Goal: Task Accomplishment & Management: Manage account settings

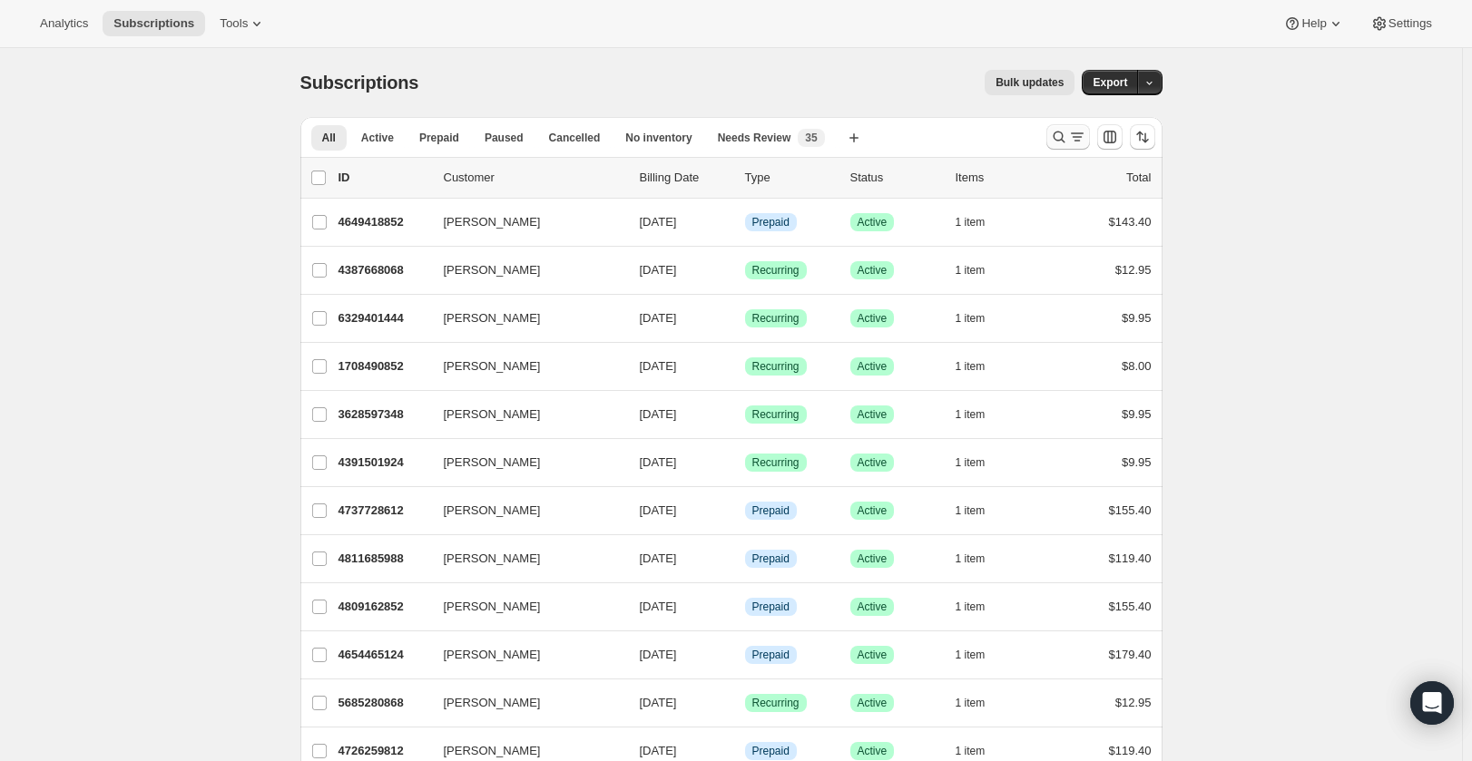
click at [1077, 131] on icon "Search and filter results" at bounding box center [1077, 137] width 18 height 18
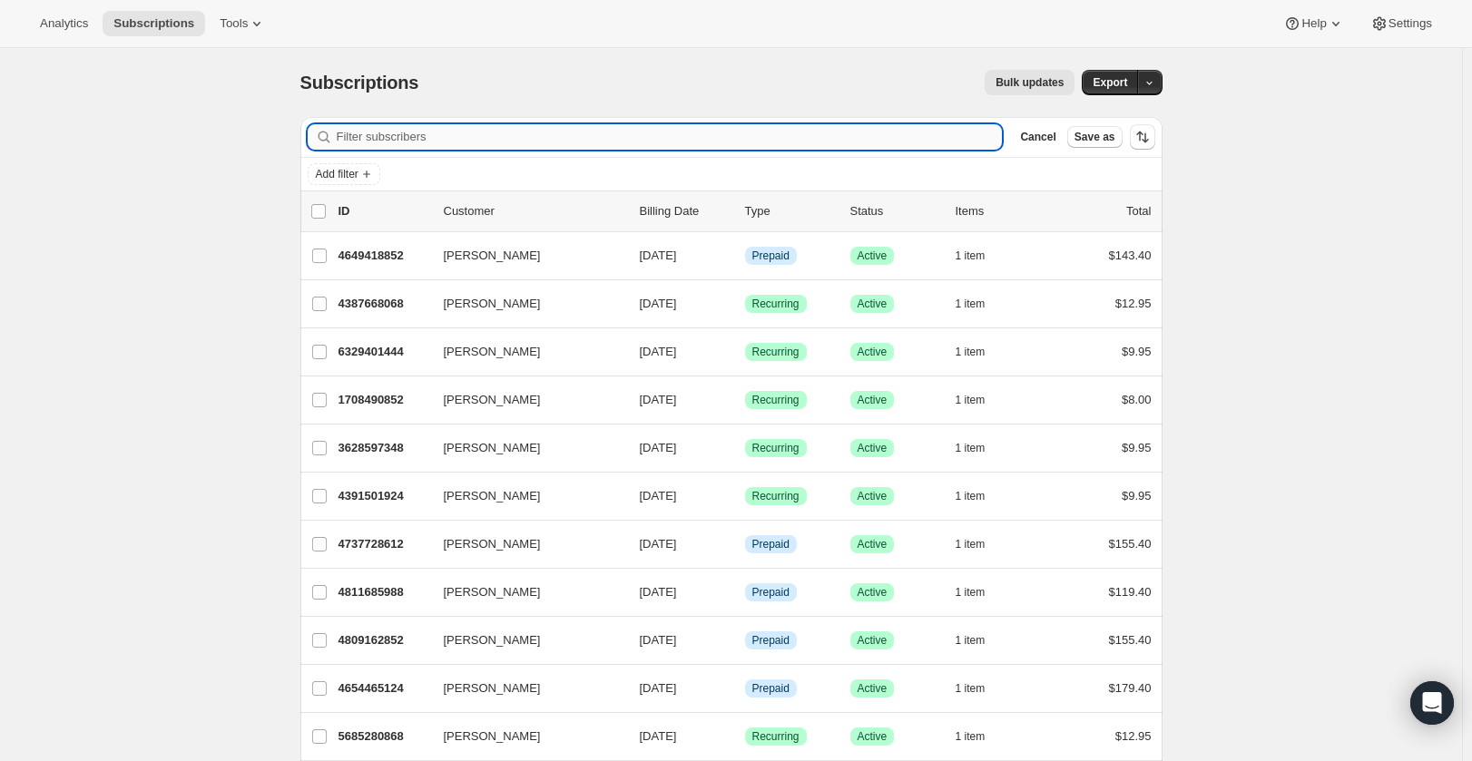
paste input "[EMAIL_ADDRESS][DOMAIN_NAME]"
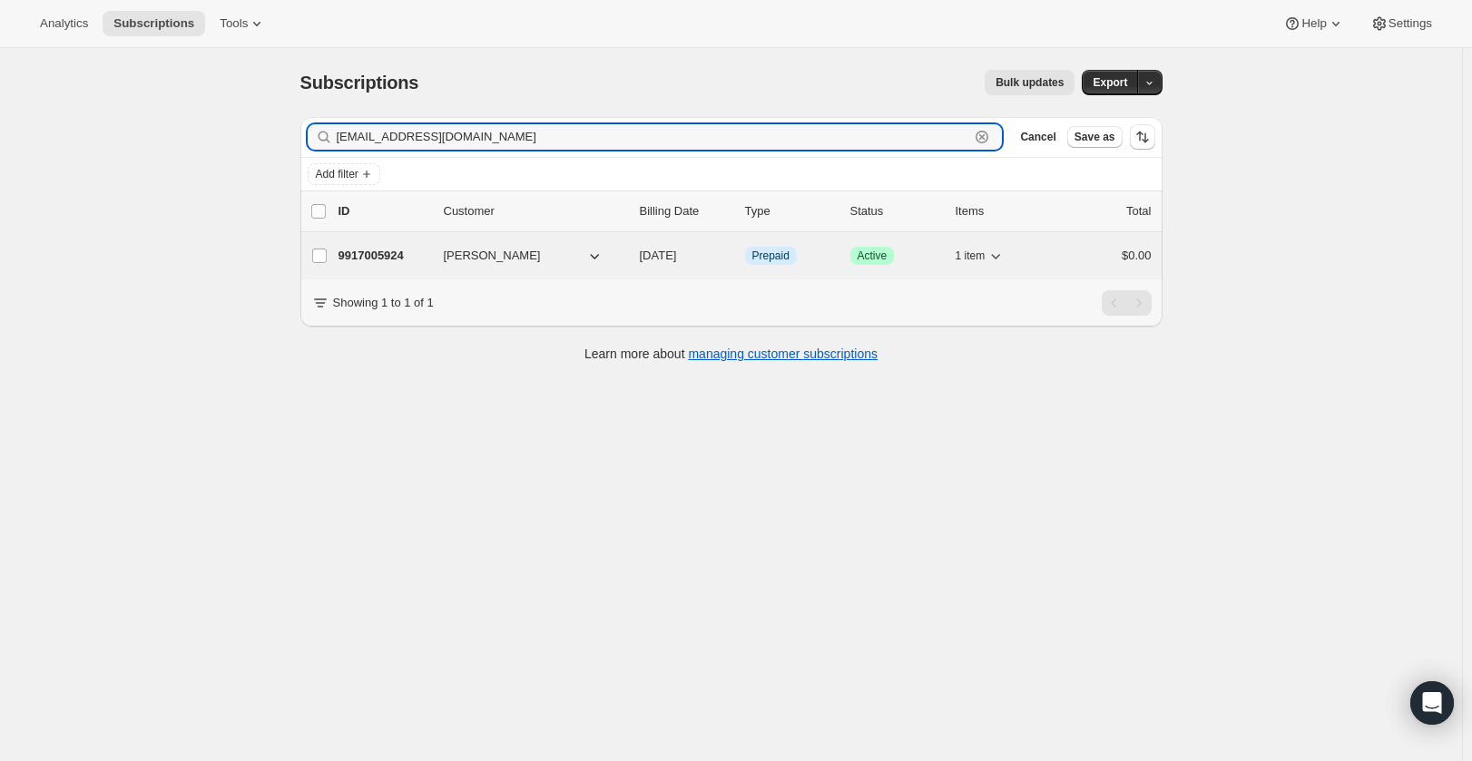
type input "[EMAIL_ADDRESS][DOMAIN_NAME]"
click at [1082, 260] on div "$0.00" at bounding box center [1106, 256] width 91 height 18
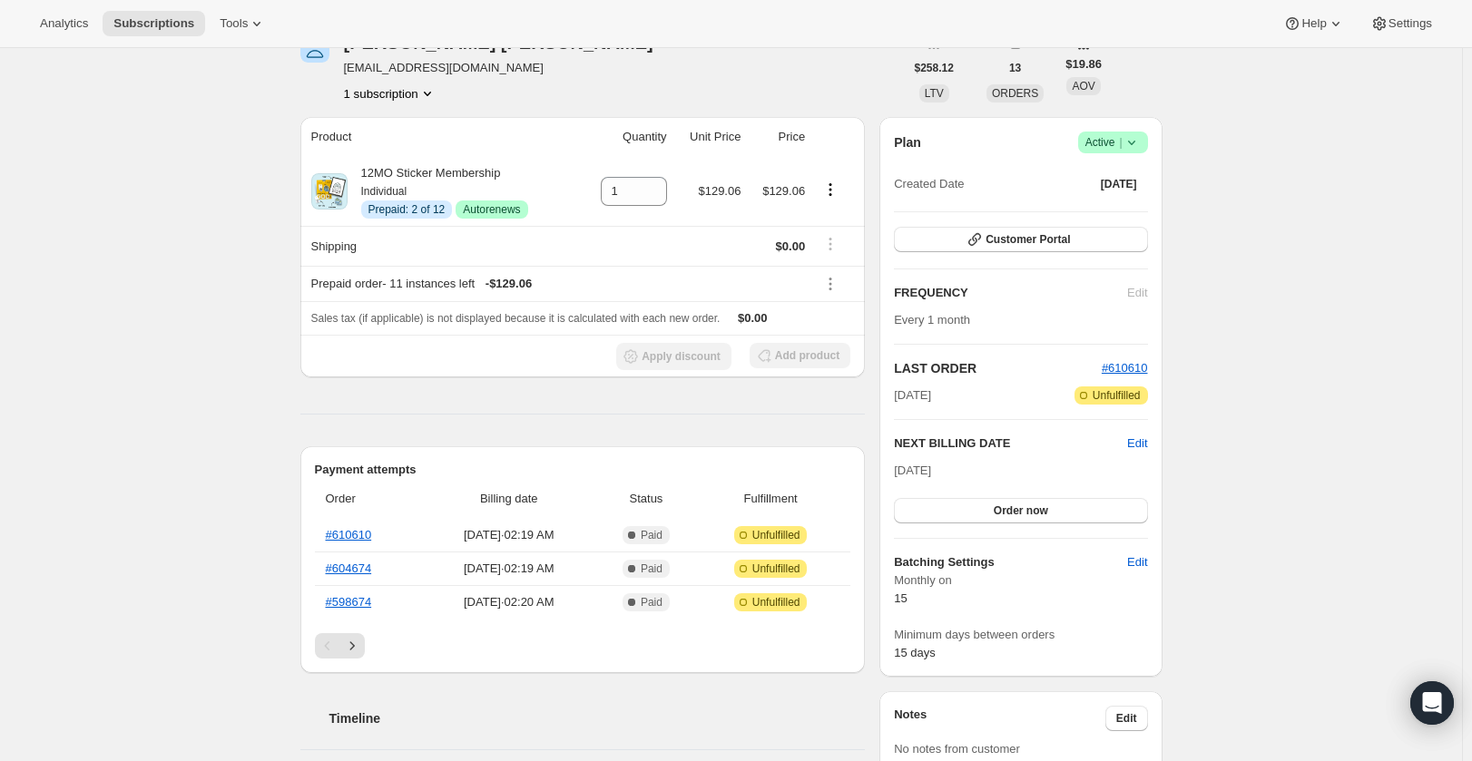
scroll to position [91, 0]
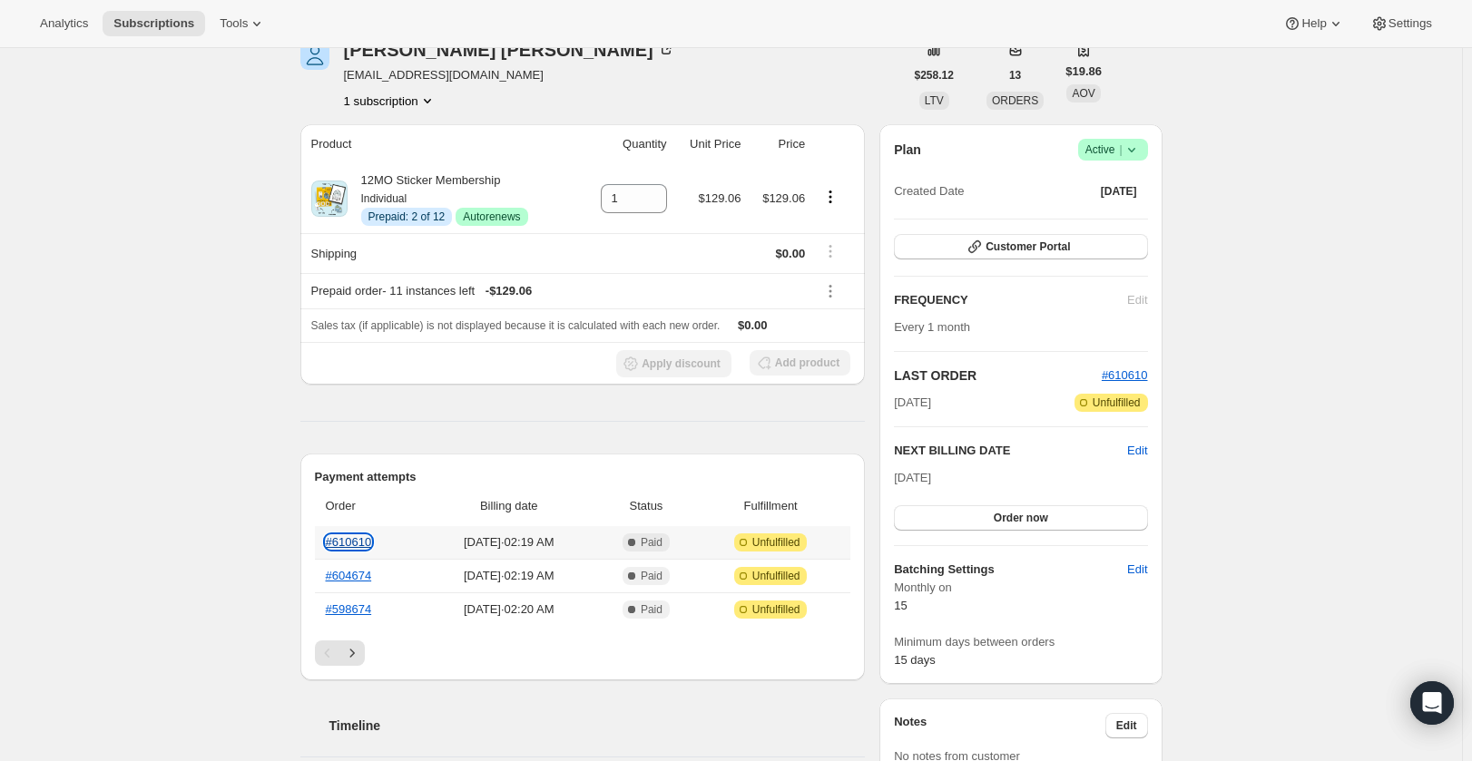
click at [354, 544] on link "#610610" at bounding box center [349, 542] width 46 height 14
click at [1118, 140] on span "Success Active |" at bounding box center [1113, 150] width 70 height 22
click at [1104, 221] on span "Cancel subscription" at bounding box center [1118, 217] width 103 height 14
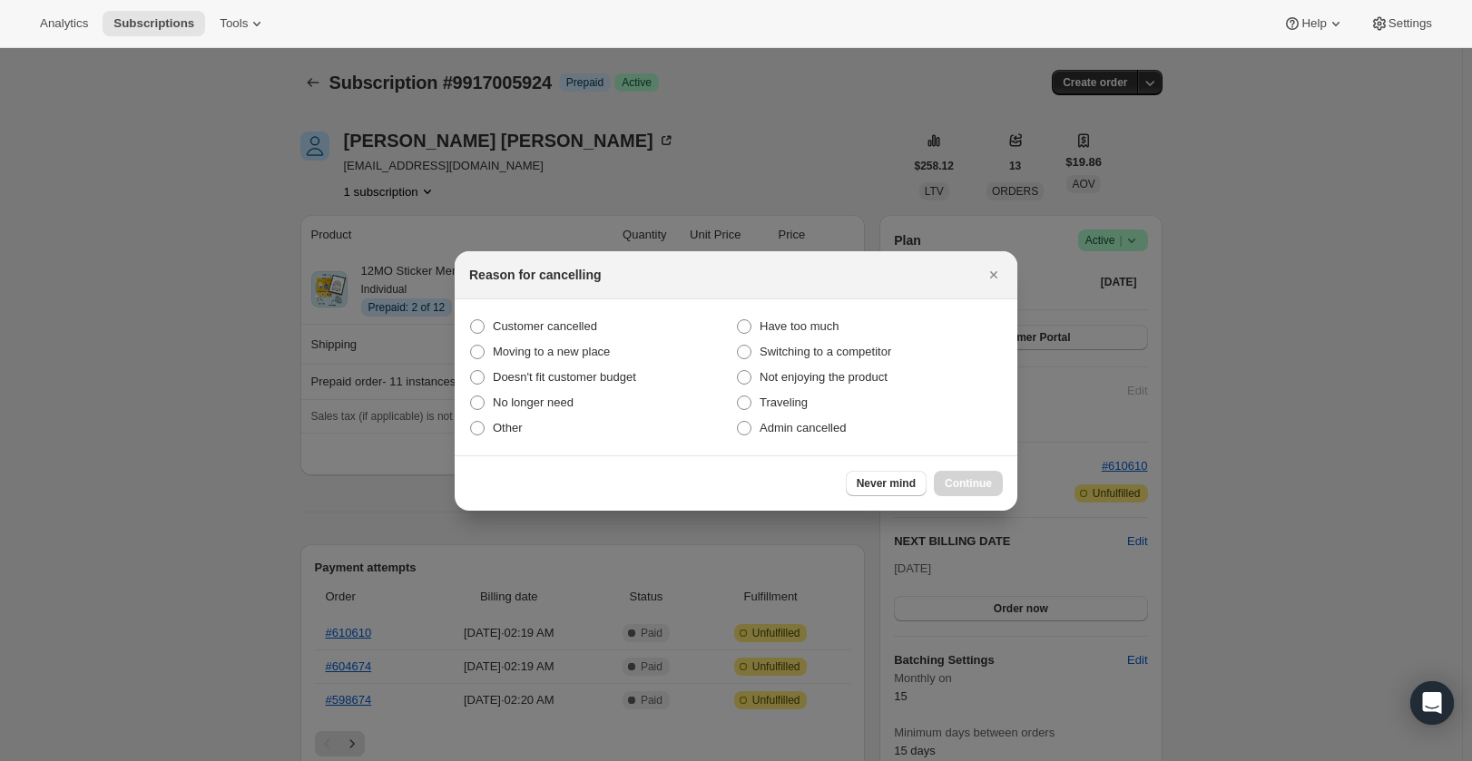
scroll to position [0, 0]
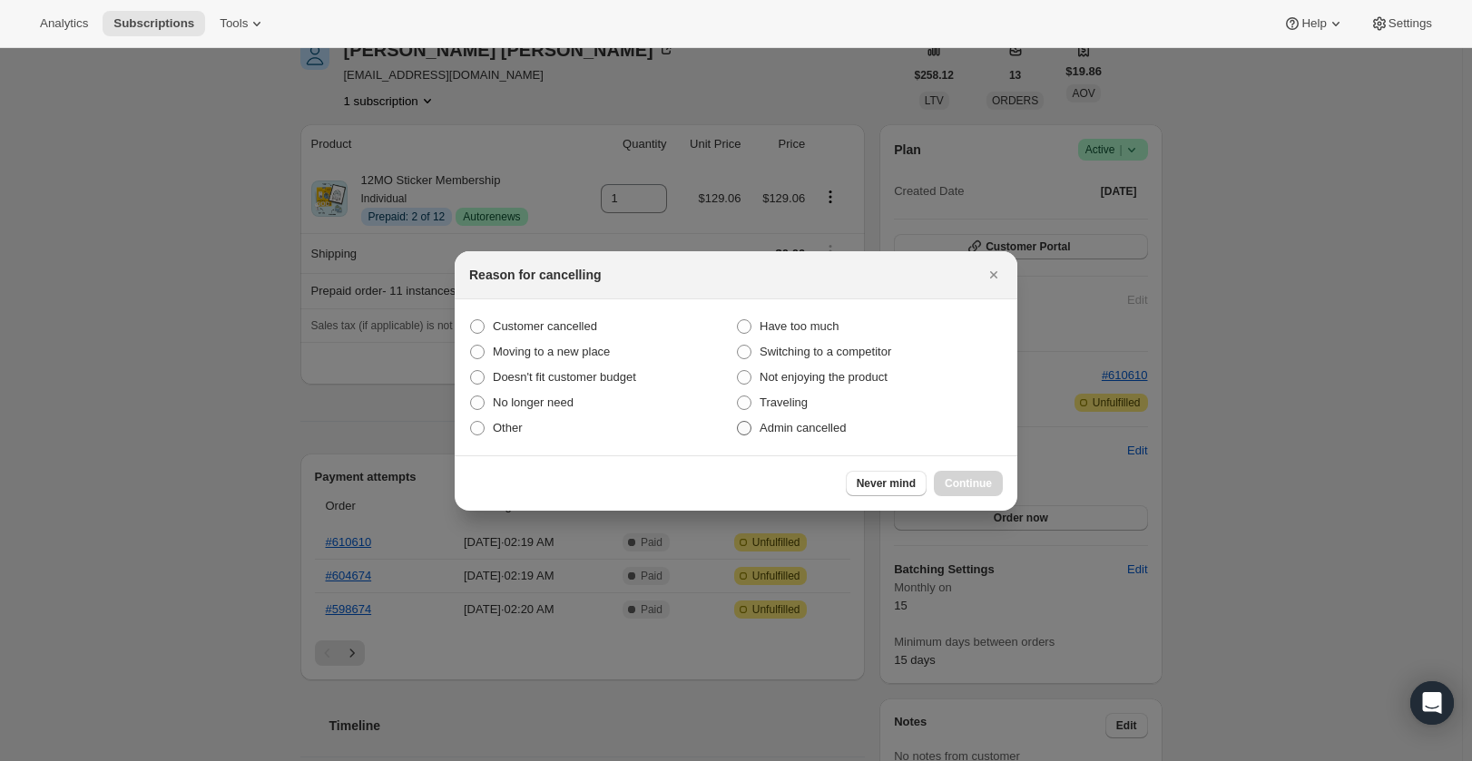
drag, startPoint x: 765, startPoint y: 419, endPoint x: 819, endPoint y: 425, distance: 54.7
click at [767, 421] on span "Admin cancelled" at bounding box center [803, 428] width 86 height 14
click at [738, 421] on input "Admin cancelled" at bounding box center [737, 421] width 1 height 1
radio input "true"
click at [993, 474] on button "Continue" at bounding box center [968, 483] width 69 height 25
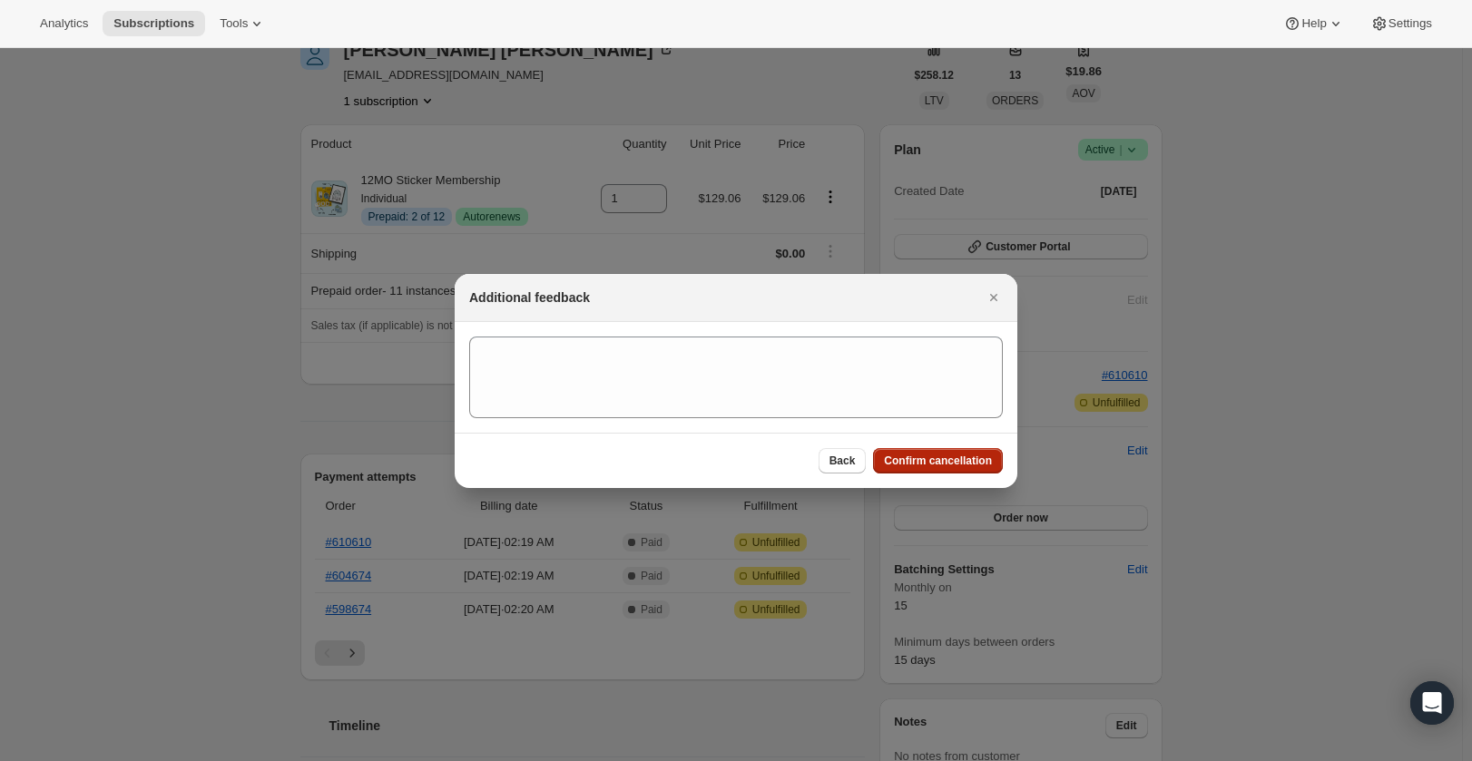
click at [966, 466] on span "Confirm cancellation" at bounding box center [938, 461] width 108 height 15
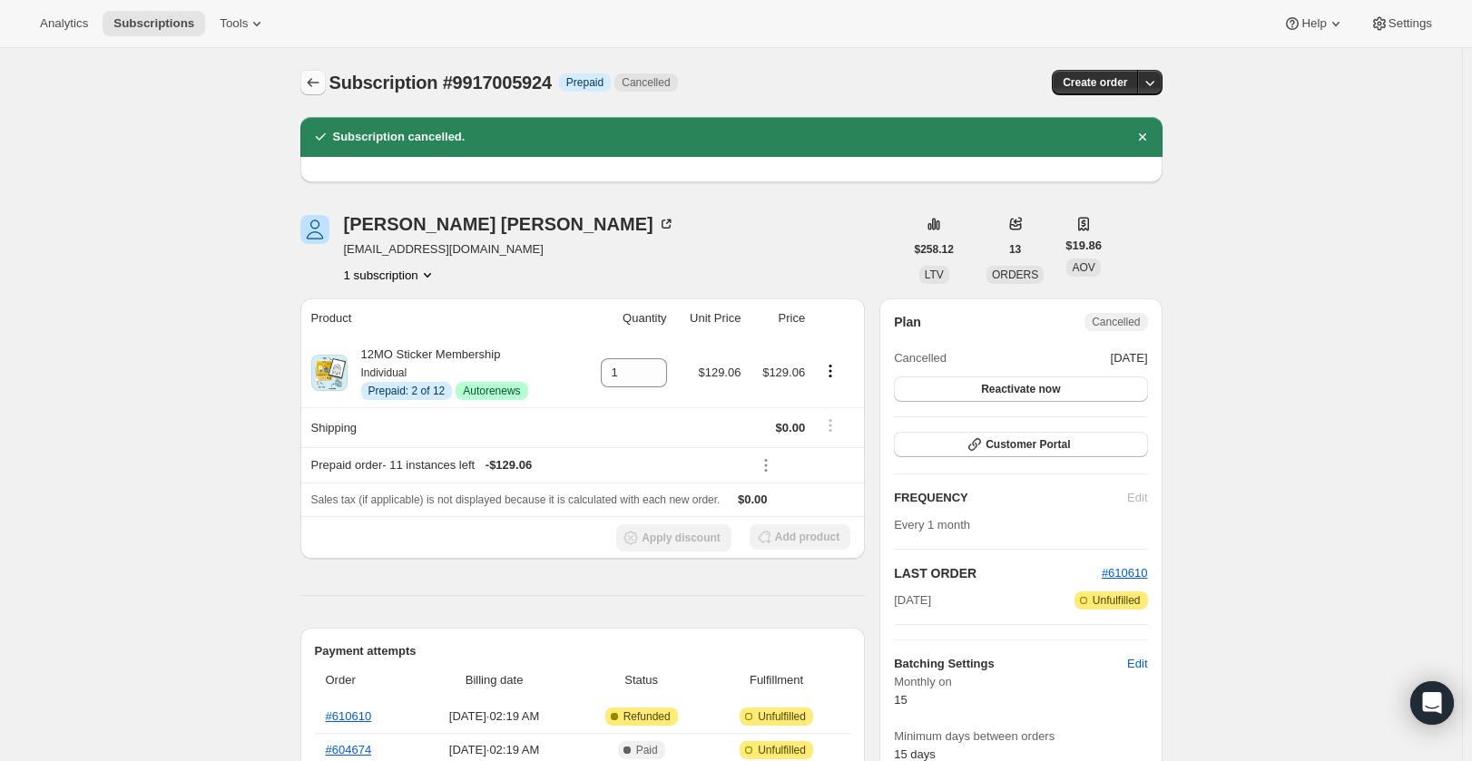
click at [322, 78] on icon "Subscriptions" at bounding box center [313, 83] width 18 height 18
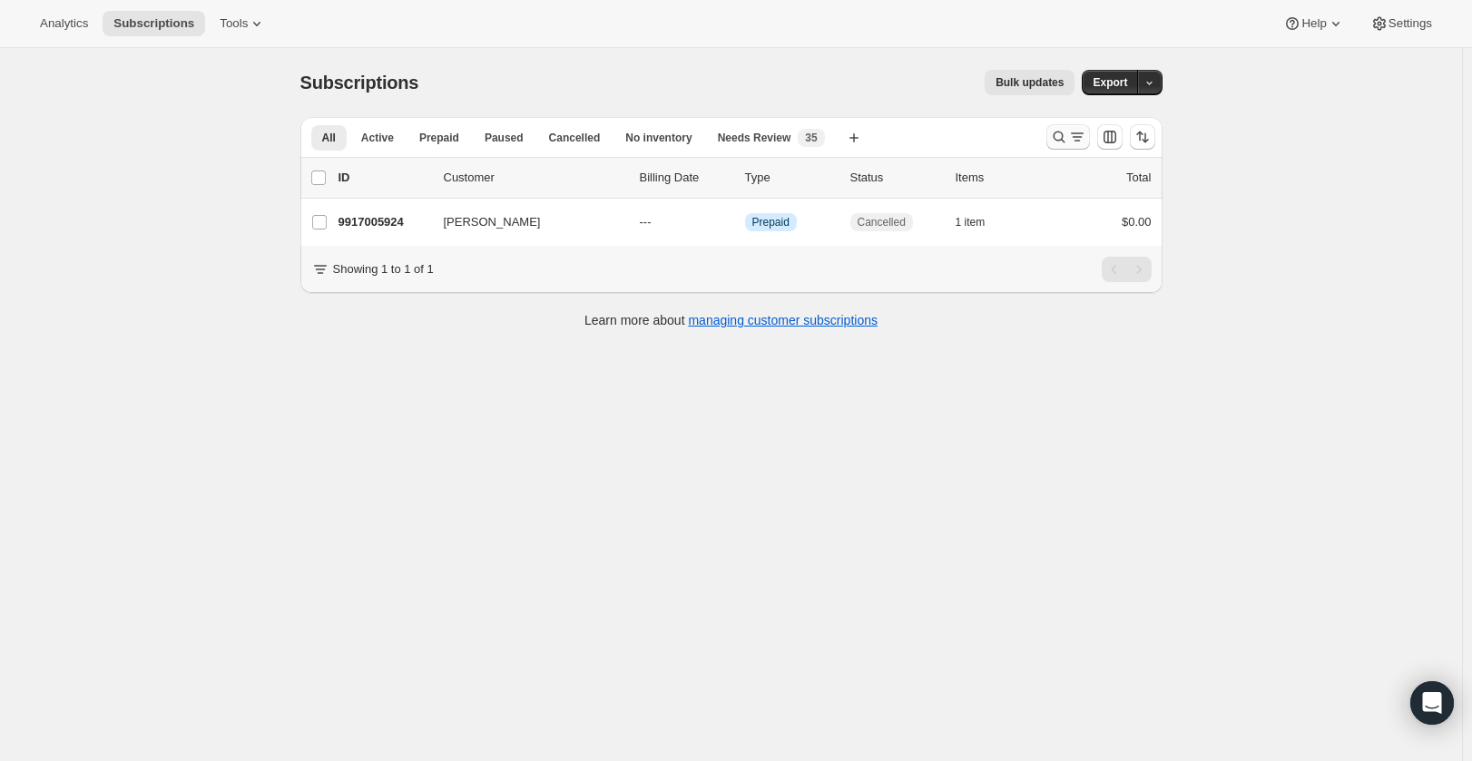
click at [1055, 134] on icon "Search and filter results" at bounding box center [1059, 137] width 18 height 18
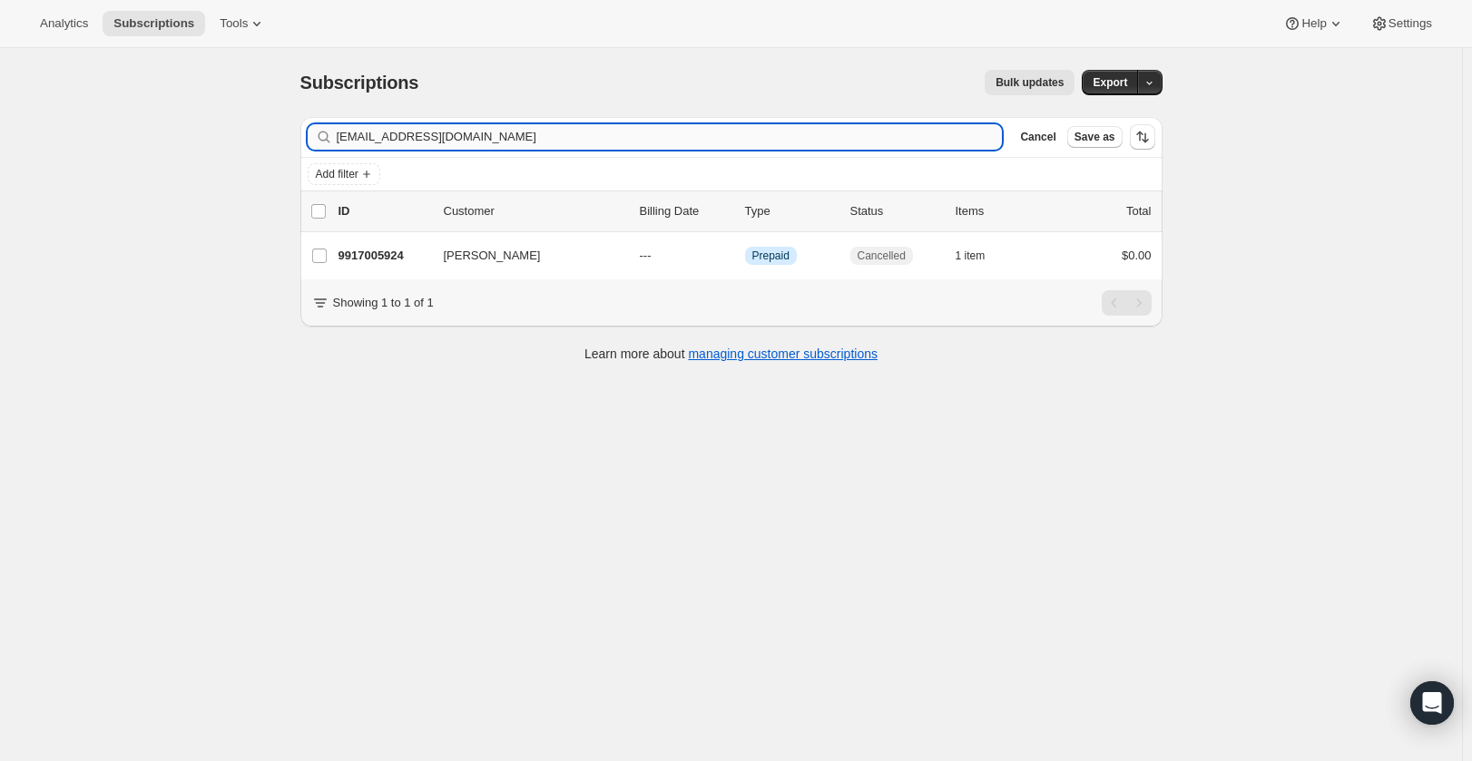
click at [876, 140] on input "[EMAIL_ADDRESS][DOMAIN_NAME]" at bounding box center [670, 136] width 666 height 25
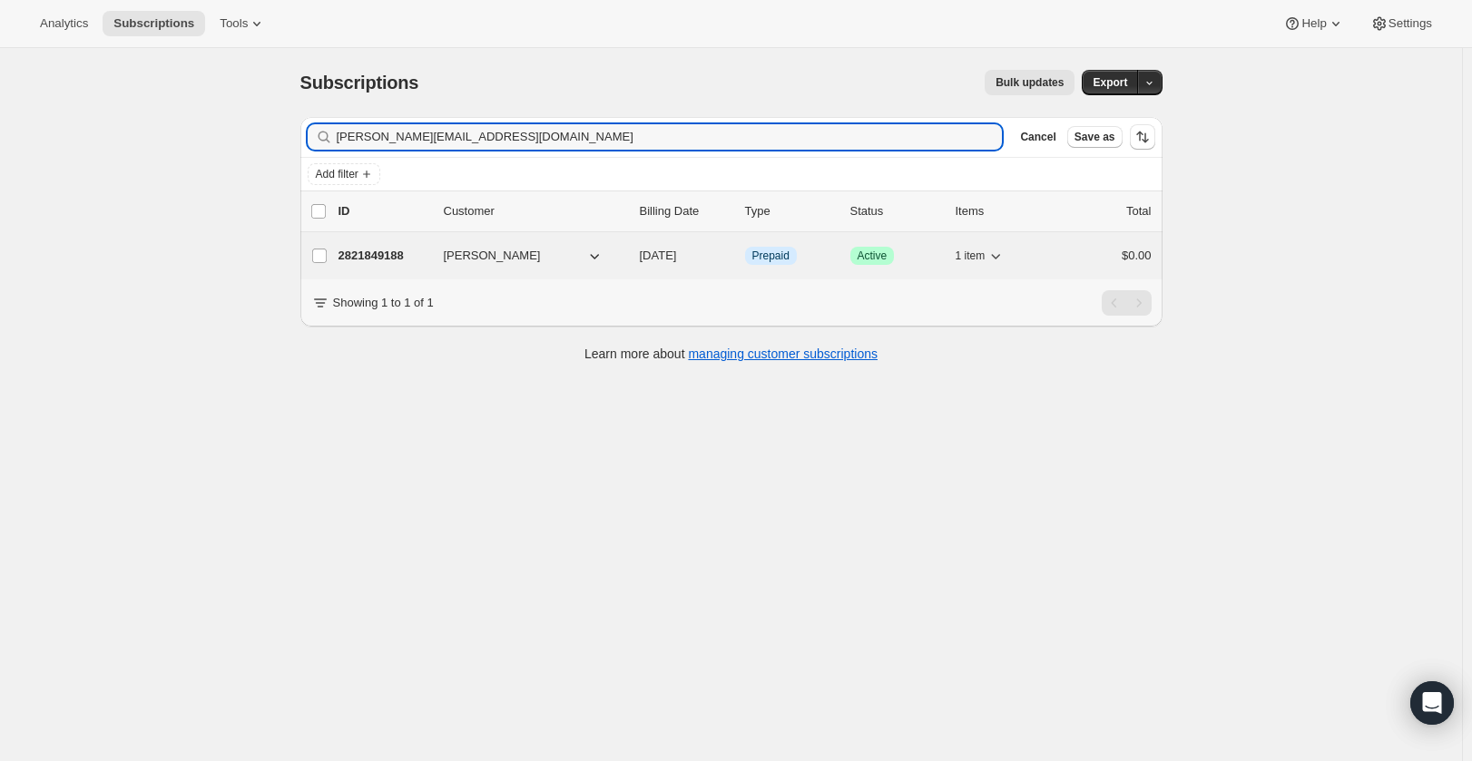
type input "[PERSON_NAME][EMAIL_ADDRESS][DOMAIN_NAME]"
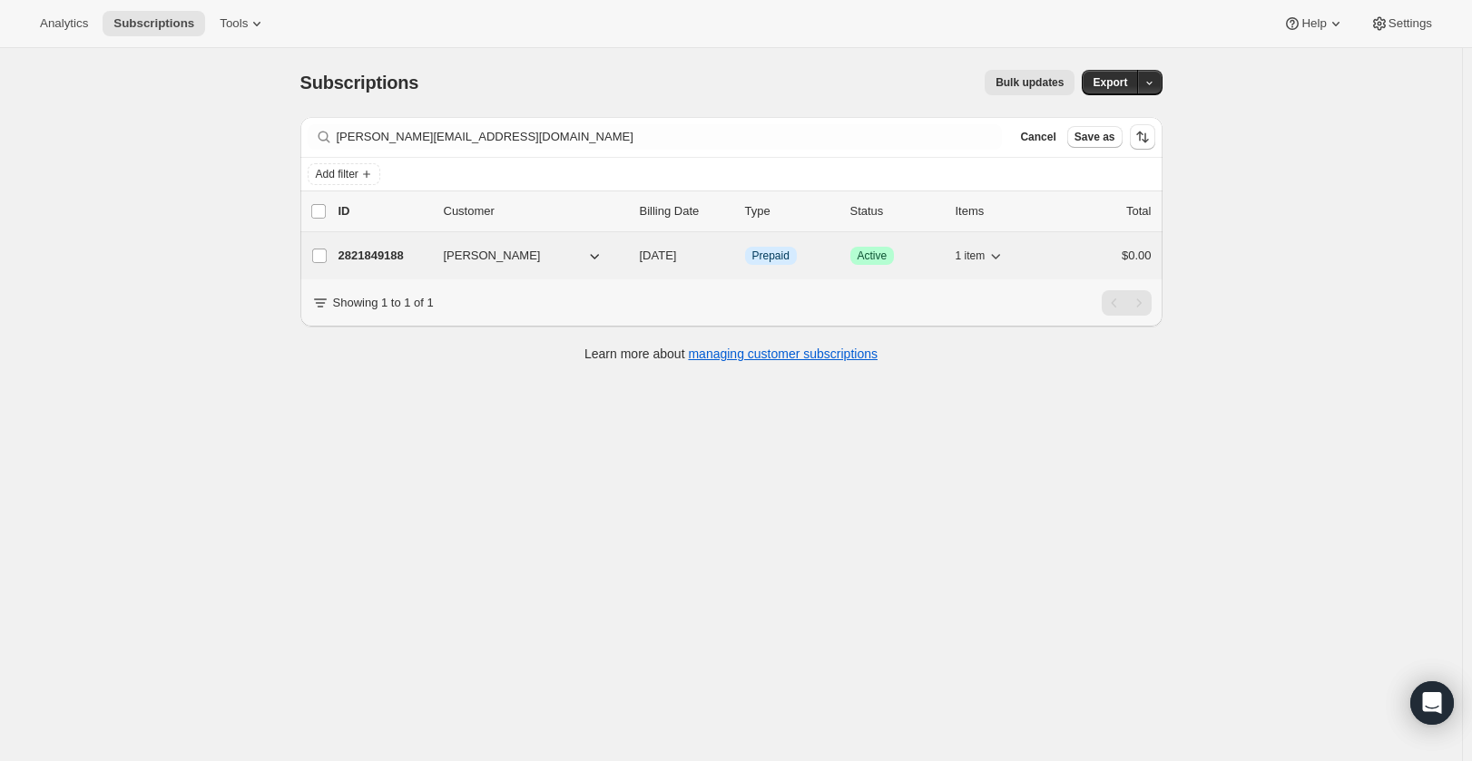
click at [1074, 243] on div "2821849188 [PERSON_NAME] [DATE] Info Prepaid Success Active 1 item $0.00" at bounding box center [744, 255] width 813 height 25
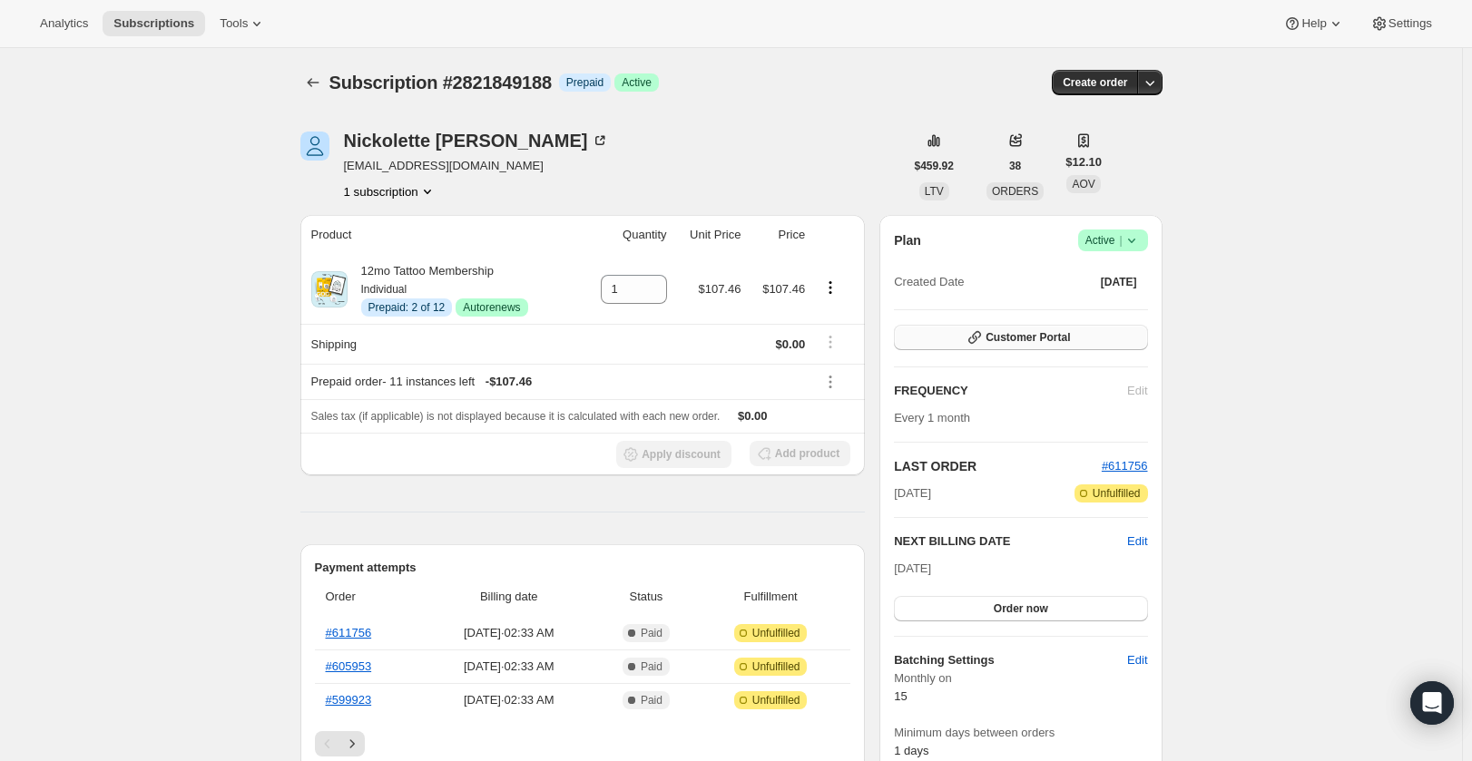
click at [1074, 335] on button "Customer Portal" at bounding box center [1020, 337] width 253 height 25
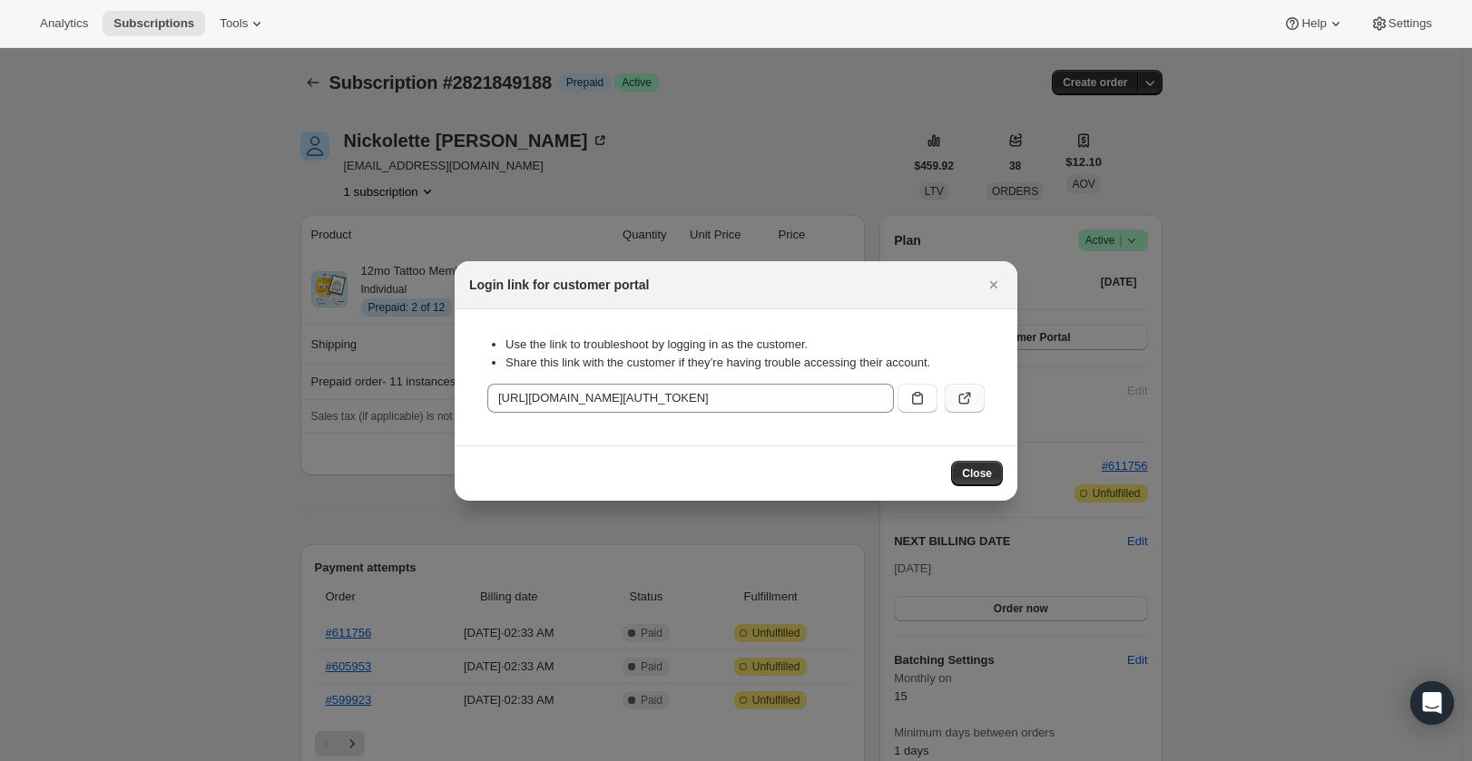
click at [974, 394] on button ":rih:" at bounding box center [965, 398] width 40 height 29
click at [995, 290] on icon "Close" at bounding box center [994, 285] width 18 height 18
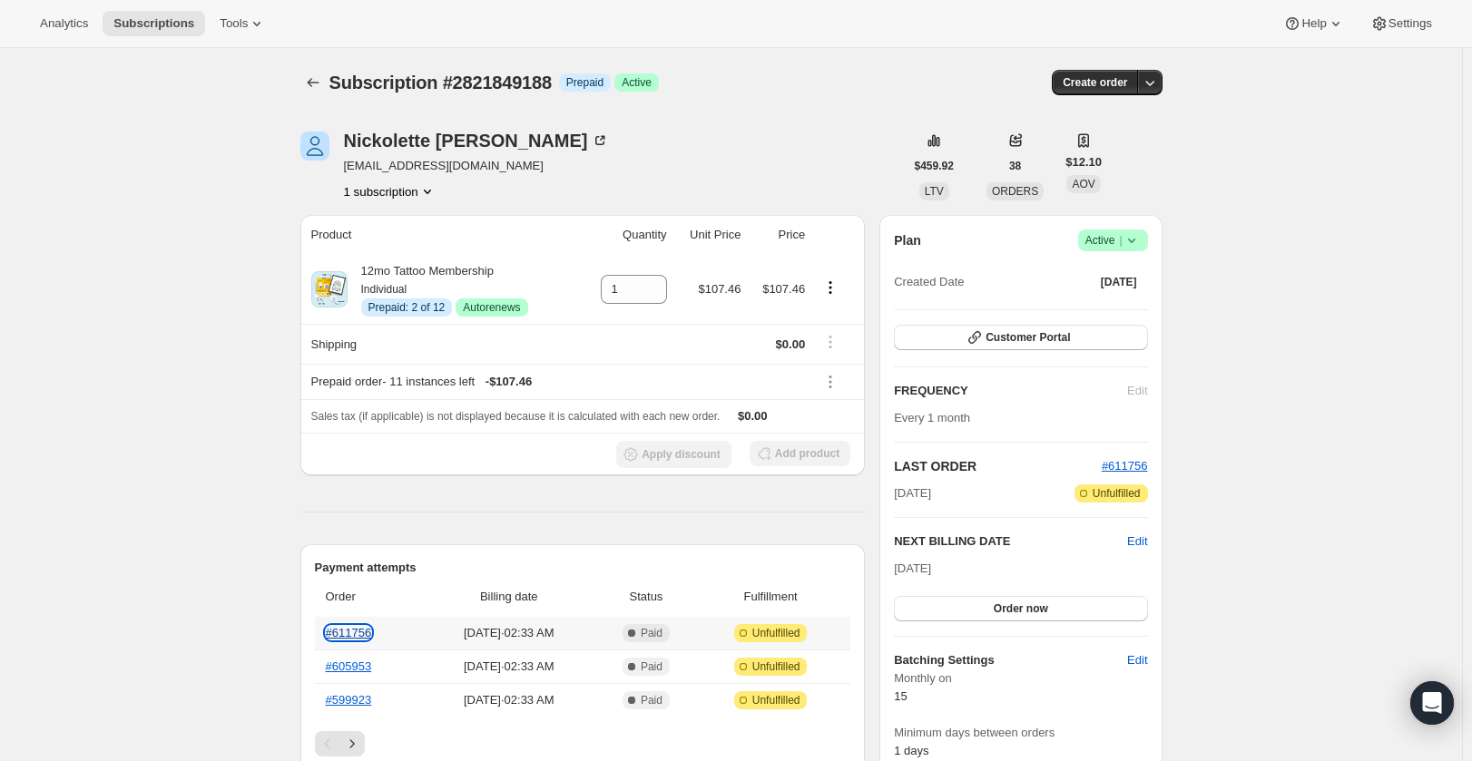
click at [357, 633] on link "#611756" at bounding box center [349, 633] width 46 height 14
click at [1107, 238] on span "Active |" at bounding box center [1112, 240] width 55 height 18
click at [1106, 320] on button "Cancel subscription" at bounding box center [1118, 306] width 113 height 29
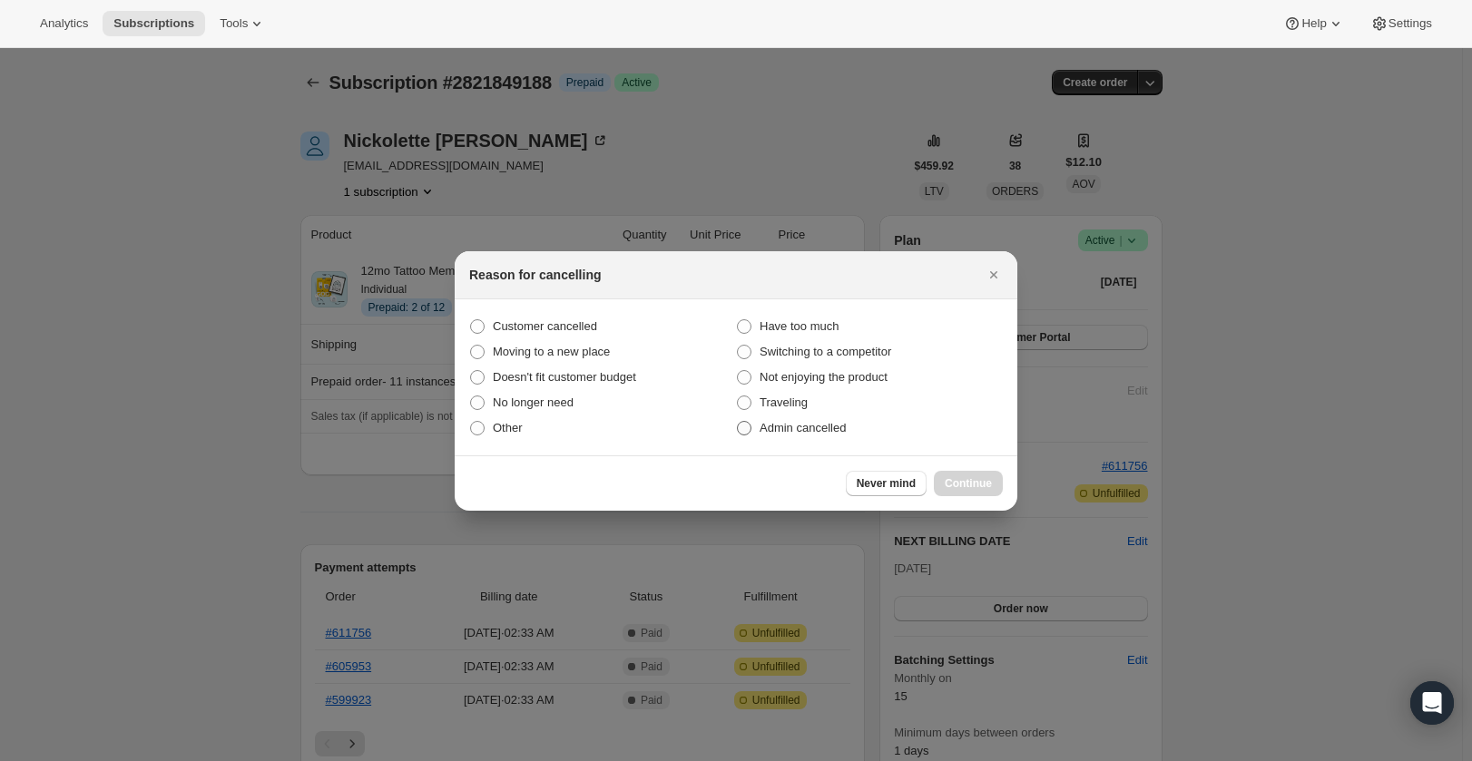
click at [849, 436] on label "Admin cancelled" at bounding box center [869, 428] width 267 height 25
click at [738, 422] on input "Admin cancelled" at bounding box center [737, 421] width 1 height 1
radio input "true"
click at [980, 477] on span "Continue" at bounding box center [968, 483] width 47 height 15
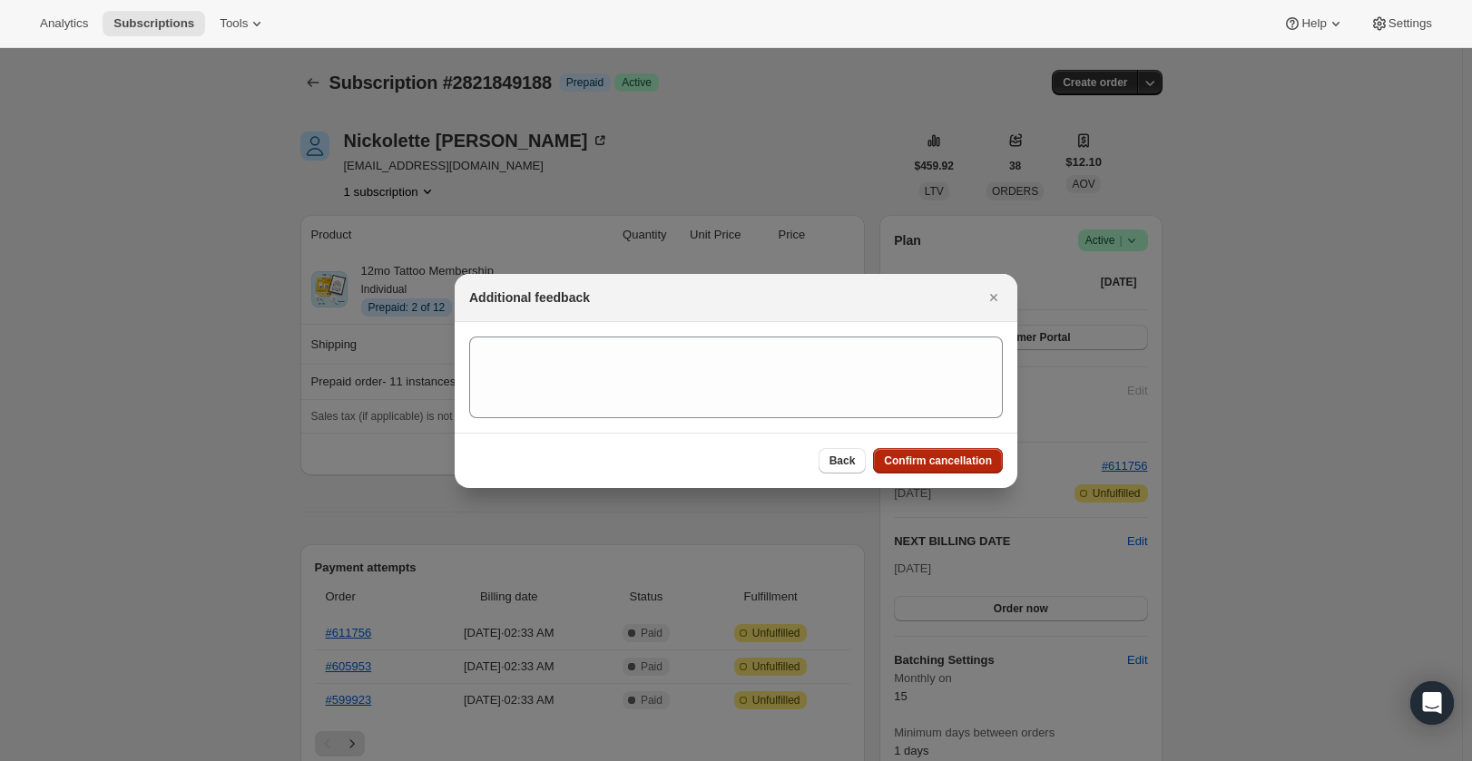
click at [966, 464] on span "Confirm cancellation" at bounding box center [938, 461] width 108 height 15
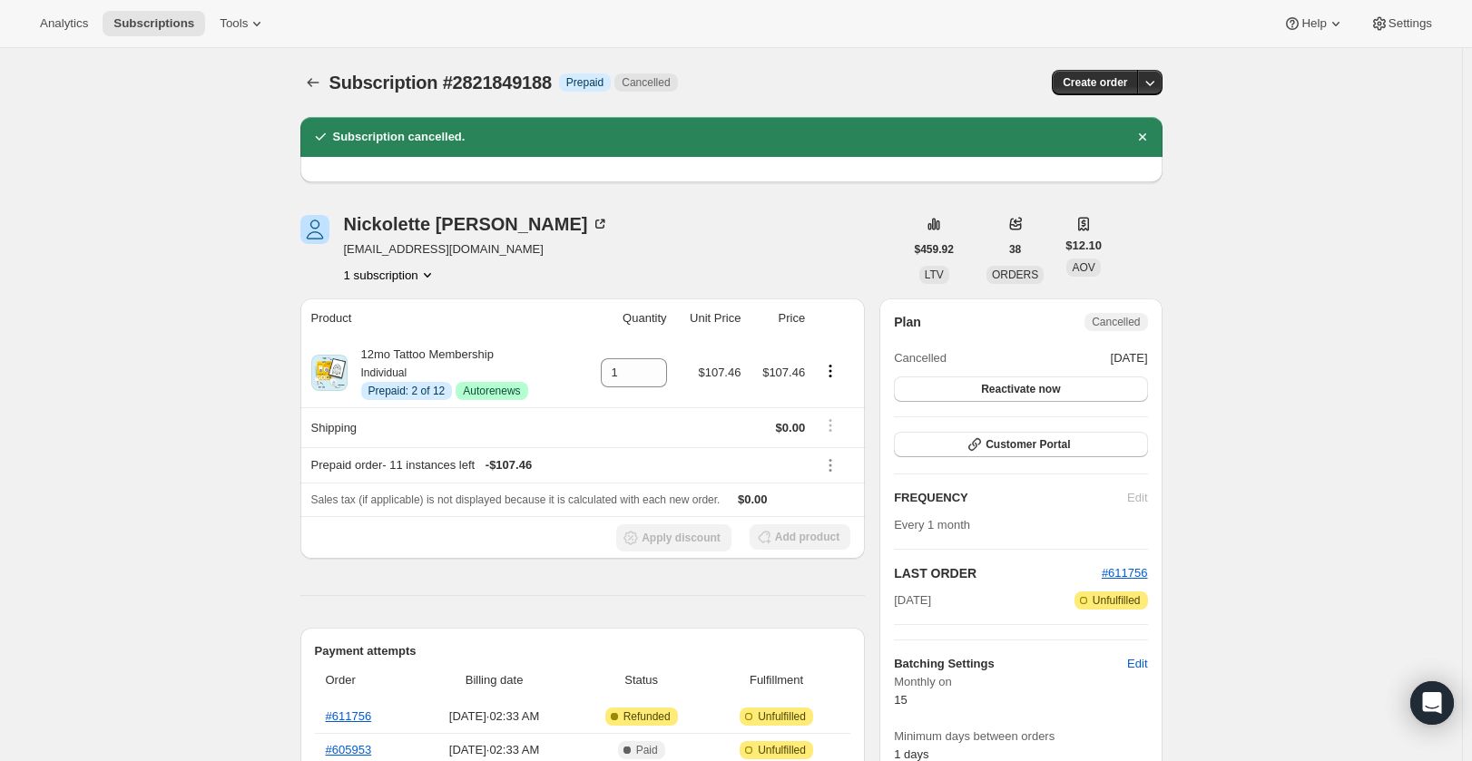
click at [317, 51] on div "Subscription #2821849188. This page is ready Subscription #2821849188 Info Prep…" at bounding box center [731, 82] width 862 height 69
click at [308, 77] on icon "Subscriptions" at bounding box center [313, 83] width 18 height 18
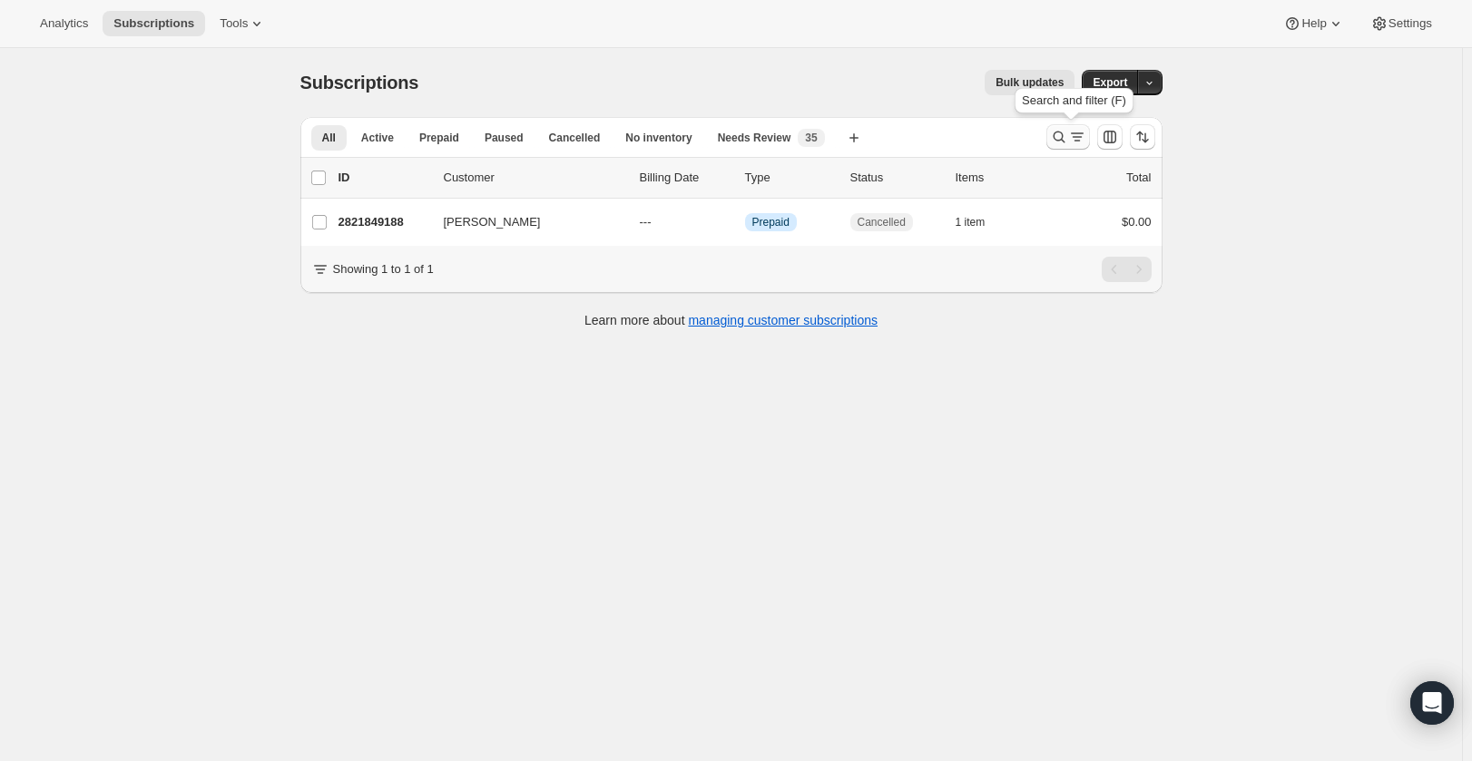
click at [1064, 142] on icon "Search and filter results" at bounding box center [1059, 137] width 18 height 18
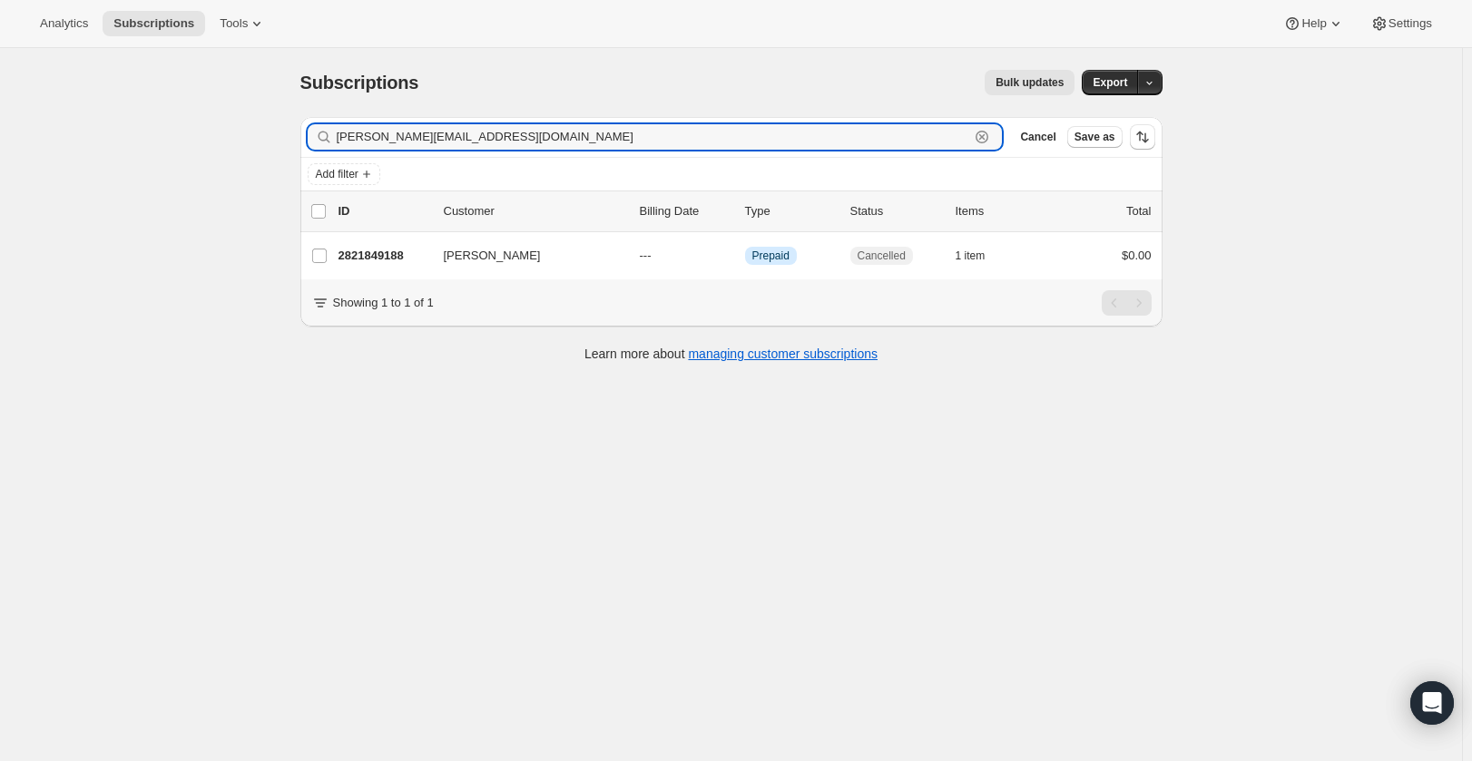
click at [988, 133] on icon "button" at bounding box center [982, 137] width 13 height 13
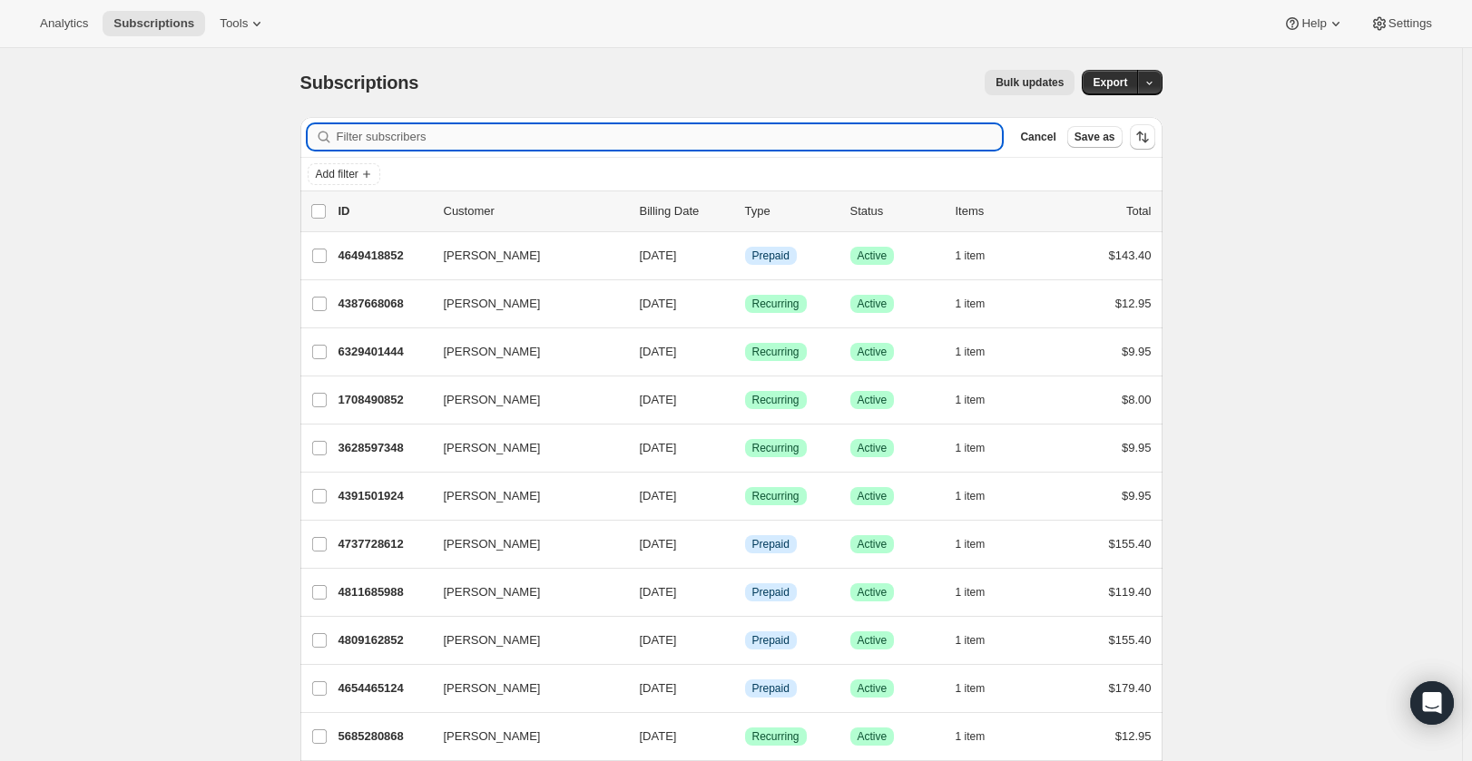
paste input "[EMAIL_ADDRESS][DOMAIN_NAME]"
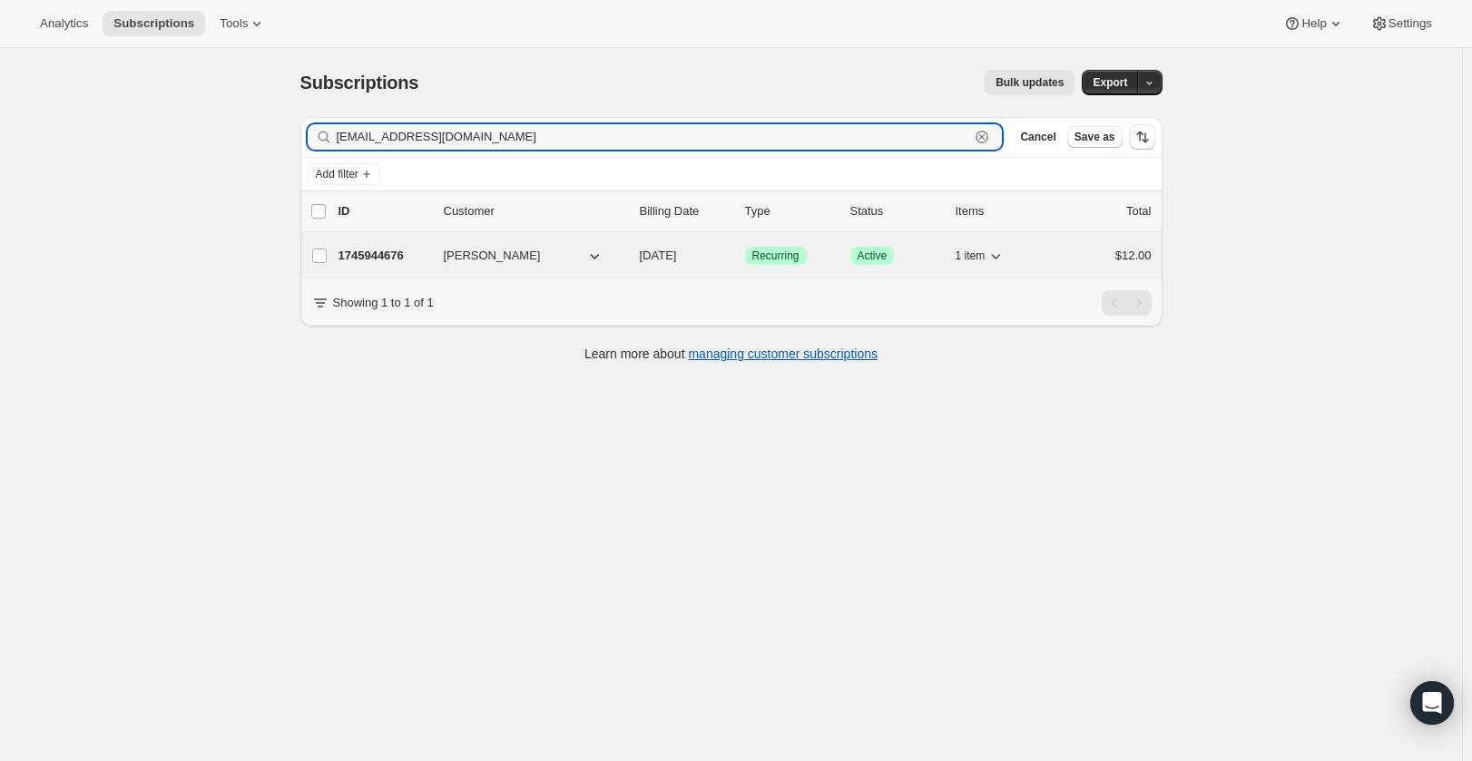
type input "[EMAIL_ADDRESS][DOMAIN_NAME]"
click at [1062, 264] on div "1745944676 [PERSON_NAME] [DATE] Success Recurring Success Active 1 item $12.00" at bounding box center [744, 255] width 813 height 25
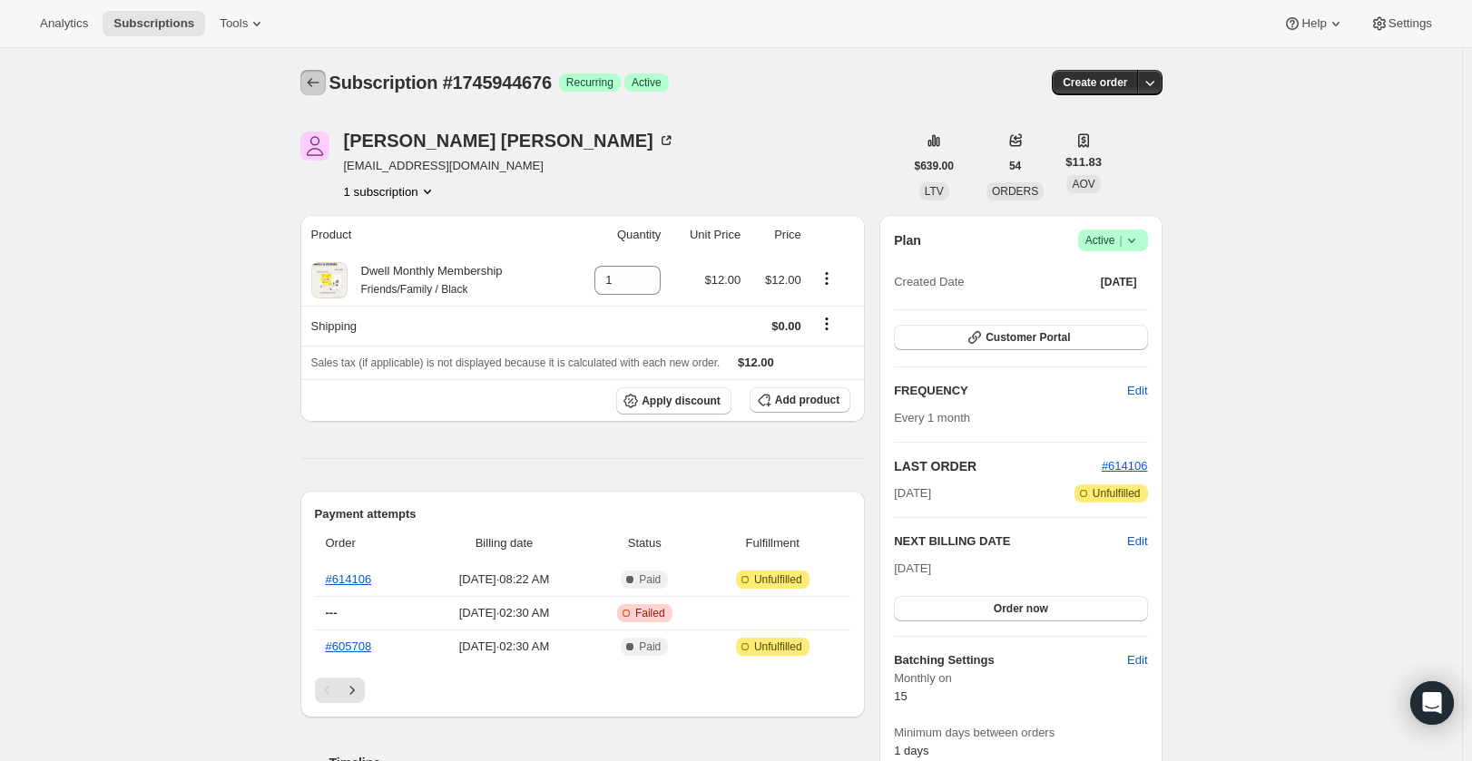
click at [322, 86] on icon "Subscriptions" at bounding box center [313, 83] width 18 height 18
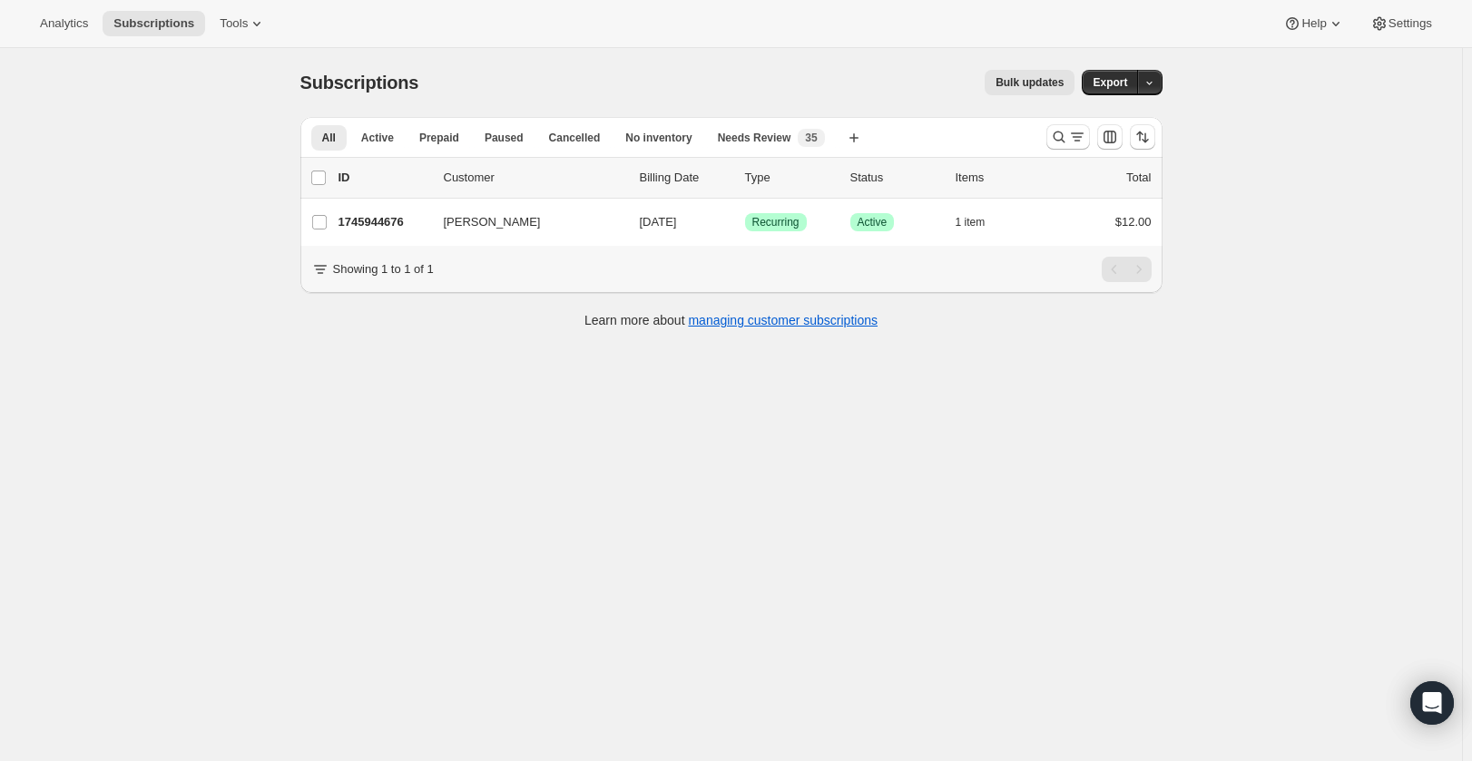
click at [1048, 132] on div at bounding box center [1100, 137] width 123 height 36
click at [1083, 148] on button "Search and filter results" at bounding box center [1068, 136] width 44 height 25
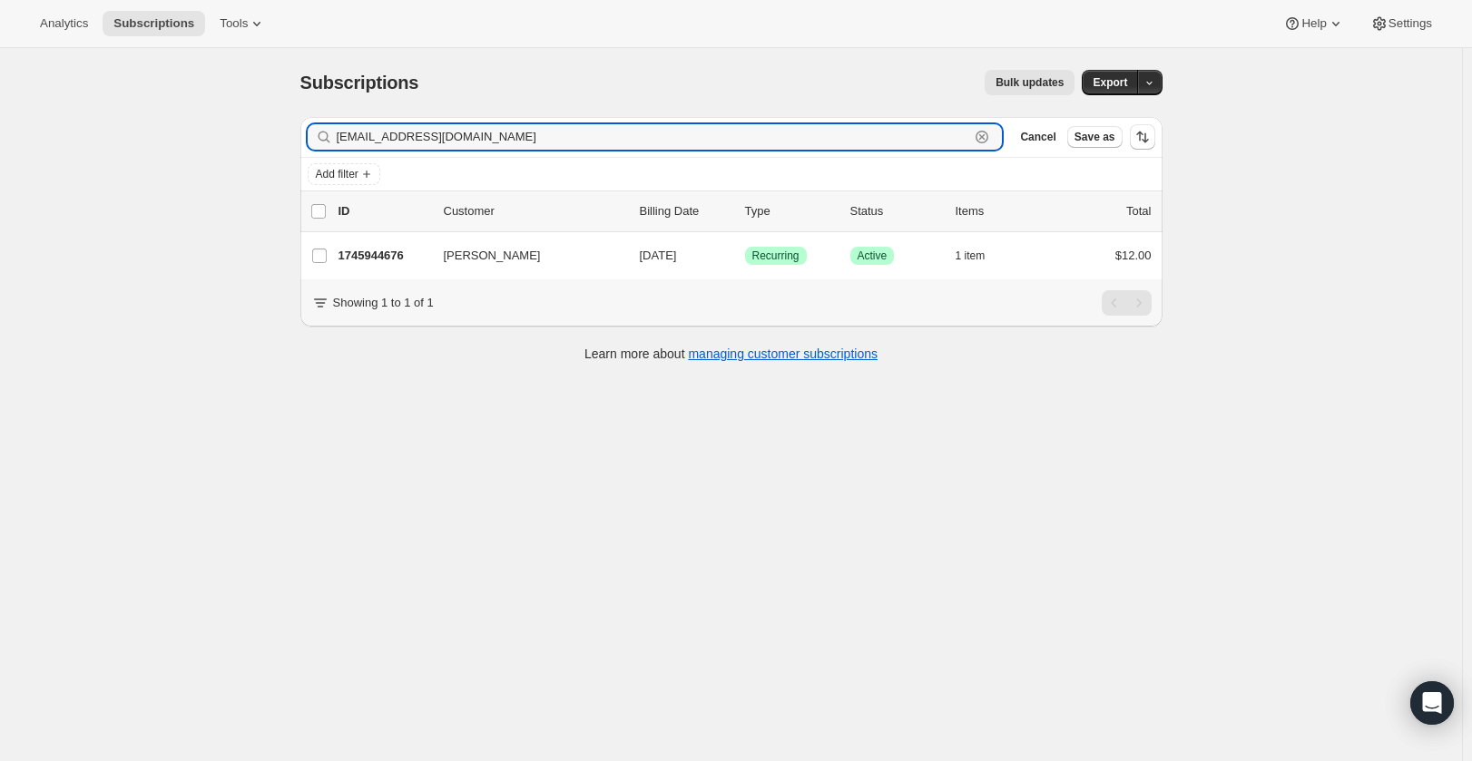
click at [991, 132] on icon "button" at bounding box center [982, 137] width 18 height 18
click at [934, 134] on input "Filter subscribers" at bounding box center [653, 136] width 633 height 25
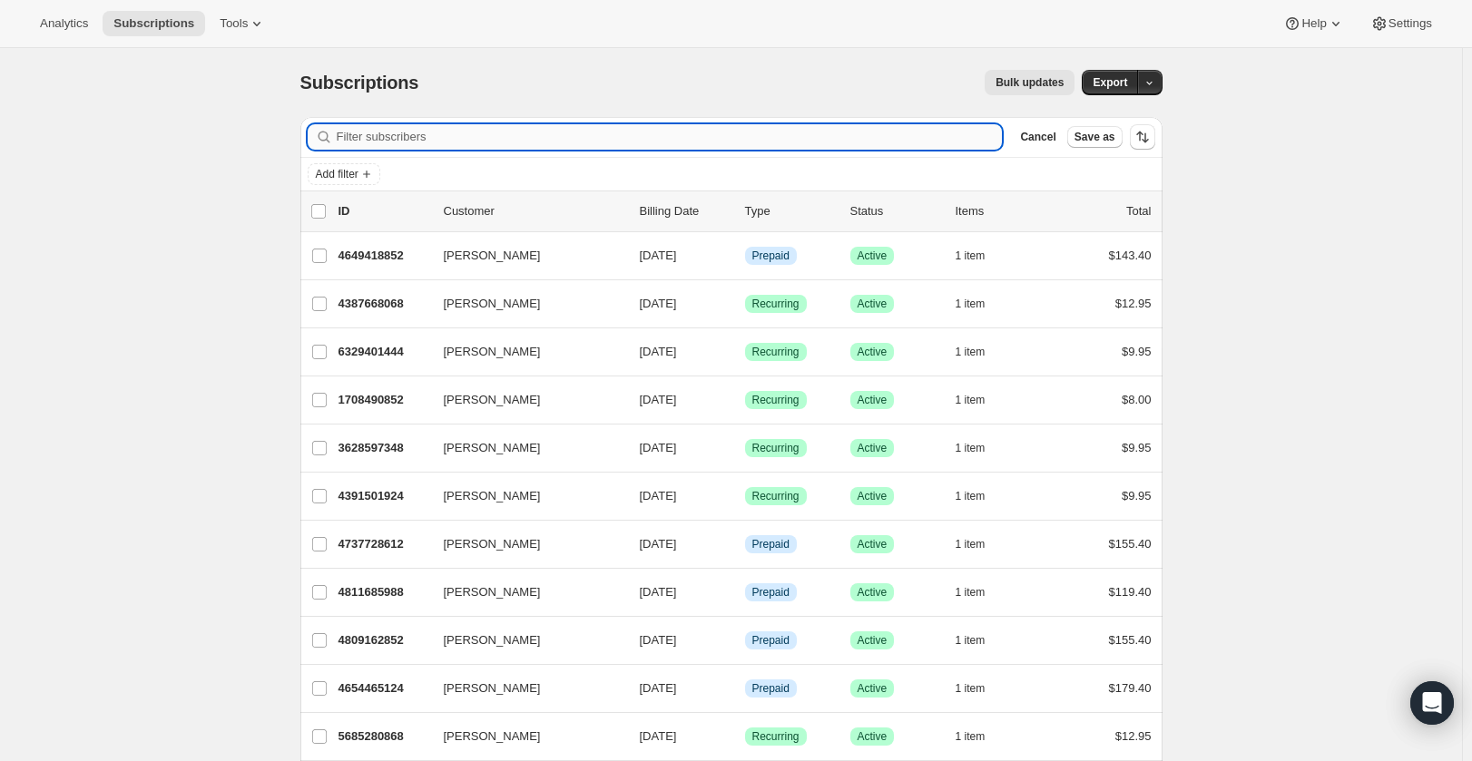
paste input "[EMAIL_ADDRESS][DOMAIN_NAME]"
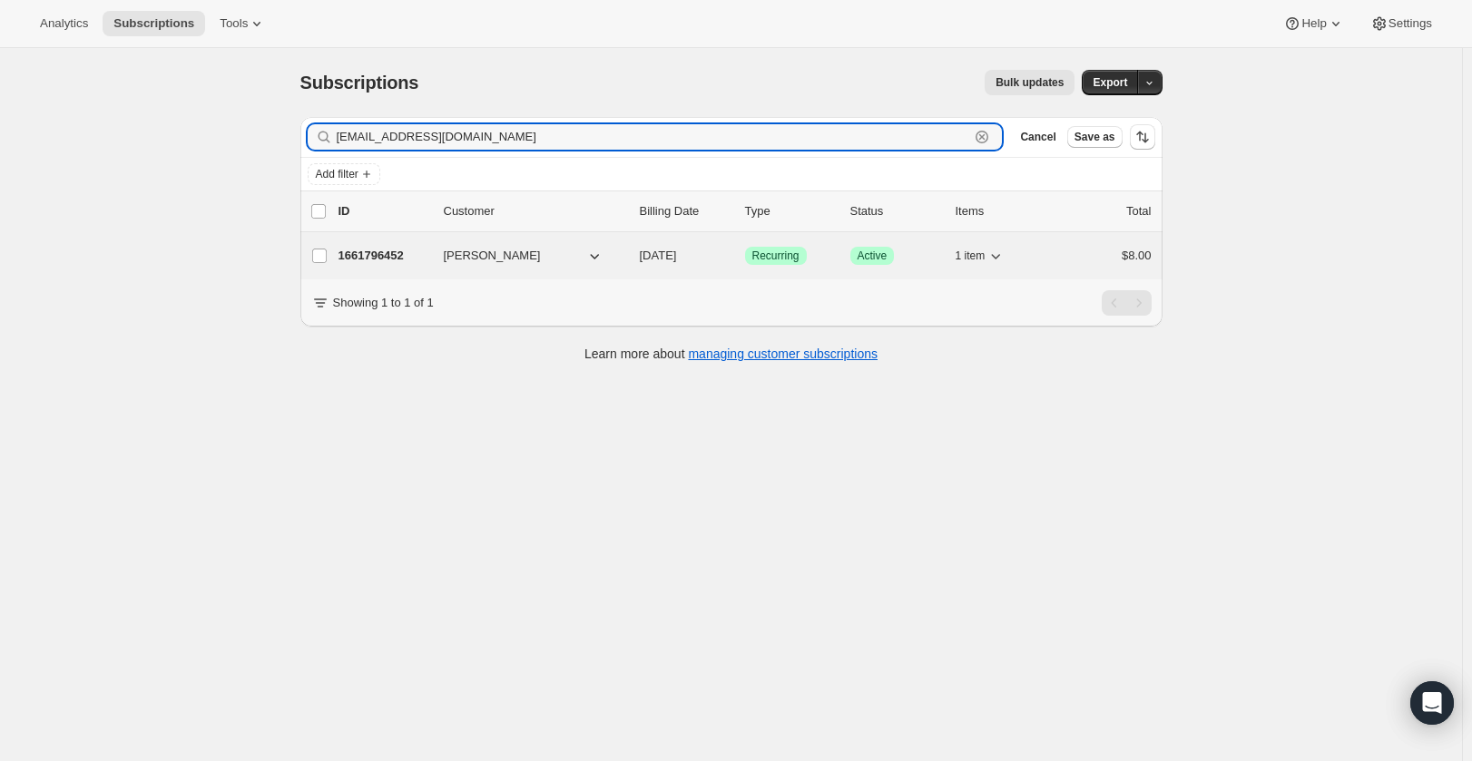
type input "[EMAIL_ADDRESS][DOMAIN_NAME]"
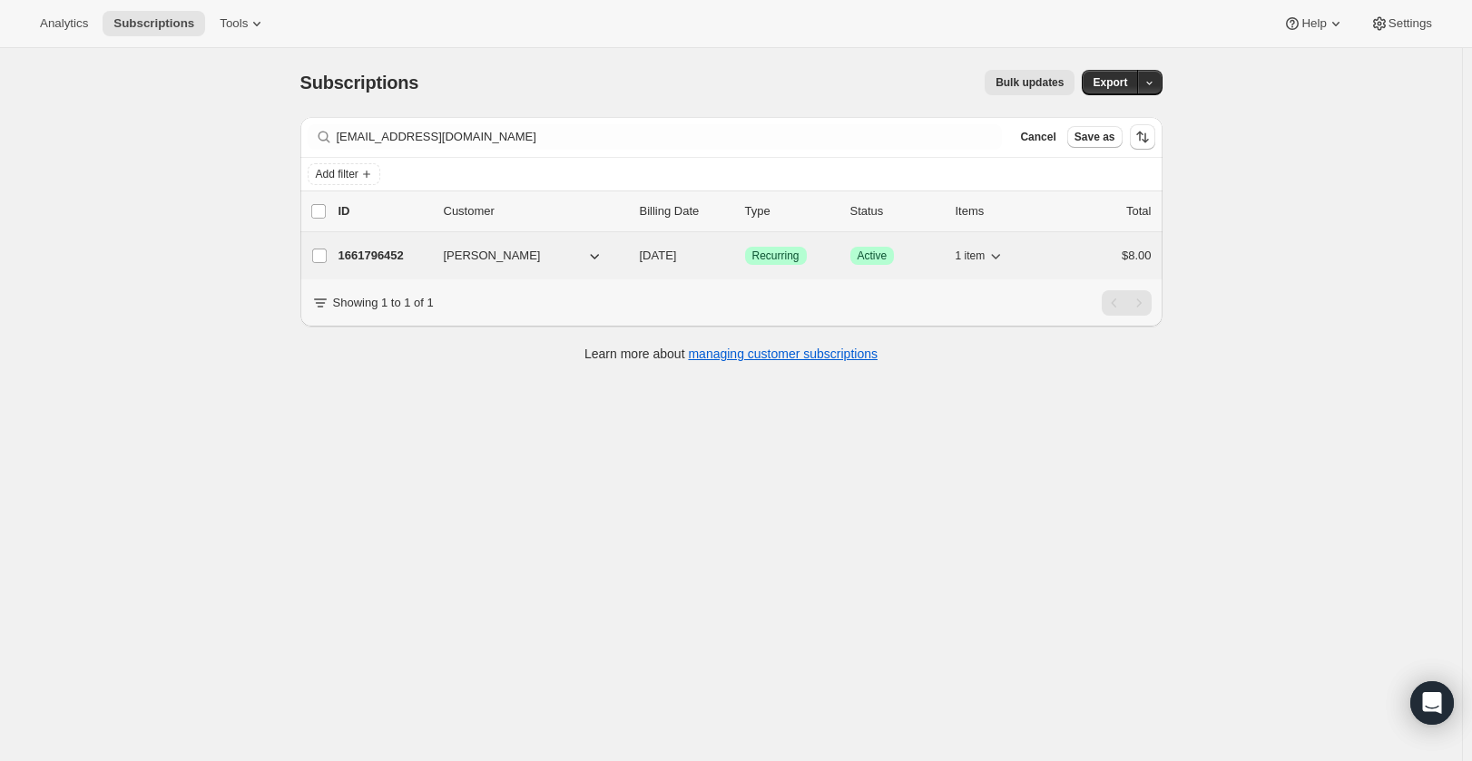
click at [1082, 249] on div "$8.00" at bounding box center [1106, 256] width 91 height 18
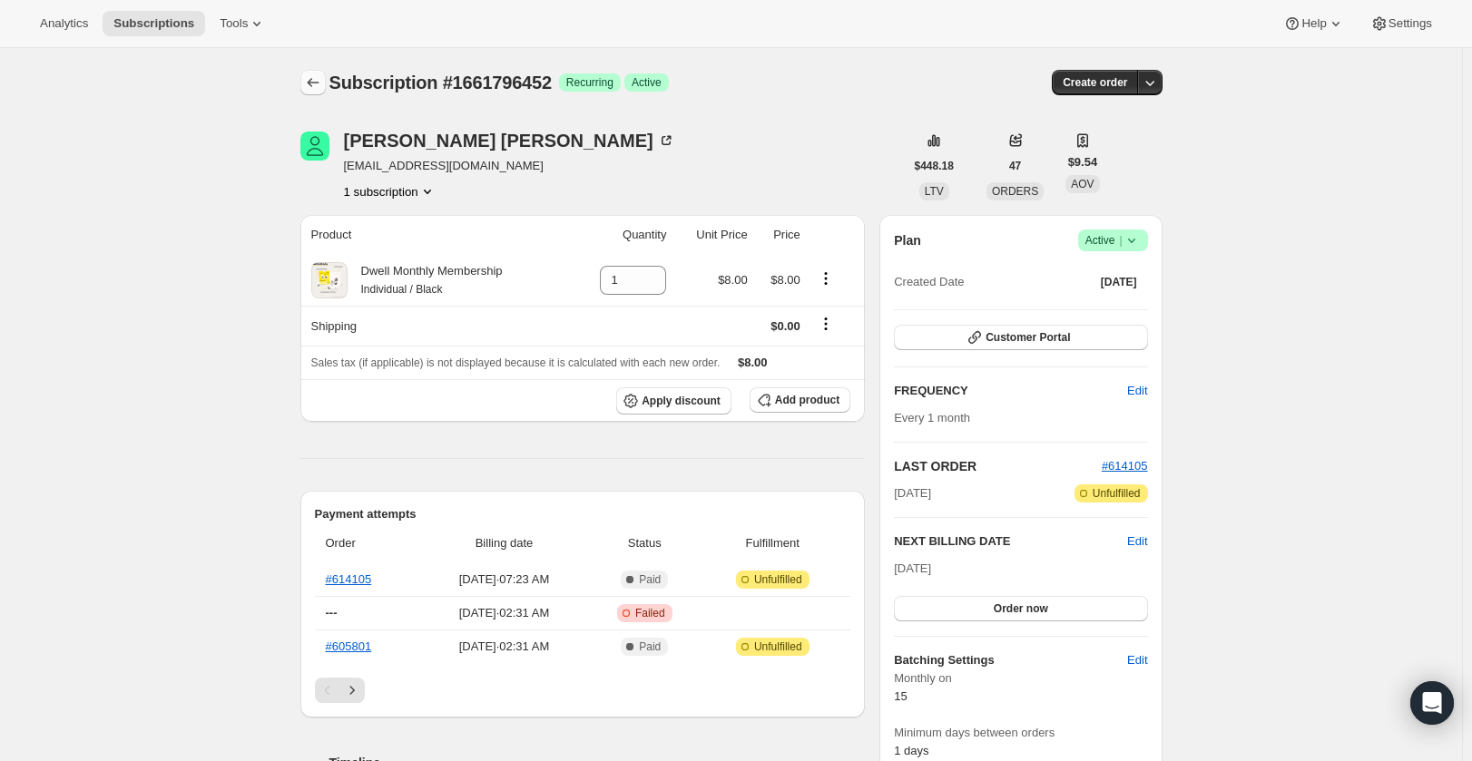
click at [310, 83] on icon "Subscriptions" at bounding box center [313, 83] width 18 height 18
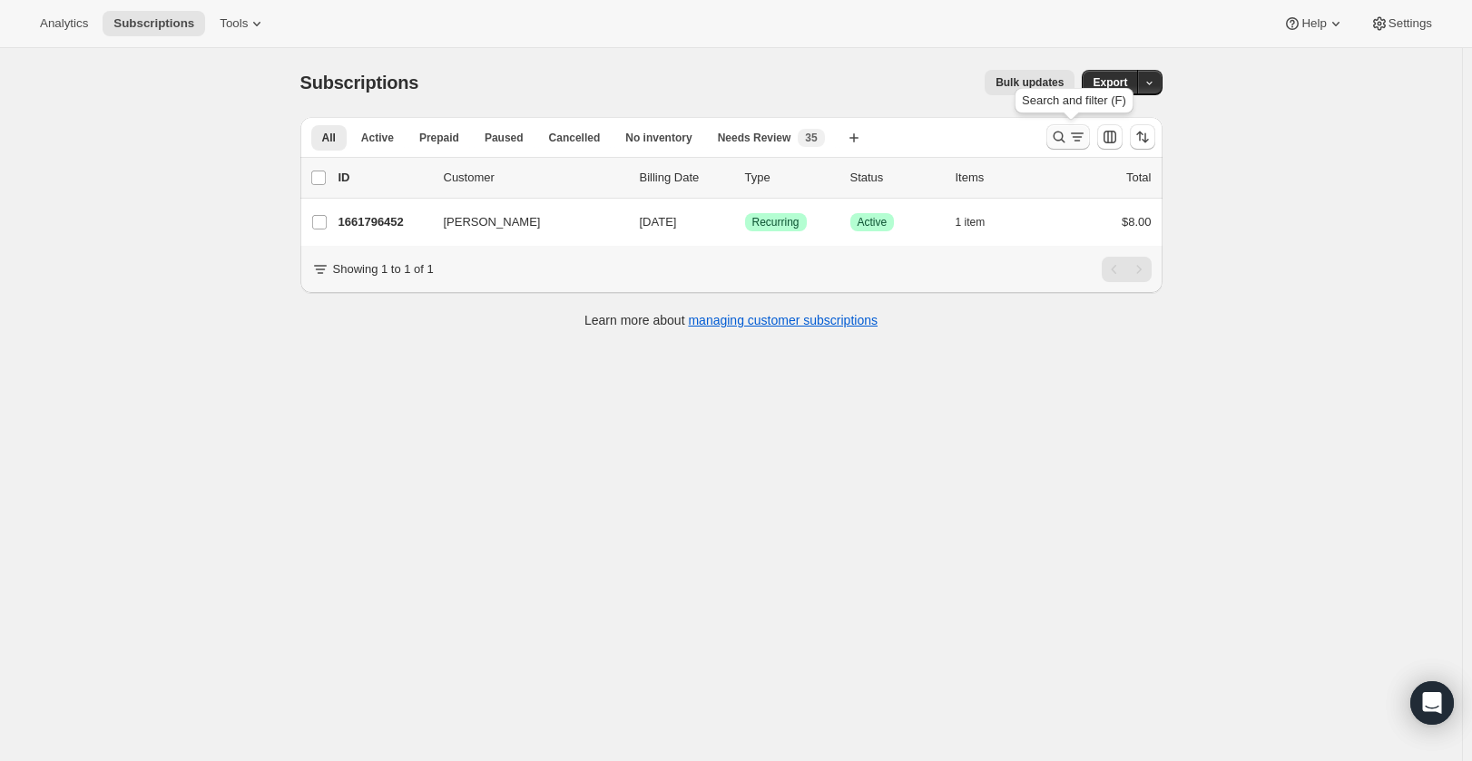
drag, startPoint x: 1071, startPoint y: 128, endPoint x: 1081, endPoint y: 129, distance: 10.0
click at [1084, 123] on div "Search and filter (F)" at bounding box center [1074, 104] width 126 height 40
click at [1080, 130] on icon "Search and filter results" at bounding box center [1077, 137] width 18 height 18
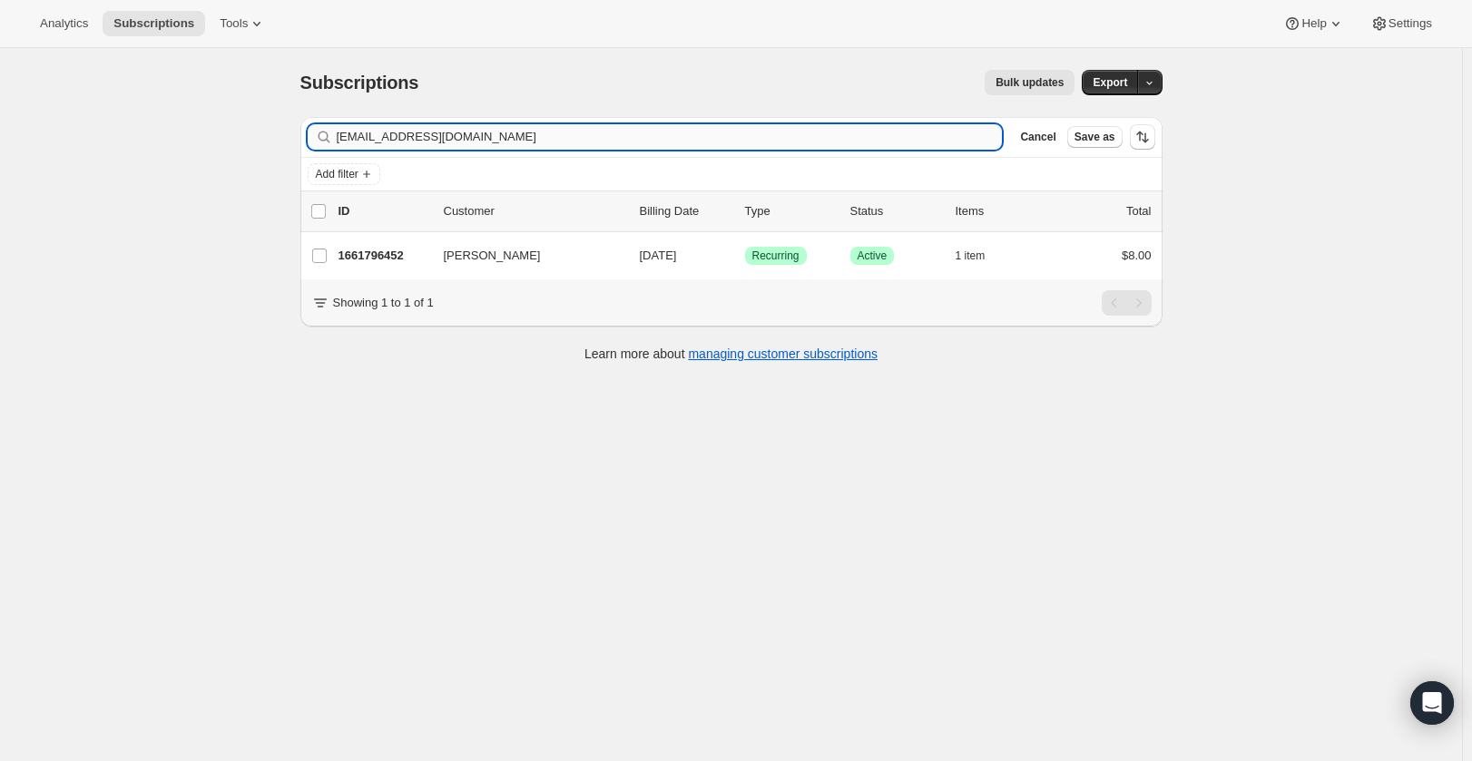
click at [947, 133] on input "[EMAIL_ADDRESS][DOMAIN_NAME]" at bounding box center [670, 136] width 666 height 25
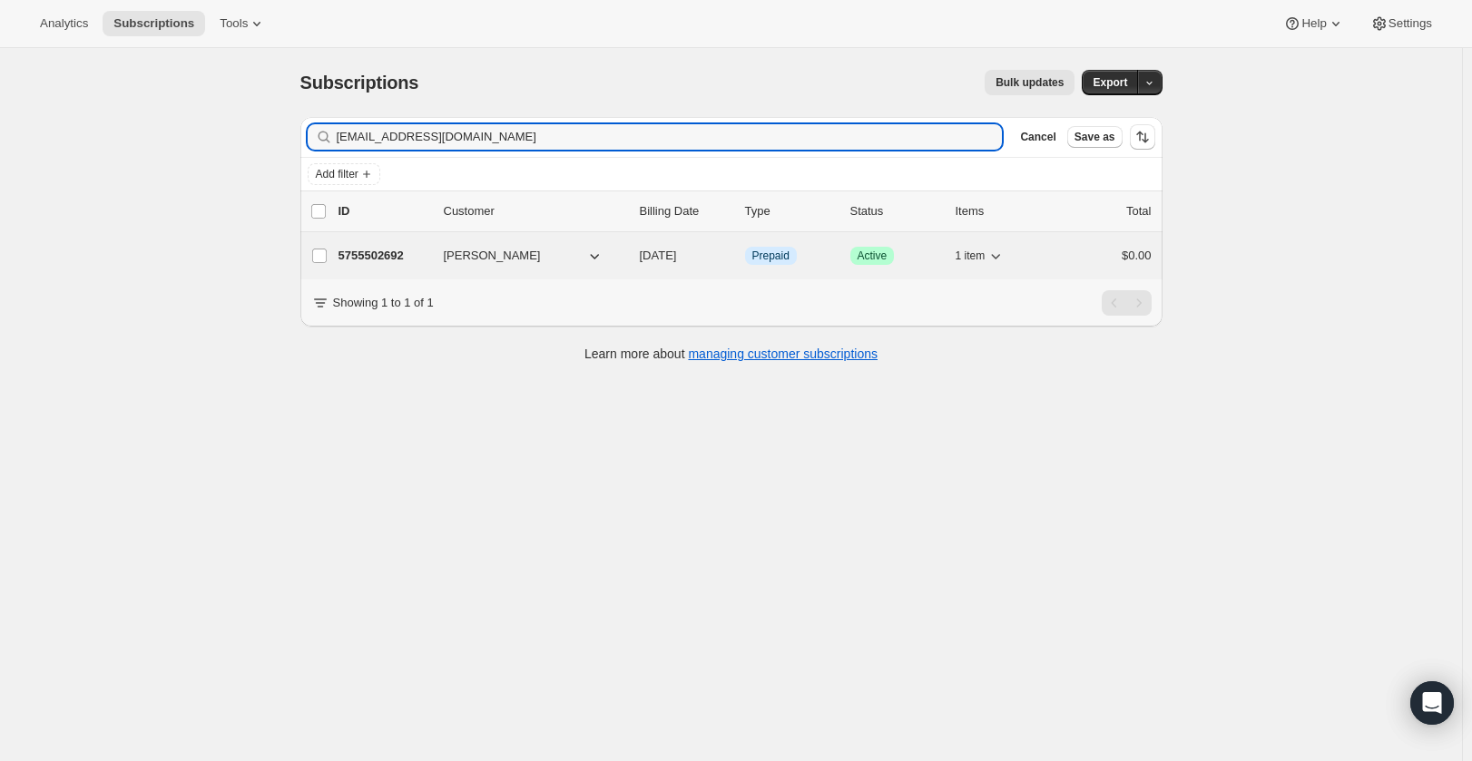
type input "[EMAIL_ADDRESS][DOMAIN_NAME]"
click at [1101, 259] on div "$0.00" at bounding box center [1106, 256] width 91 height 18
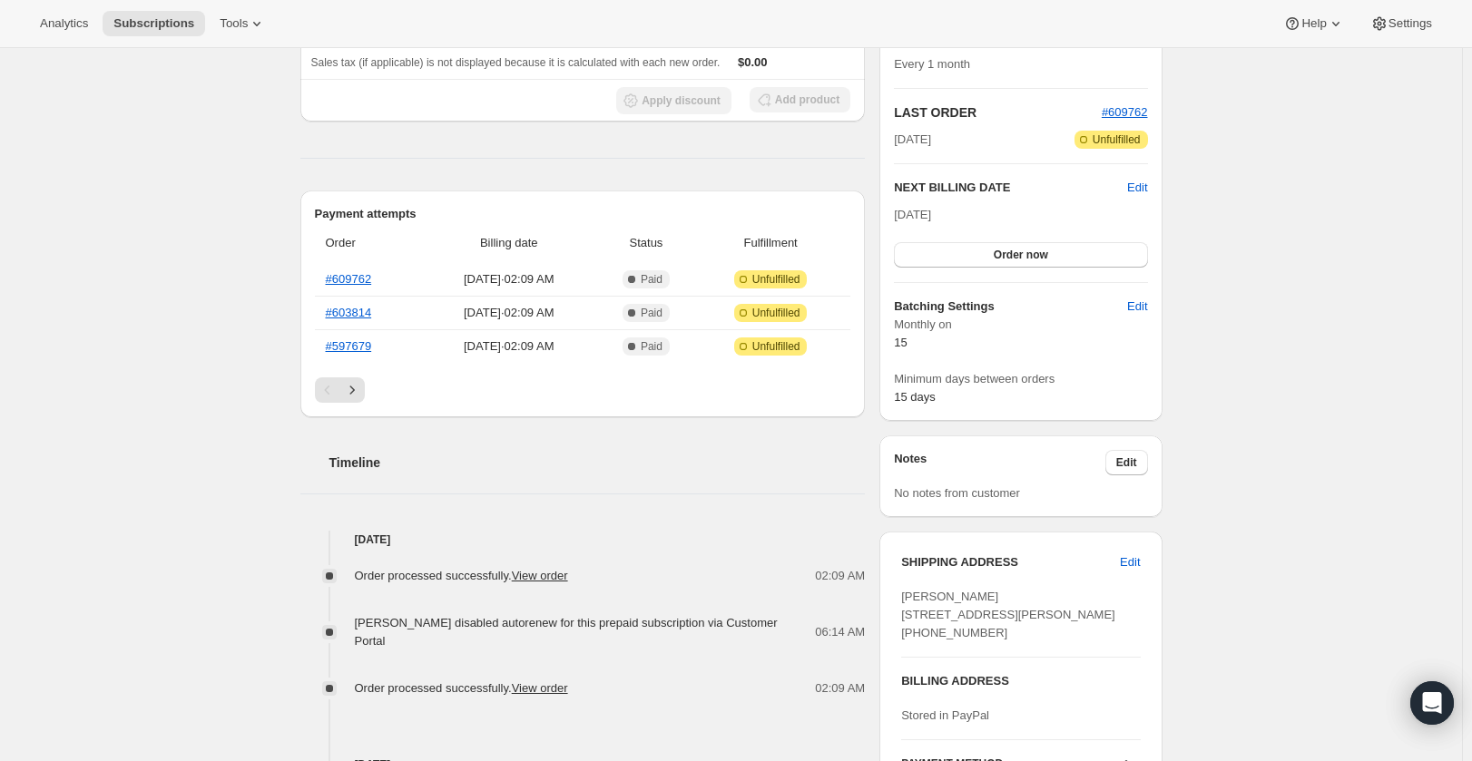
scroll to position [363, 0]
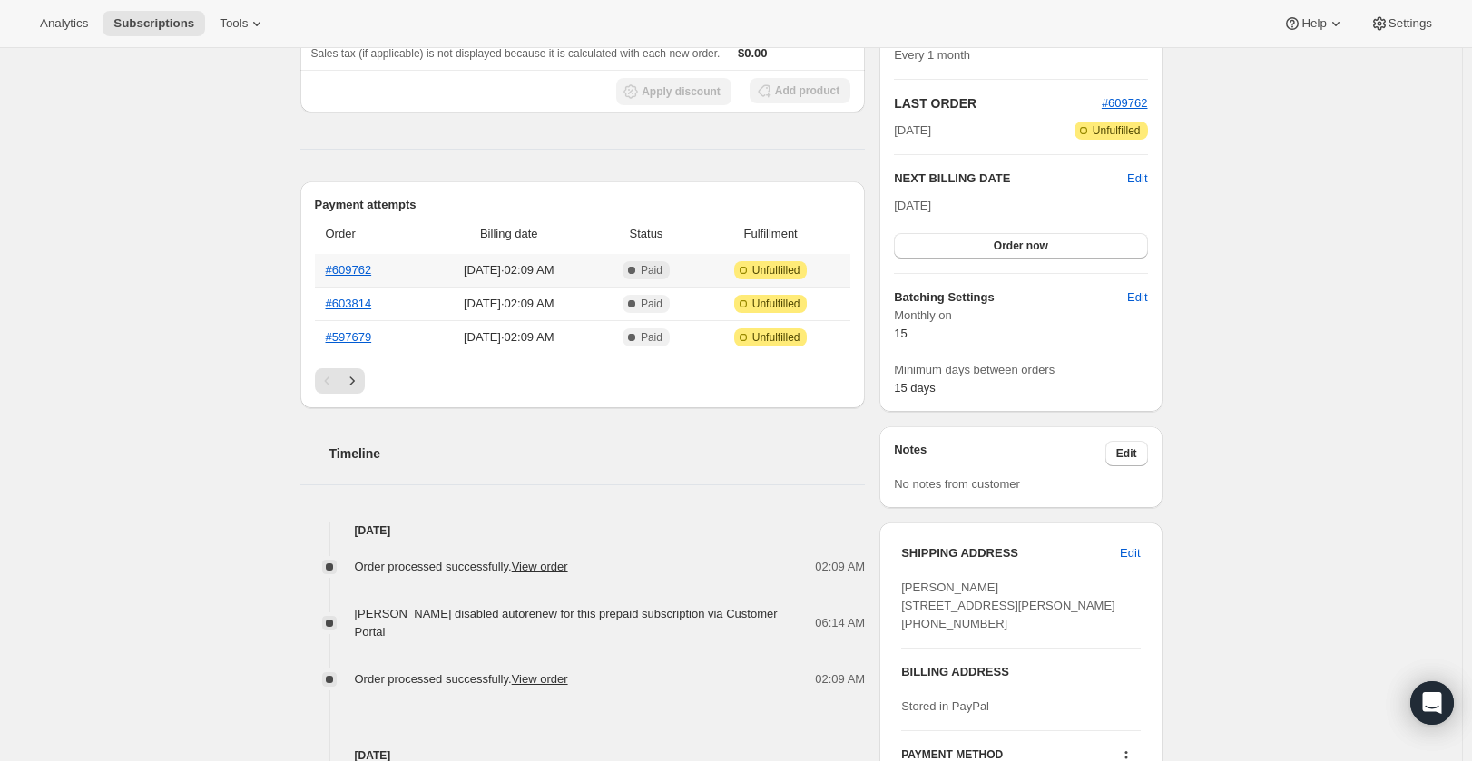
click at [368, 279] on th "#609762" at bounding box center [368, 270] width 107 height 33
click at [364, 267] on link "#609762" at bounding box center [349, 270] width 46 height 14
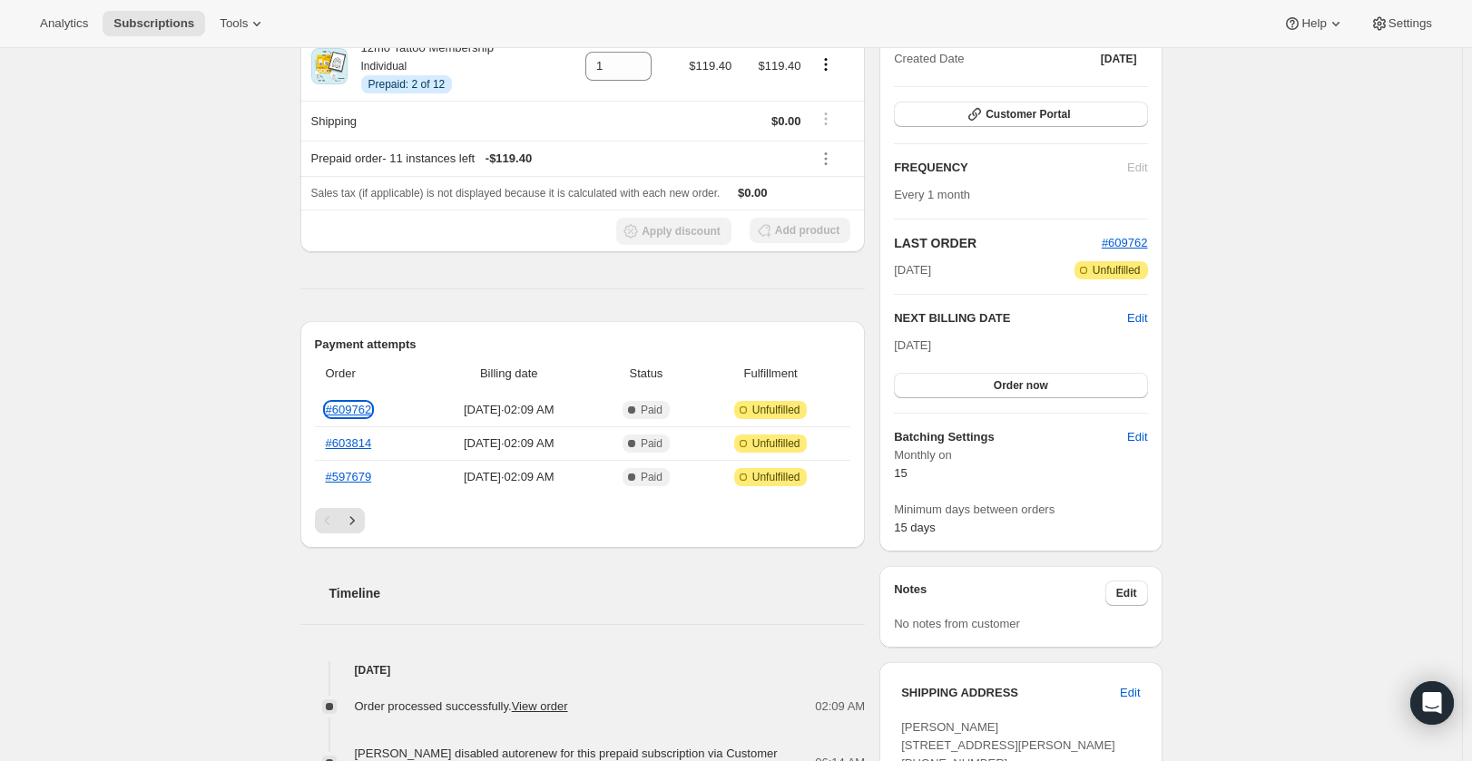
scroll to position [0, 0]
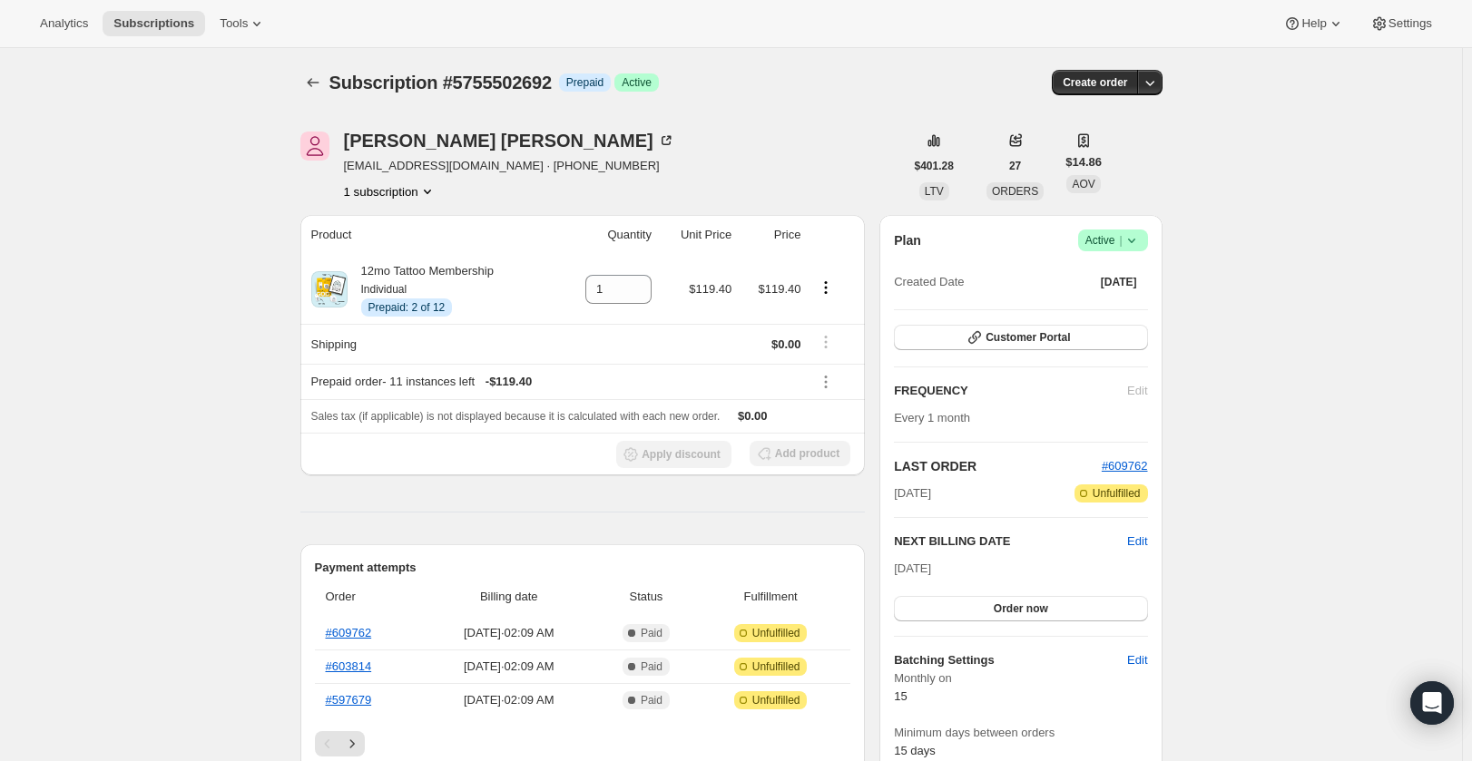
click at [1127, 238] on icon at bounding box center [1132, 240] width 18 height 18
click at [1121, 314] on span "Cancel subscription" at bounding box center [1118, 307] width 103 height 14
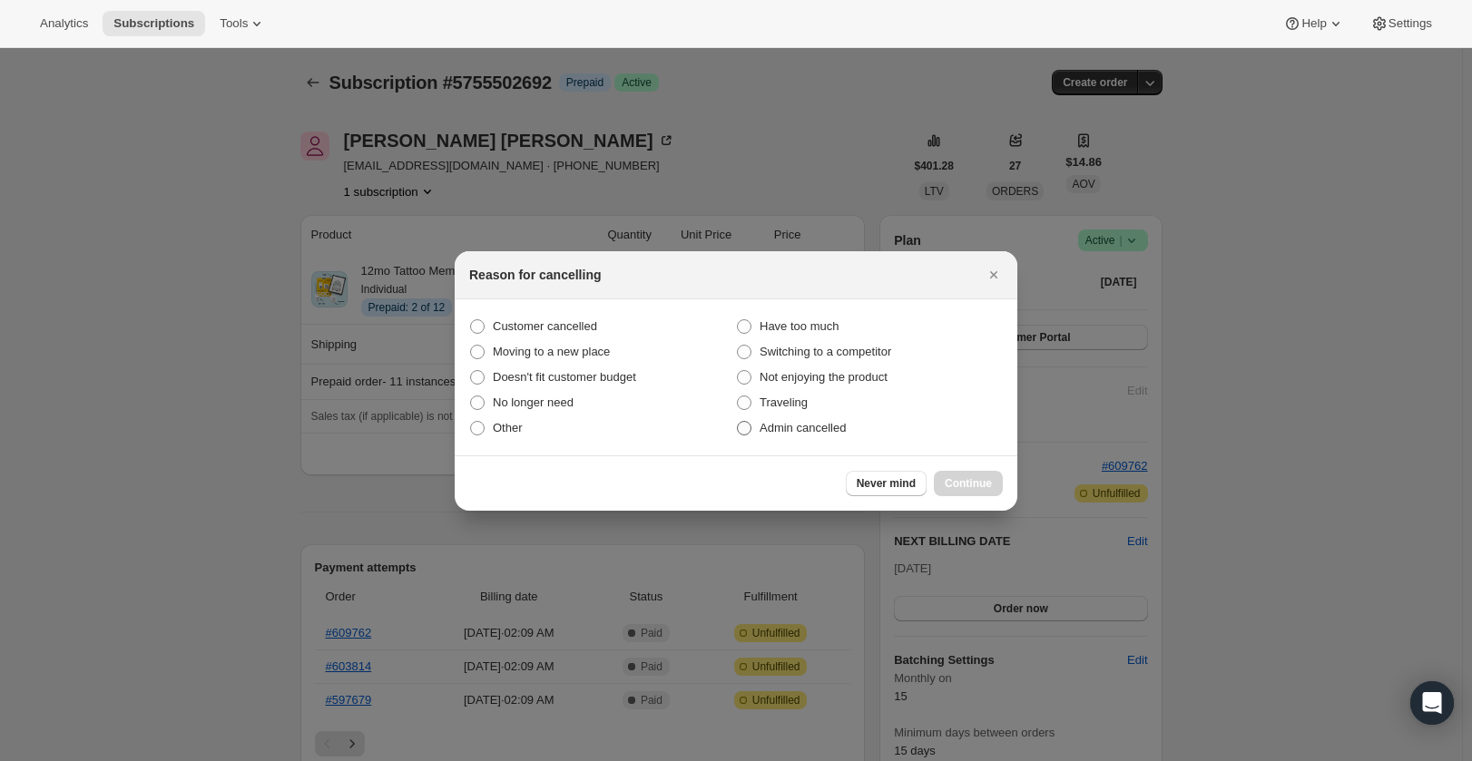
click at [881, 417] on label "Admin cancelled" at bounding box center [869, 428] width 267 height 25
click at [738, 421] on input "Admin cancelled" at bounding box center [737, 421] width 1 height 1
radio input "true"
click at [972, 471] on button "Continue" at bounding box center [968, 483] width 69 height 25
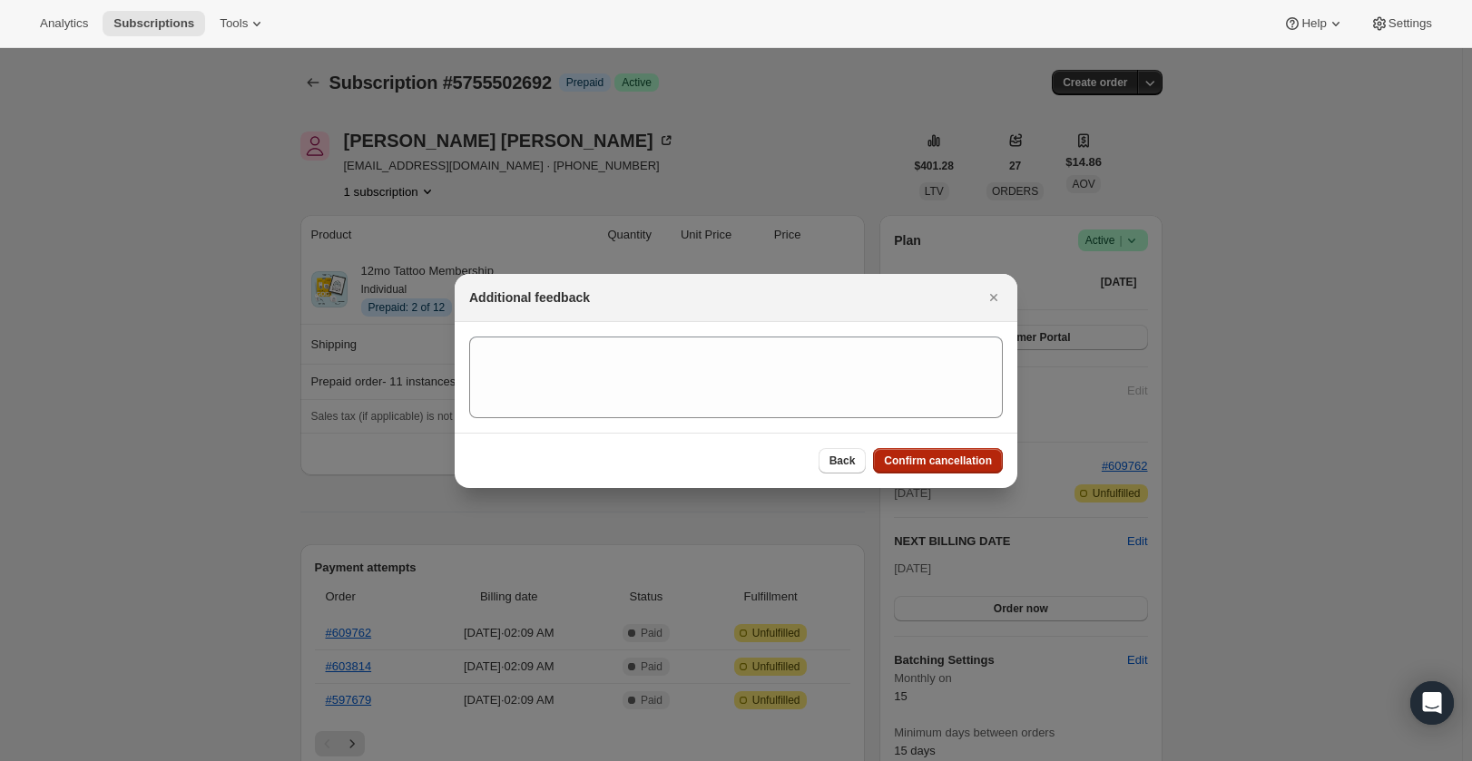
click at [971, 461] on span "Confirm cancellation" at bounding box center [938, 461] width 108 height 15
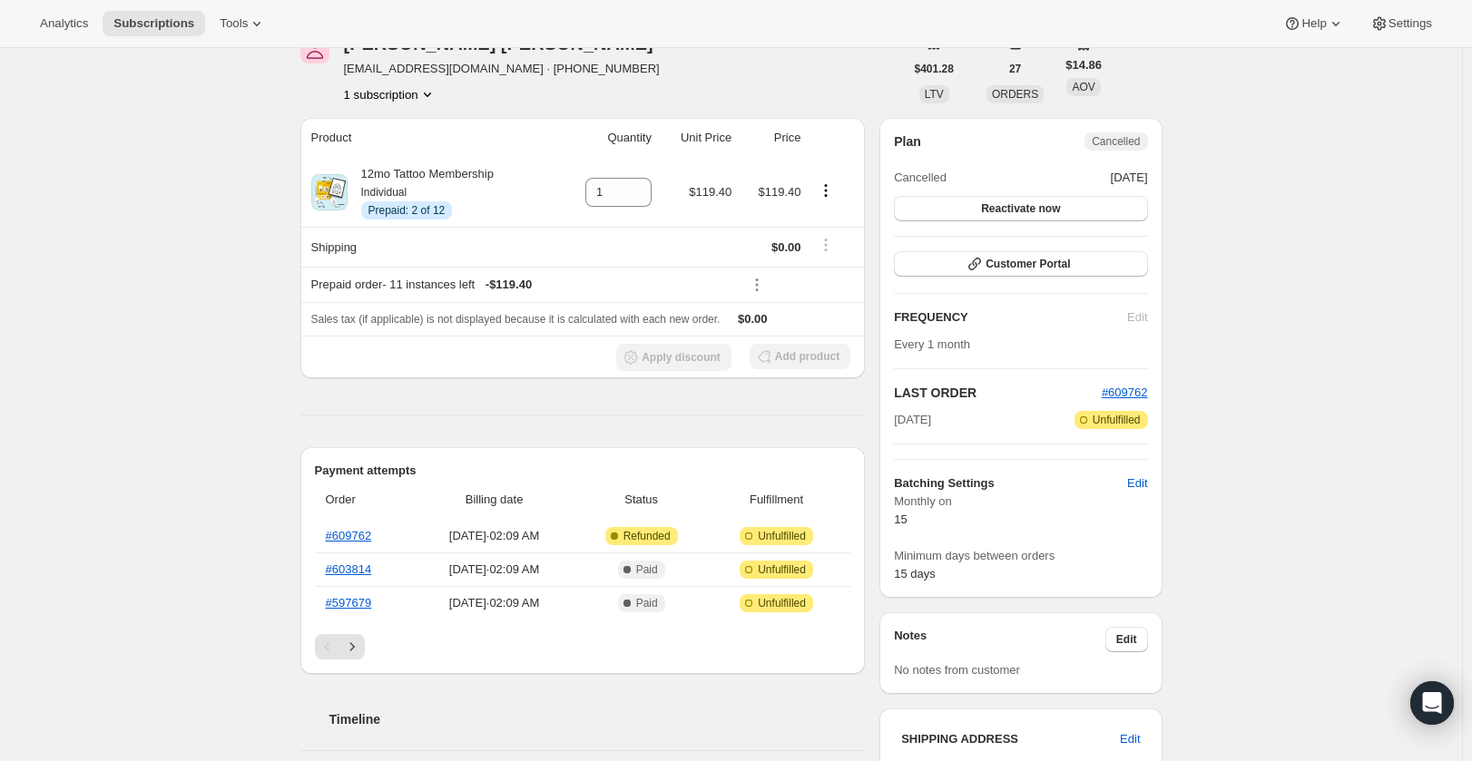
scroll to position [181, 0]
click at [357, 529] on link "#609762" at bounding box center [349, 535] width 46 height 14
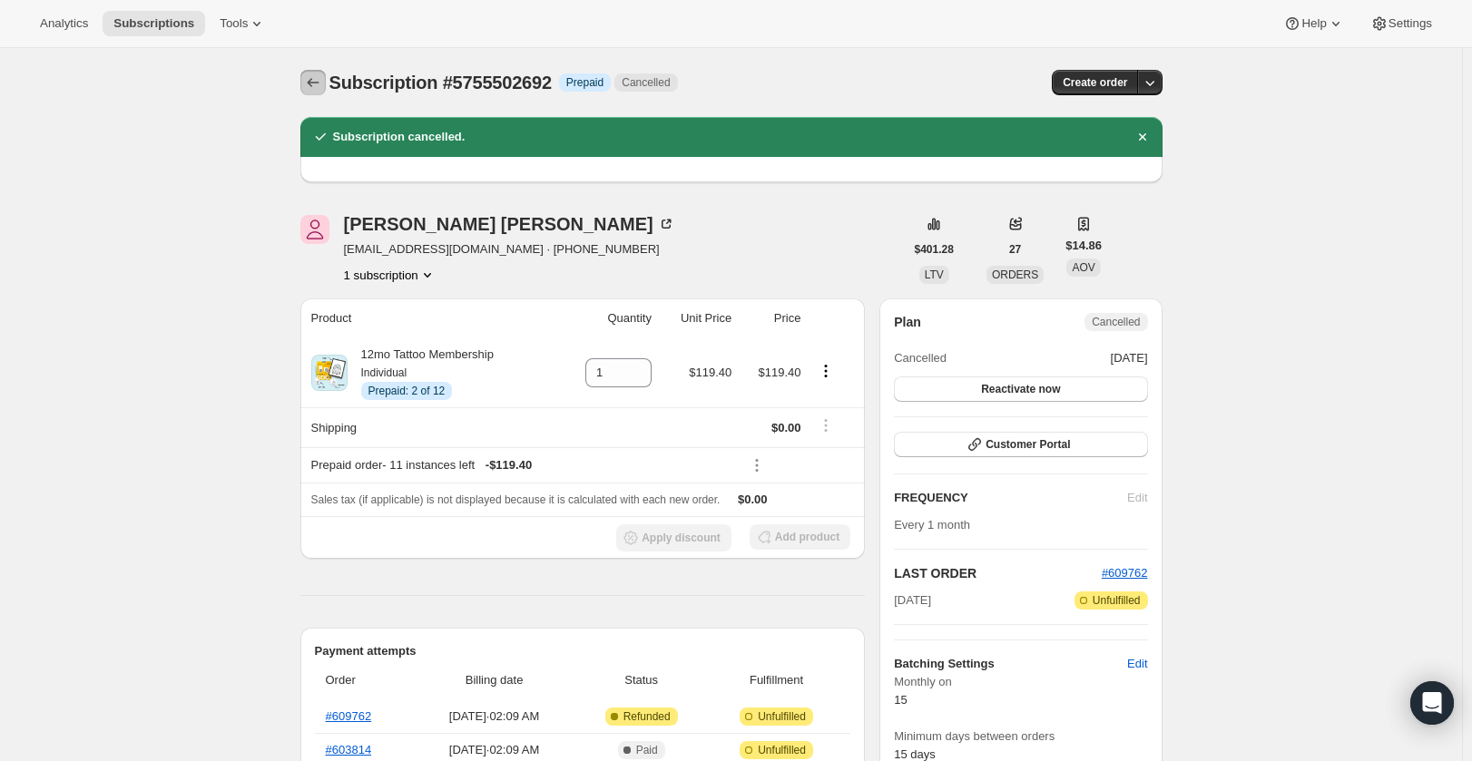
click at [310, 84] on icon "Subscriptions" at bounding box center [313, 83] width 18 height 18
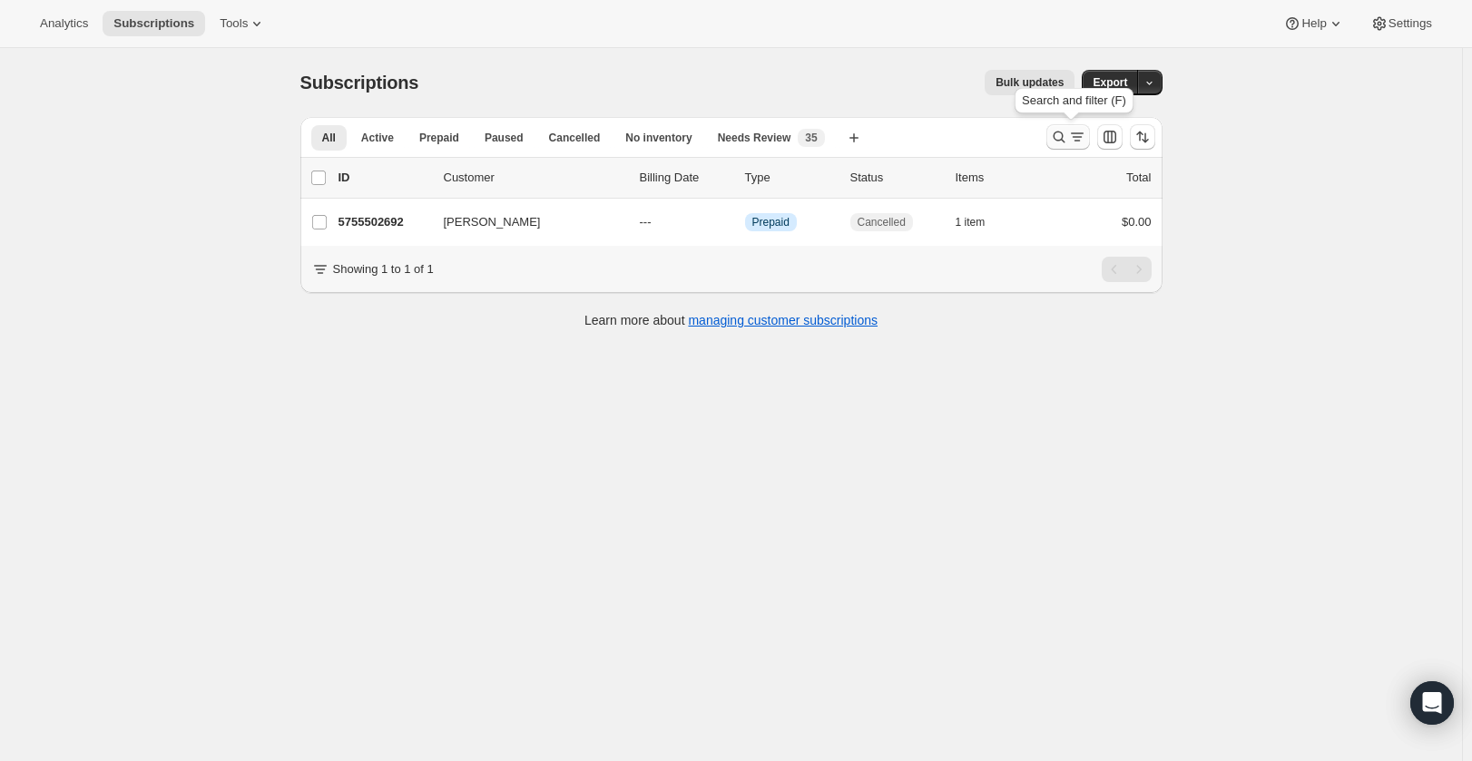
click at [1058, 135] on icon "Search and filter results" at bounding box center [1059, 137] width 18 height 18
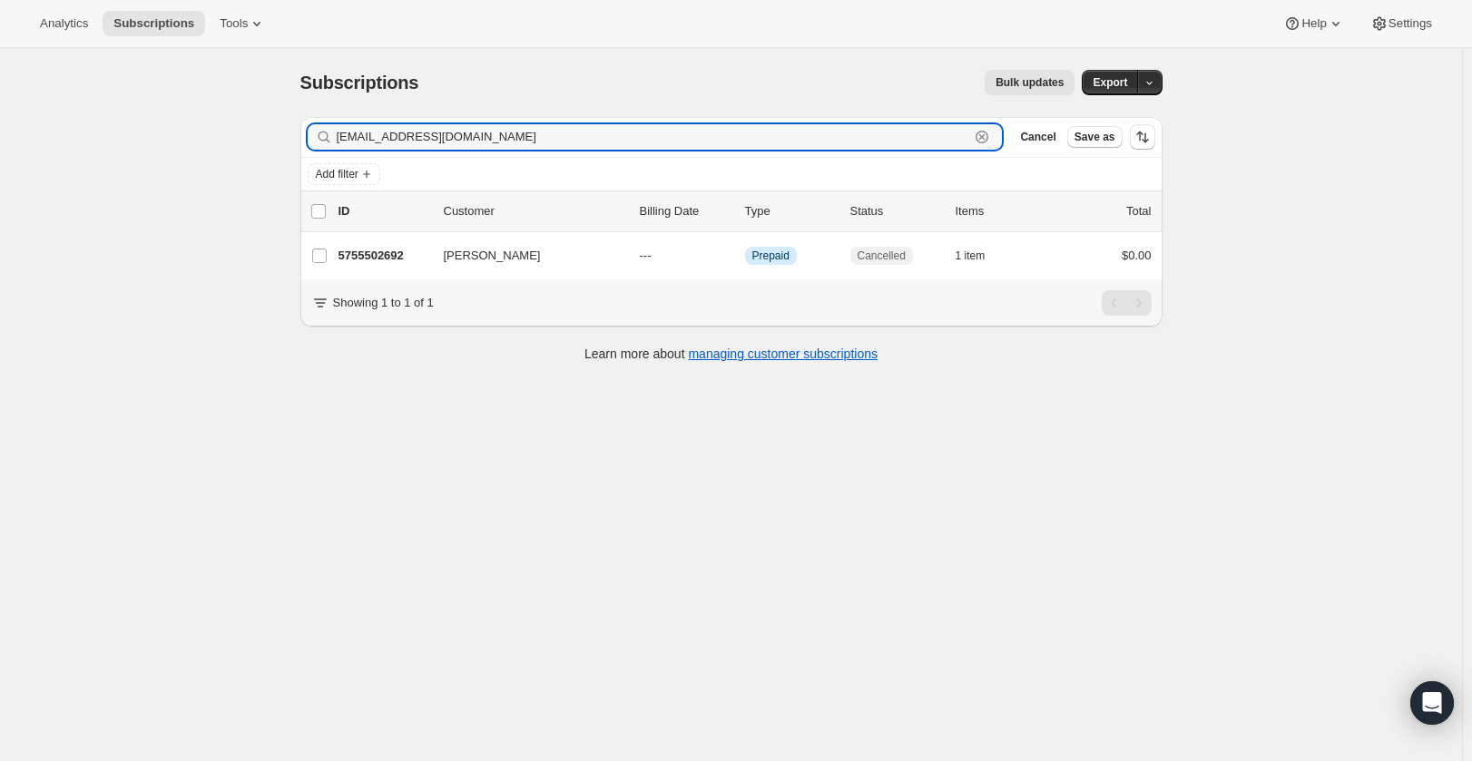
click at [991, 139] on icon "button" at bounding box center [982, 137] width 18 height 18
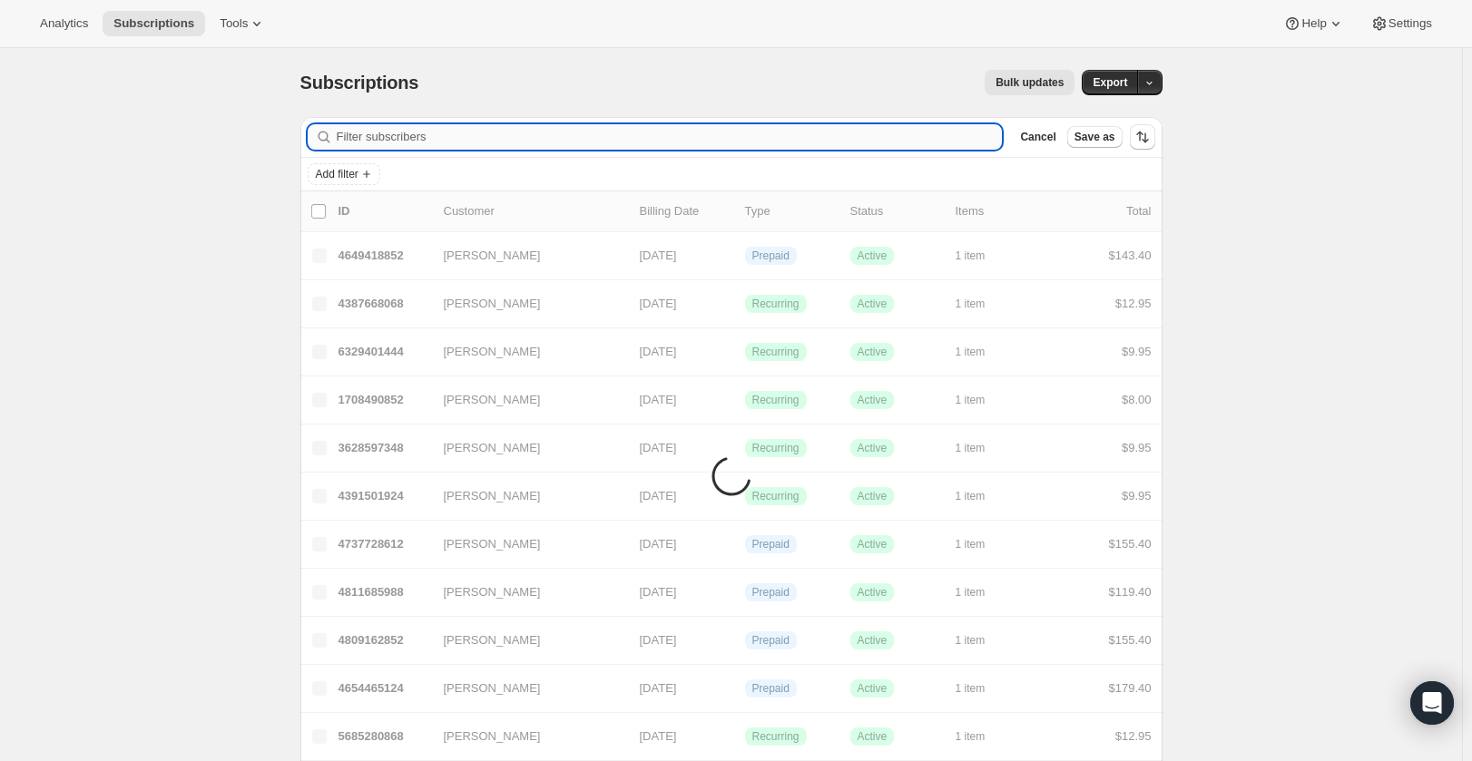
click at [934, 139] on input "Filter subscribers" at bounding box center [670, 136] width 666 height 25
click at [930, 139] on input "Filter subscribers" at bounding box center [670, 136] width 666 height 25
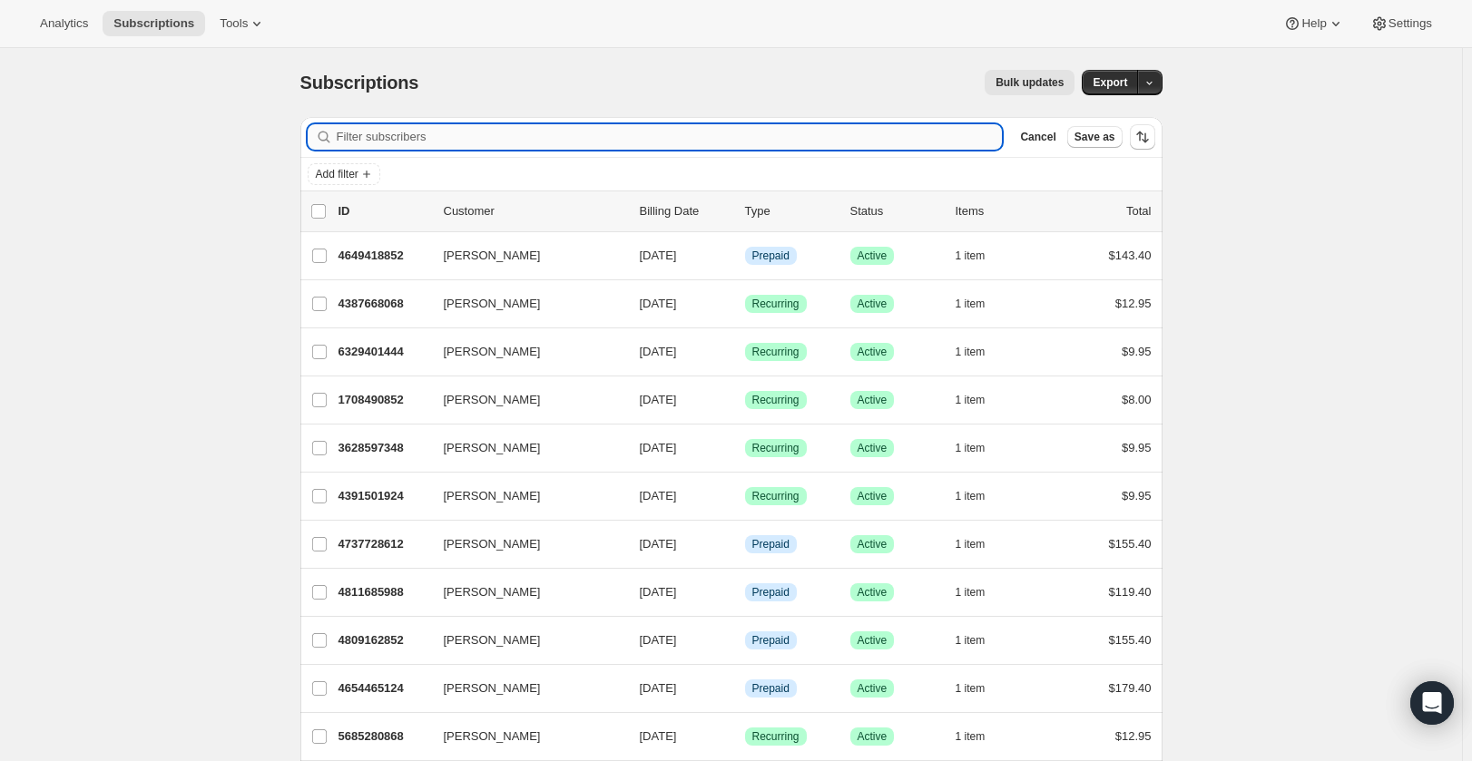
paste input "[EMAIL_ADDRESS][DOMAIN_NAME]"
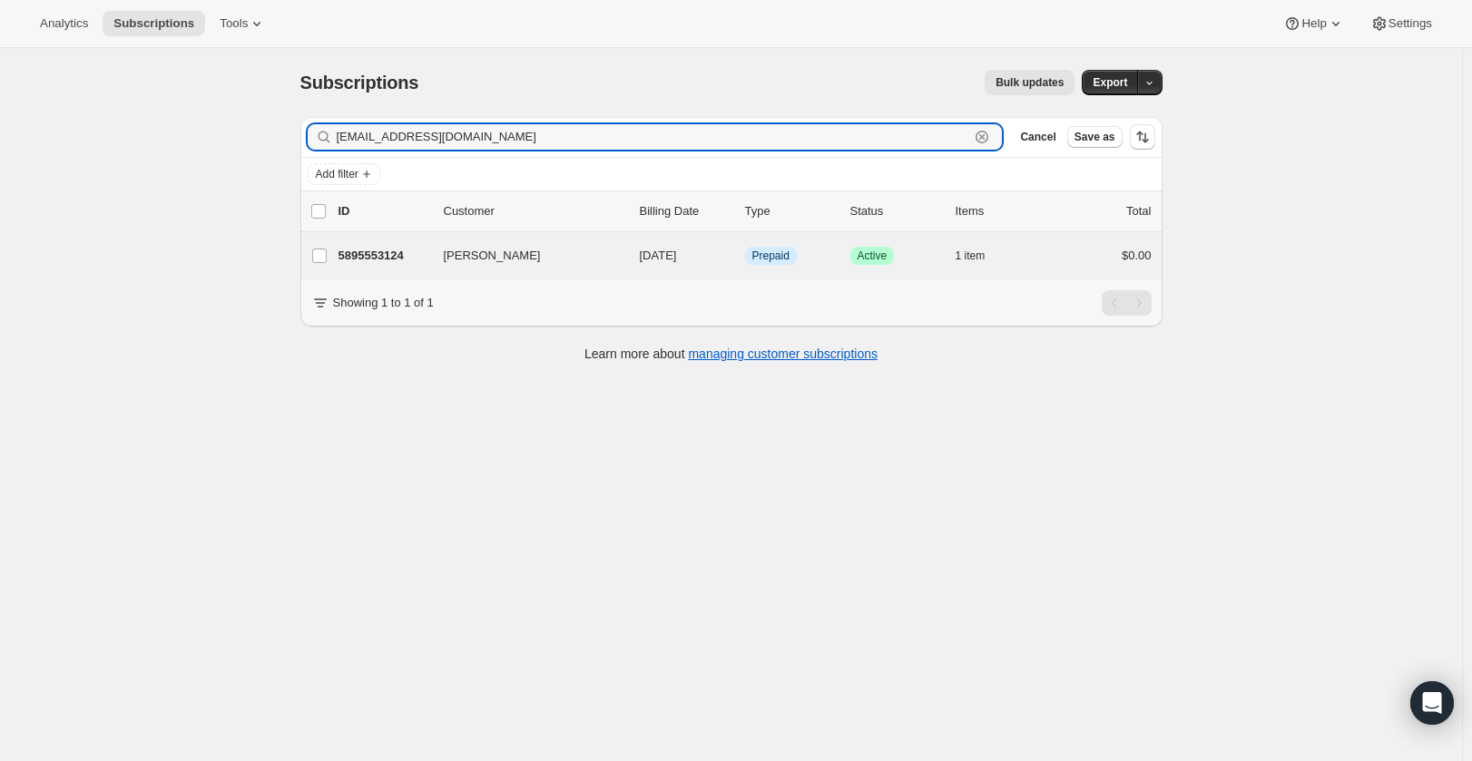
type input "[EMAIL_ADDRESS][DOMAIN_NAME]"
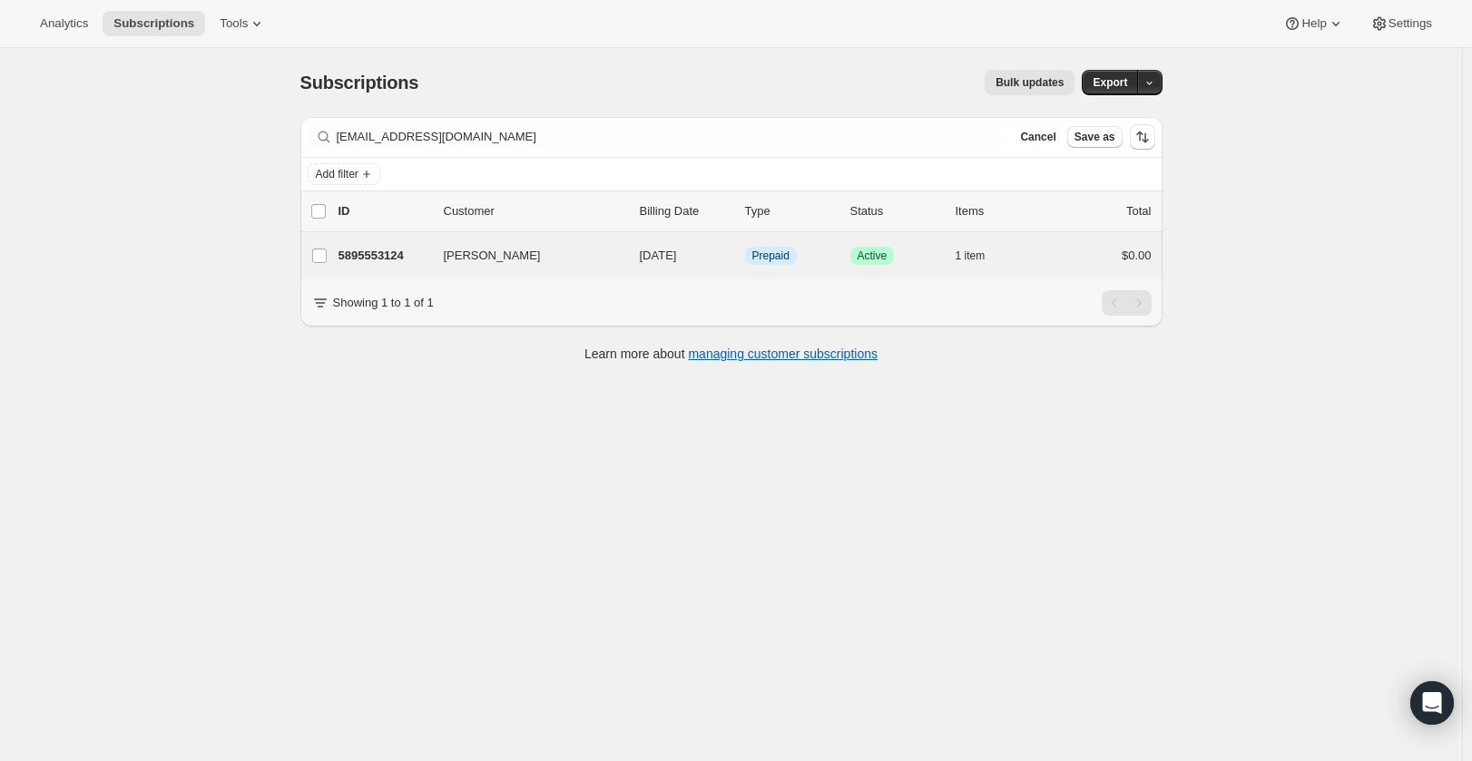
click at [1065, 269] on div "[PERSON_NAME] 5895553124 [PERSON_NAME] [DATE] Info Prepaid Success Active 1 ite…" at bounding box center [731, 255] width 862 height 47
click at [1057, 250] on div "5895553124 [PERSON_NAME] [DATE] Info Prepaid Success Active 1 item $0.00" at bounding box center [744, 255] width 813 height 25
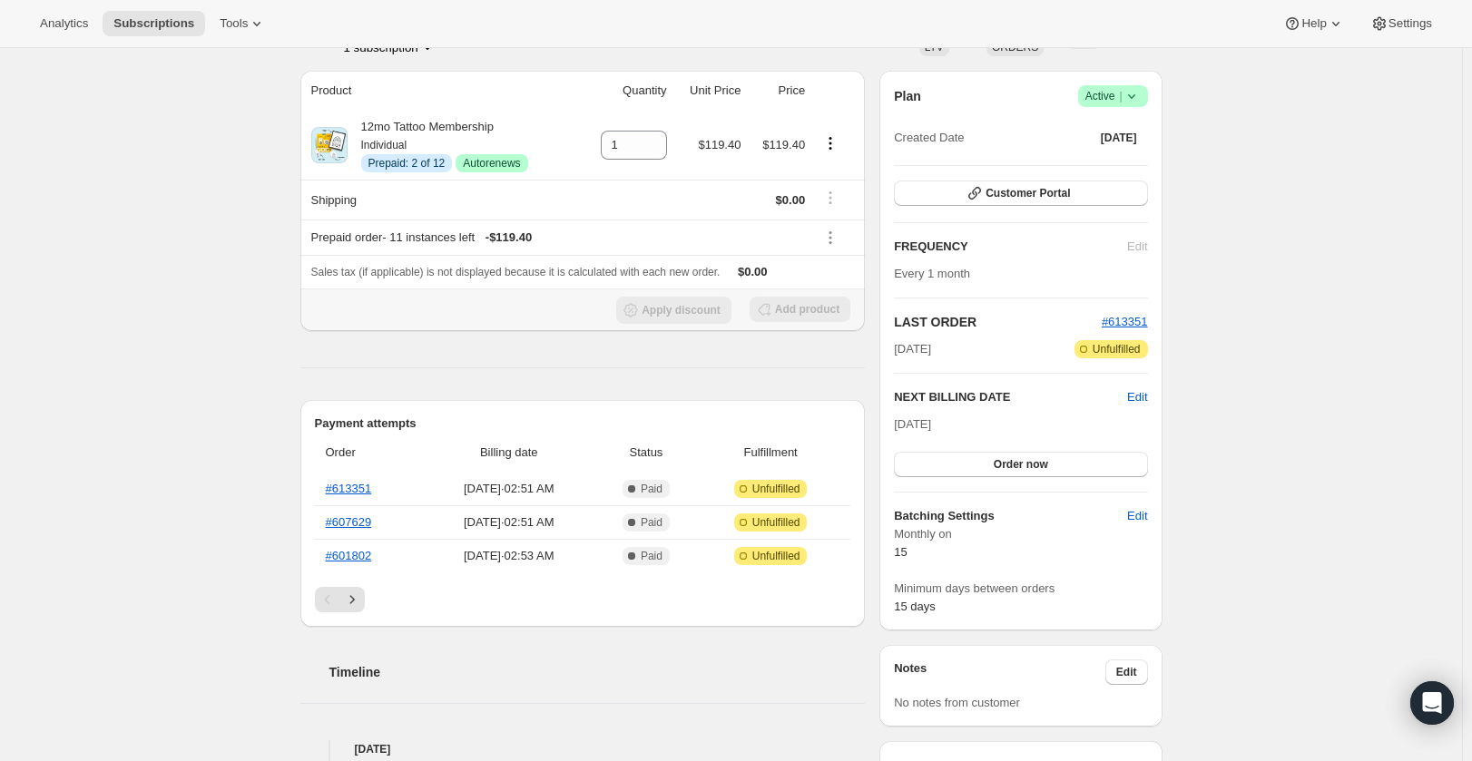
scroll to position [363, 0]
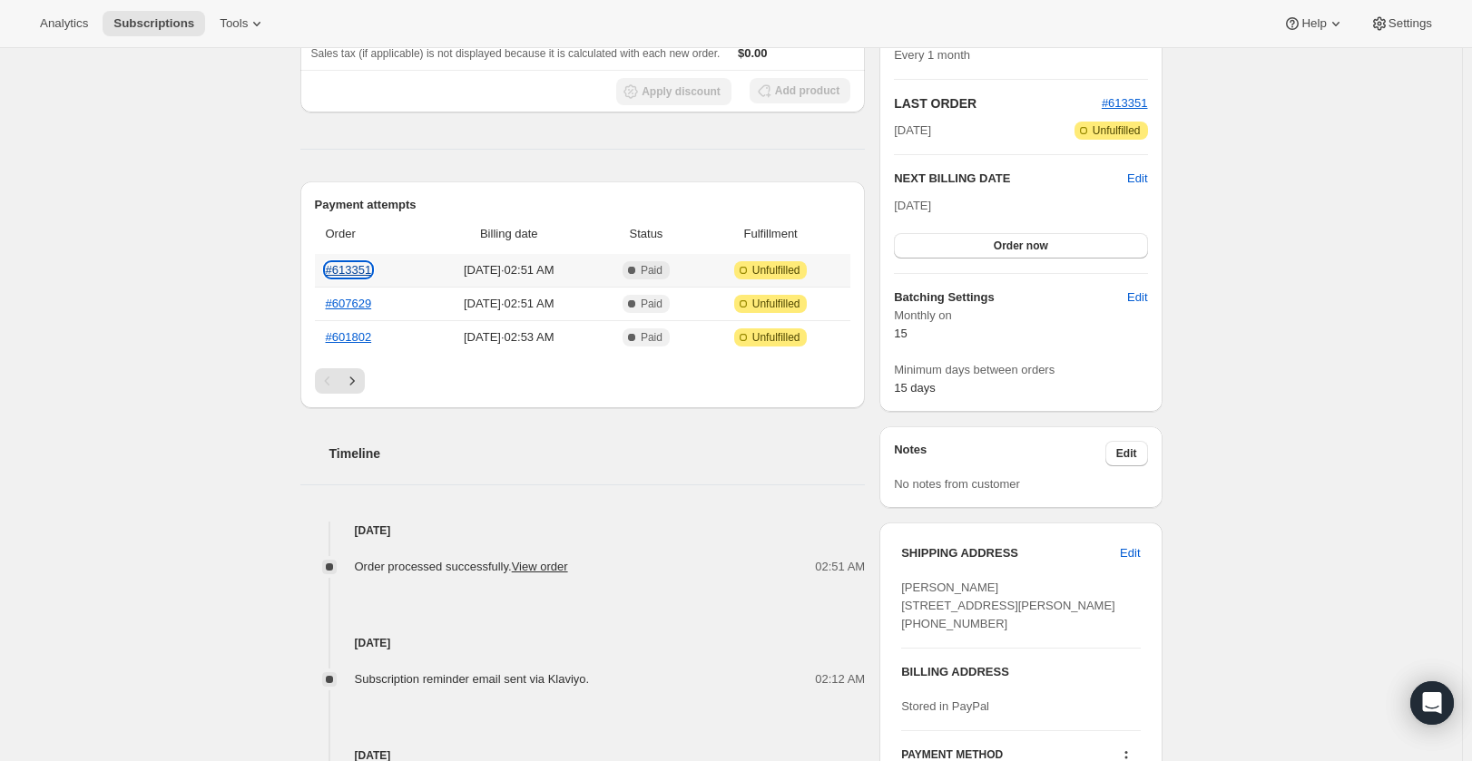
click at [346, 268] on link "#613351" at bounding box center [349, 270] width 46 height 14
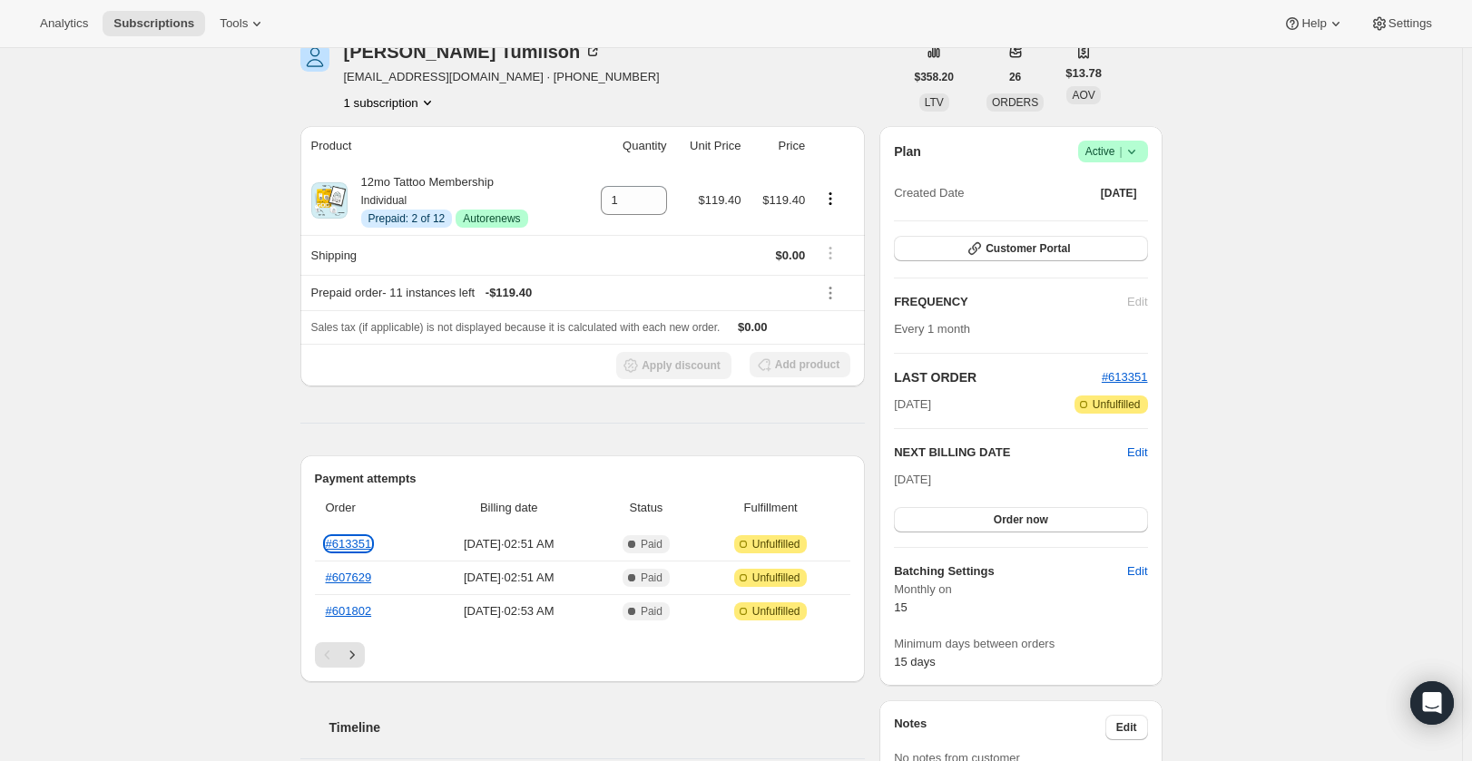
scroll to position [0, 0]
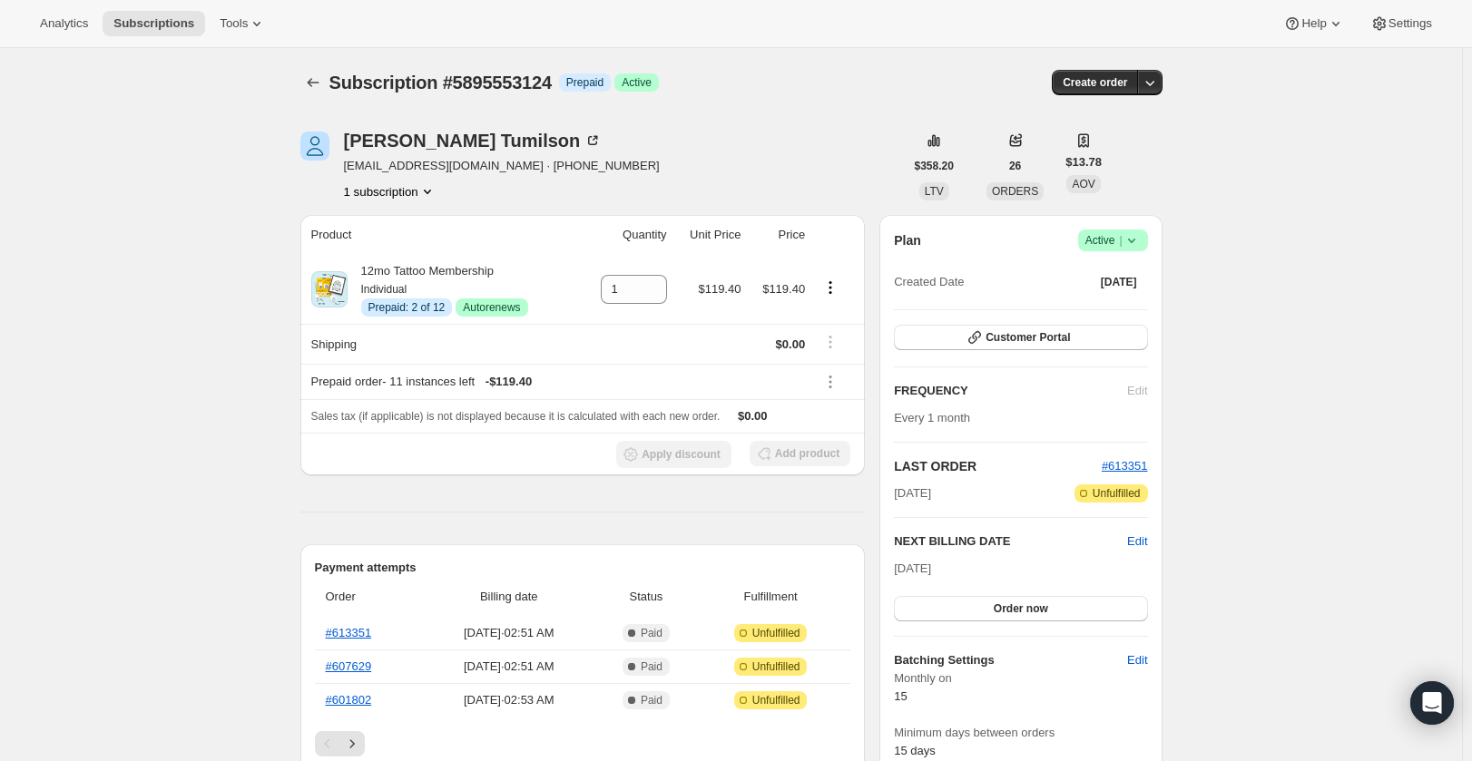
drag, startPoint x: 1099, startPoint y: 265, endPoint x: 1106, endPoint y: 244, distance: 22.1
click at [1099, 262] on div "Plan Success Active | Created Date [DATE]" at bounding box center [1020, 262] width 253 height 65
click at [1106, 240] on span "Active |" at bounding box center [1112, 240] width 55 height 18
click at [1103, 319] on button "Cancel subscription" at bounding box center [1118, 306] width 113 height 29
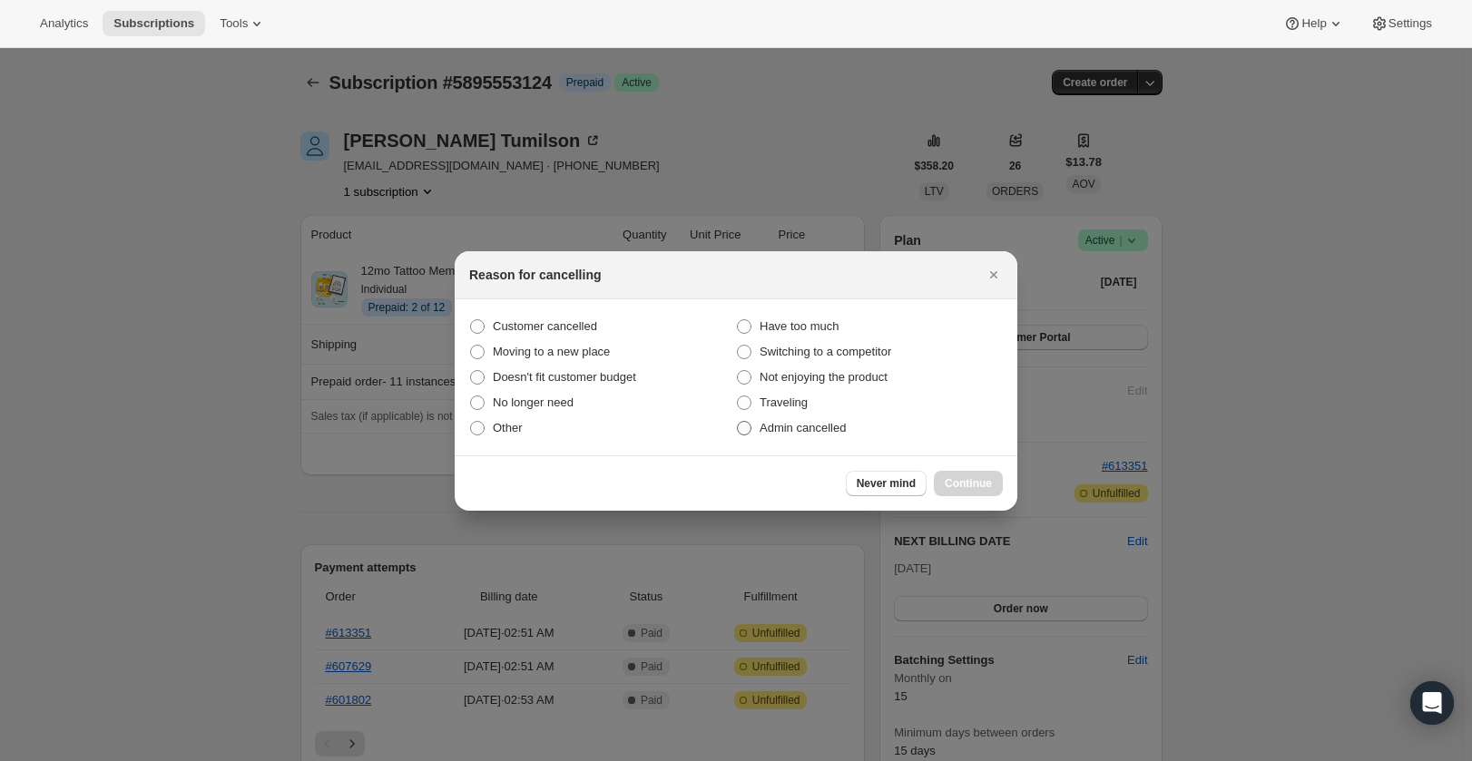
click at [827, 416] on label "Admin cancelled" at bounding box center [869, 428] width 267 height 25
click at [738, 421] on input "Admin cancelled" at bounding box center [737, 421] width 1 height 1
radio input "true"
click at [963, 473] on button "Continue" at bounding box center [968, 483] width 69 height 25
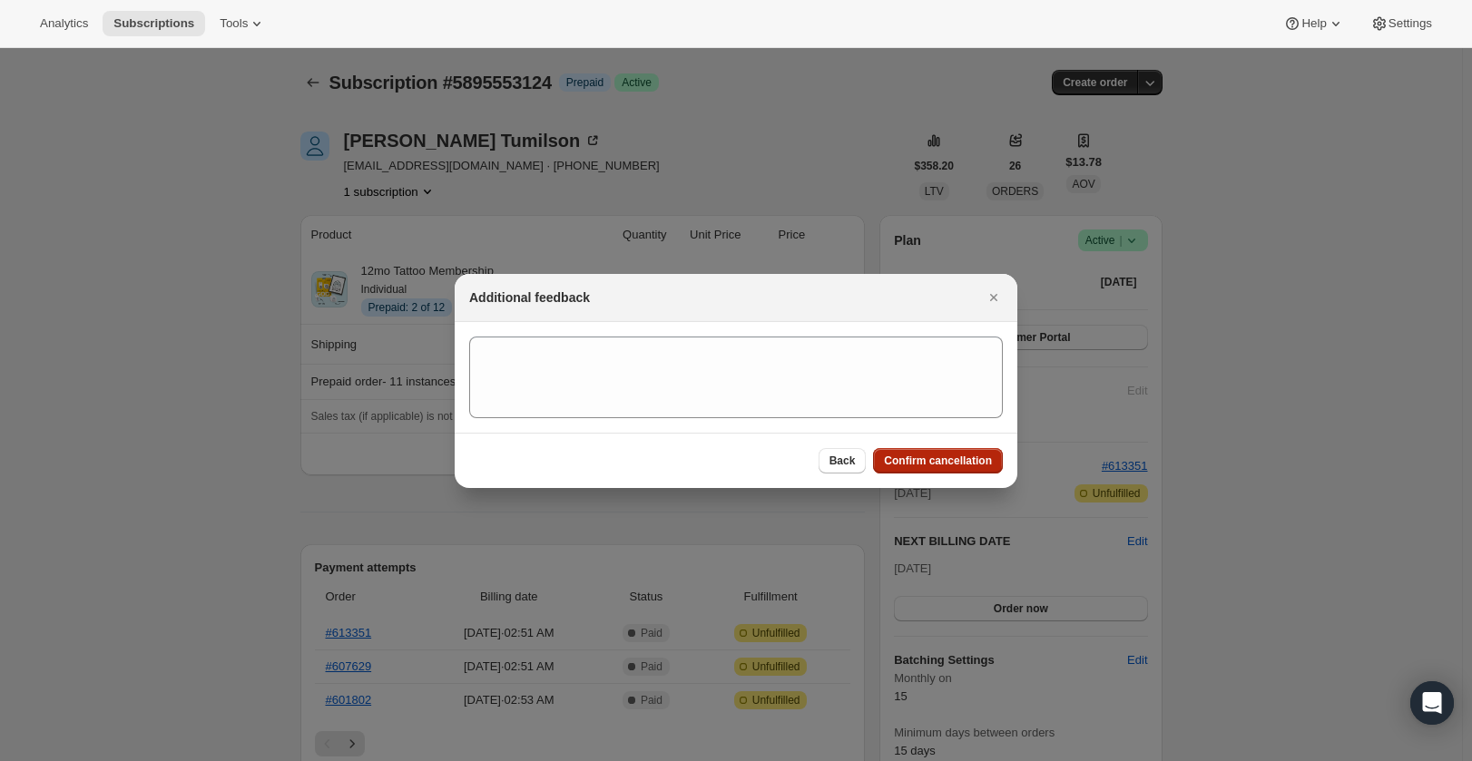
click at [952, 462] on span "Confirm cancellation" at bounding box center [938, 461] width 108 height 15
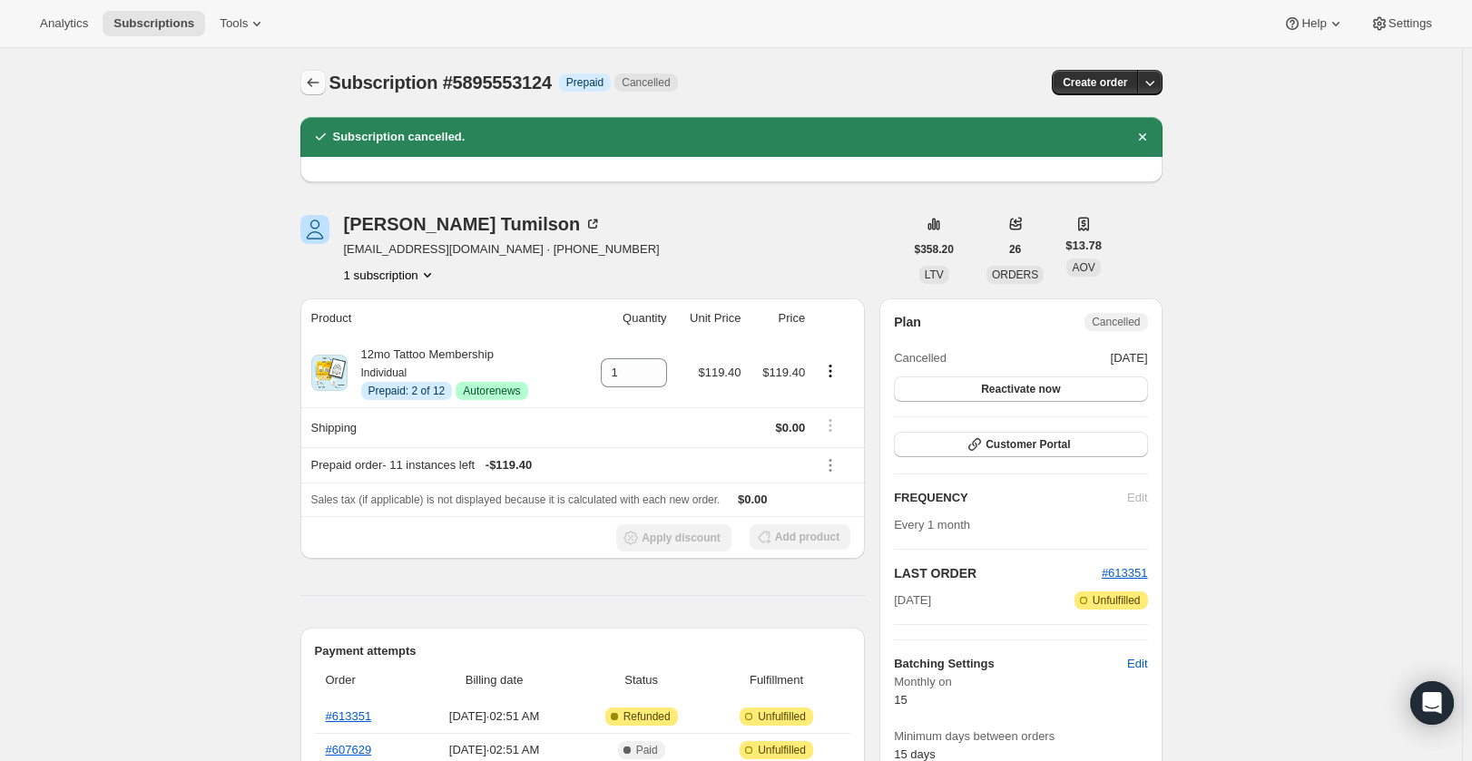
click at [326, 85] on button "Subscriptions" at bounding box center [312, 82] width 25 height 25
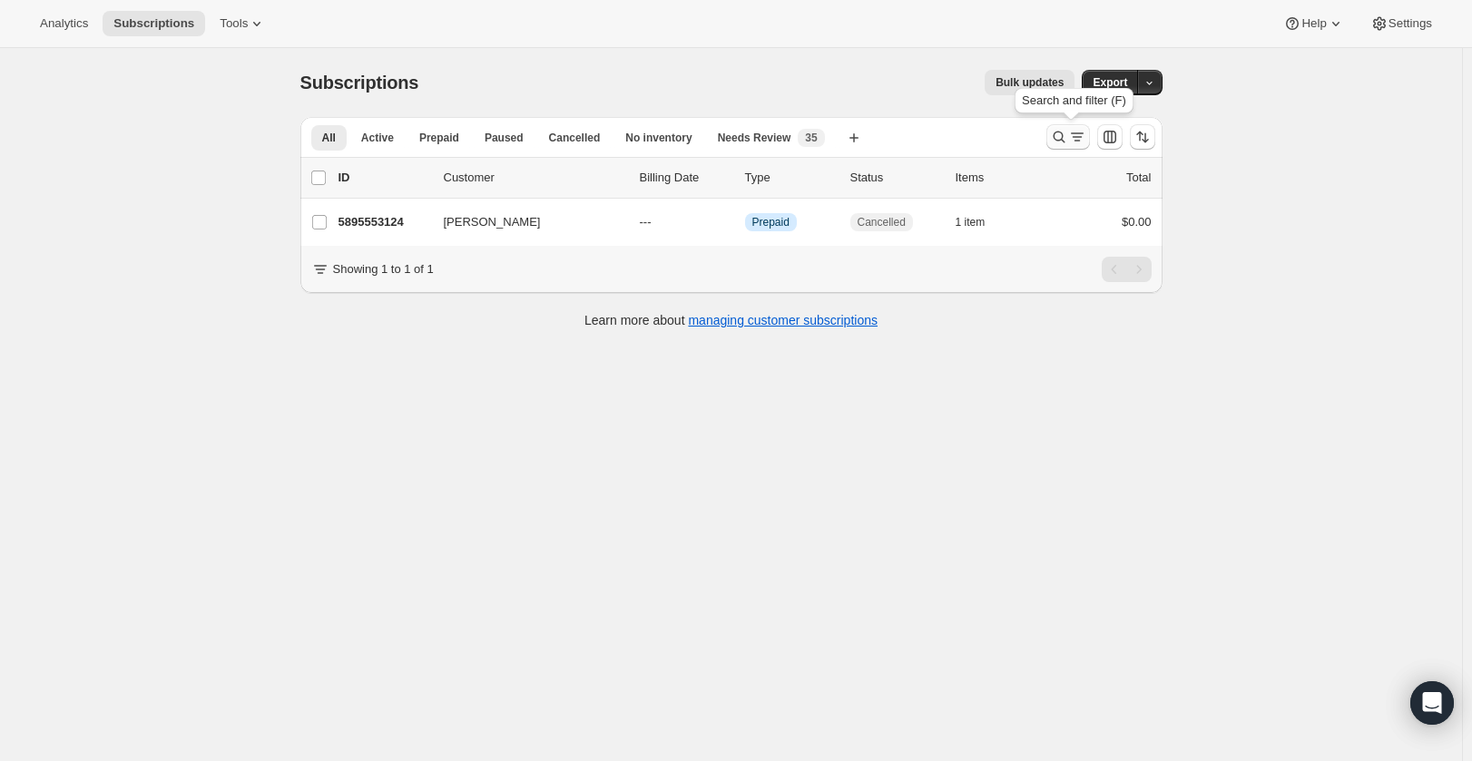
click at [1065, 138] on icon "Search and filter results" at bounding box center [1059, 137] width 18 height 18
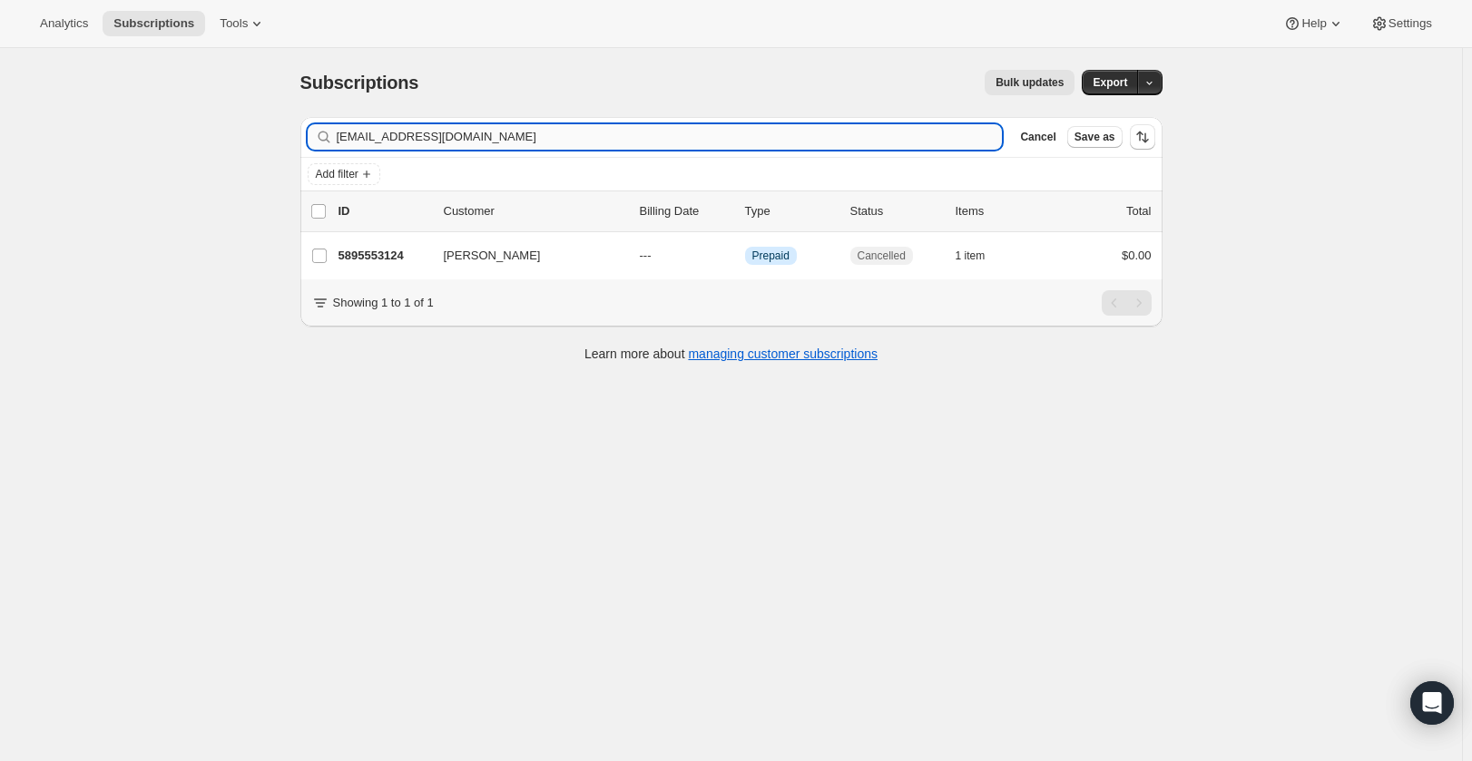
click at [871, 132] on input "[EMAIL_ADDRESS][DOMAIN_NAME]" at bounding box center [670, 136] width 666 height 25
click at [869, 132] on input "[EMAIL_ADDRESS][DOMAIN_NAME]" at bounding box center [670, 136] width 666 height 25
click at [869, 138] on input "[EMAIL_ADDRESS][DOMAIN_NAME]" at bounding box center [670, 136] width 666 height 25
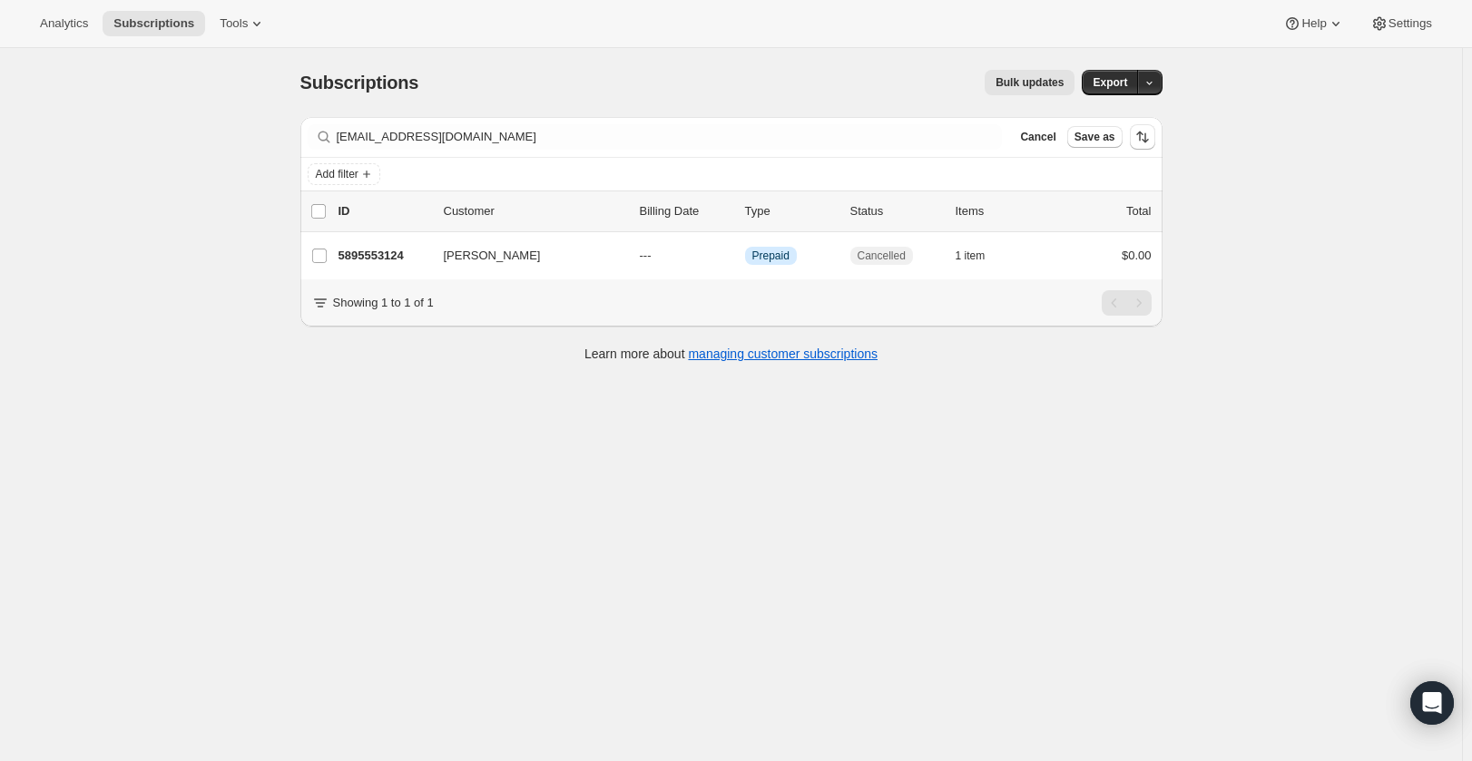
drag, startPoint x: 872, startPoint y: 138, endPoint x: 970, endPoint y: 115, distance: 100.6
click at [970, 115] on div "Subscriptions. This page is ready Subscriptions Bulk updates More actions Bulk …" at bounding box center [731, 82] width 862 height 69
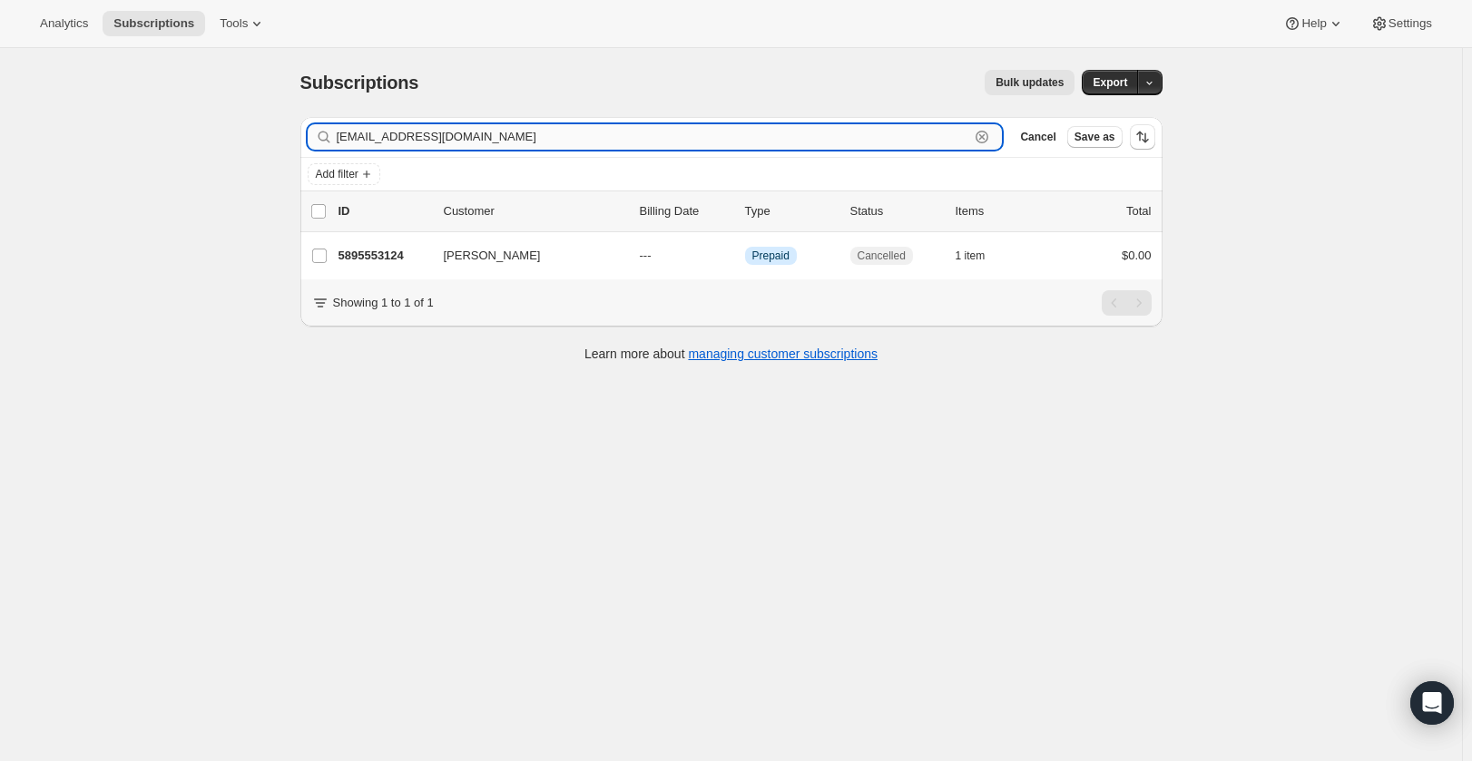
click at [959, 134] on input "[EMAIL_ADDRESS][DOMAIN_NAME]" at bounding box center [653, 136] width 633 height 25
paste input "dearmrswhite"
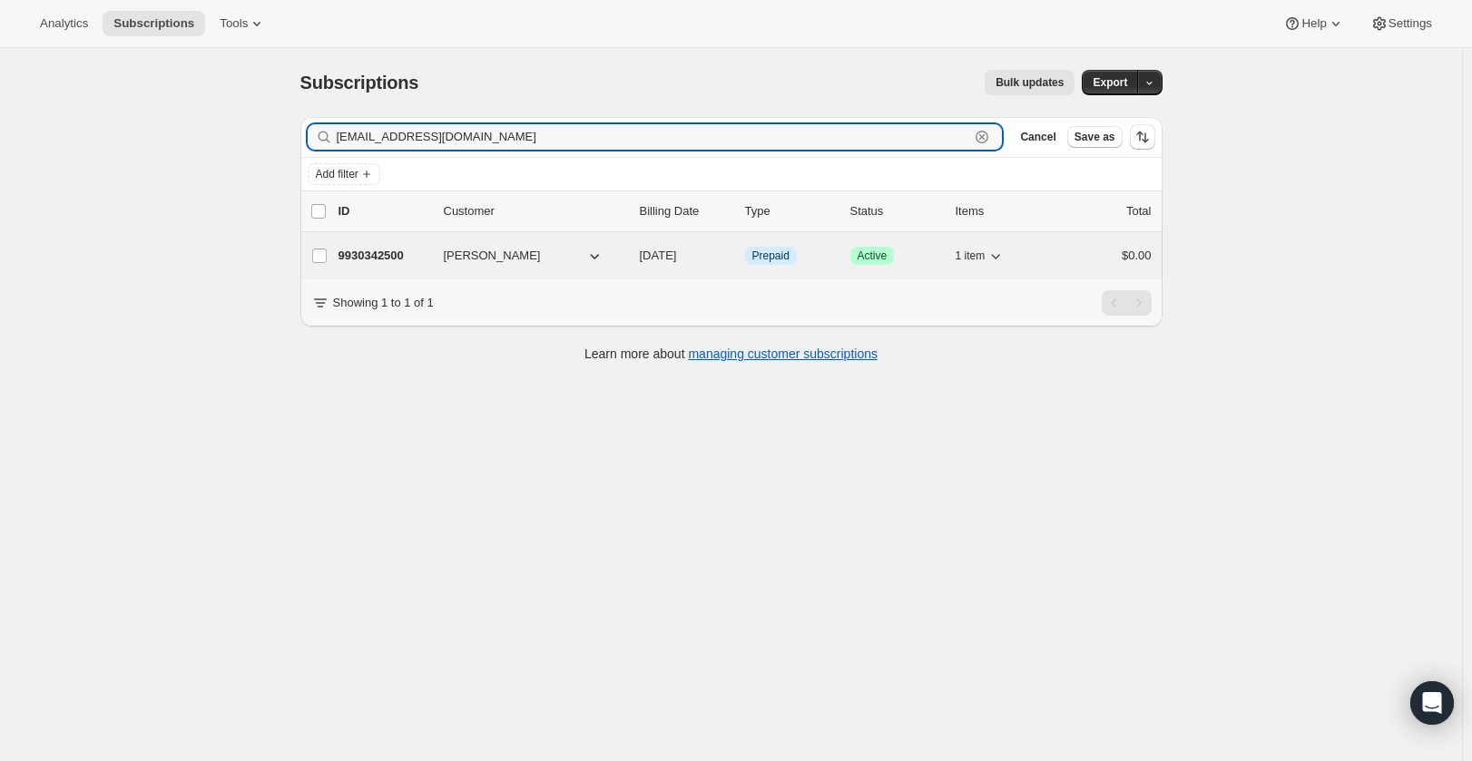
type input "[EMAIL_ADDRESS][DOMAIN_NAME]"
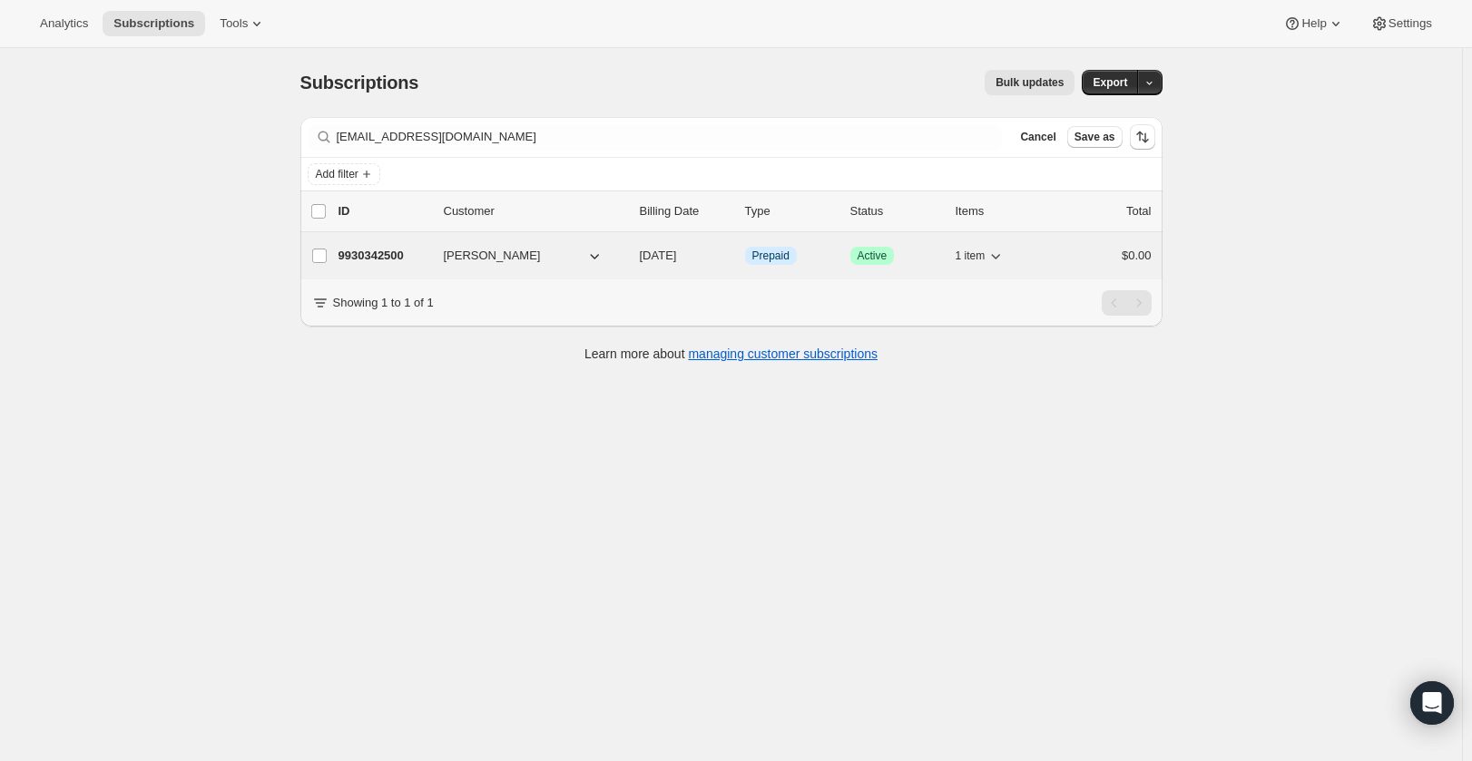
click at [1053, 250] on div "9930342500 [PERSON_NAME] [DATE] Info Prepaid Success Active 1 item $0.00" at bounding box center [744, 255] width 813 height 25
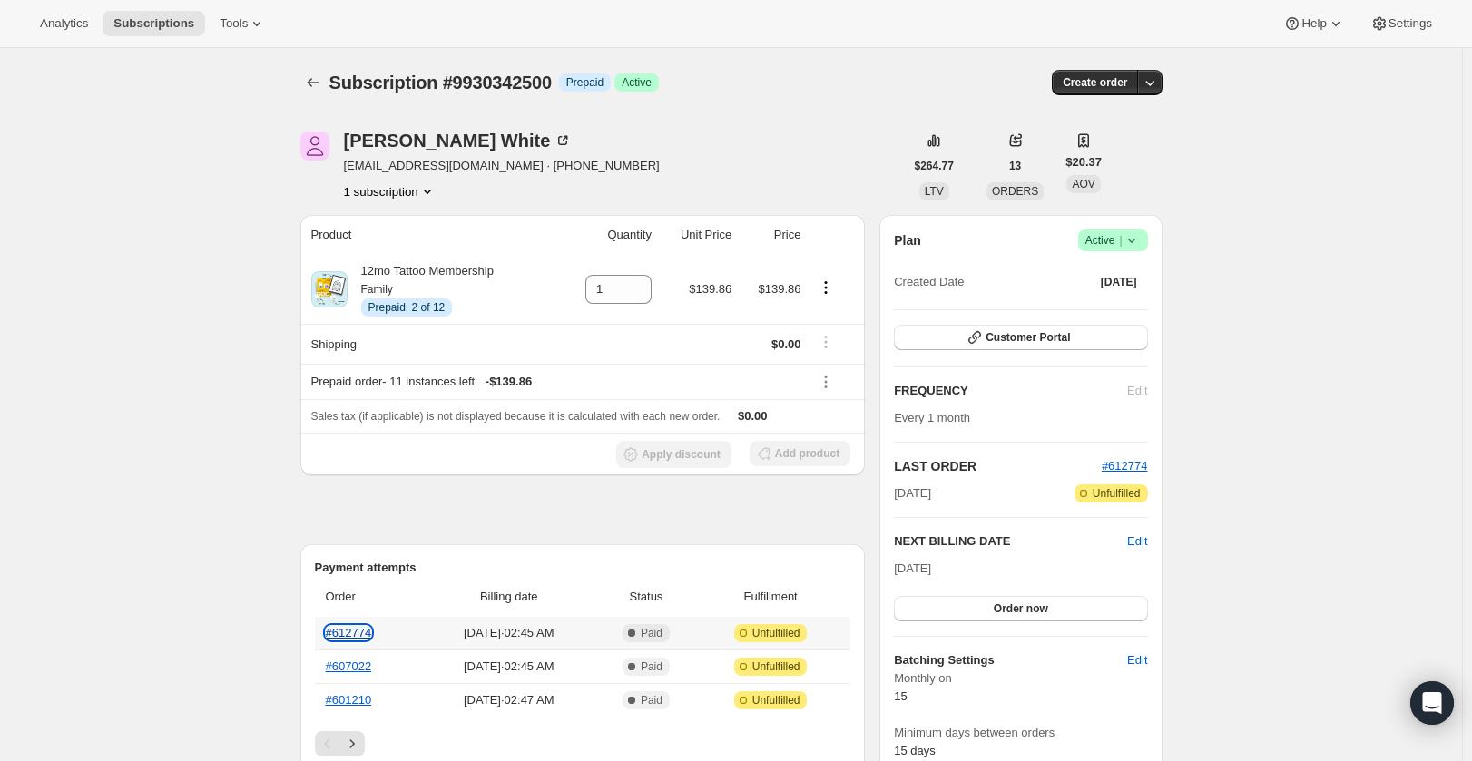
click at [358, 633] on link "#612774" at bounding box center [349, 633] width 46 height 14
click at [1100, 237] on span "Active |" at bounding box center [1112, 240] width 55 height 18
click at [1088, 300] on span "Cancel subscription" at bounding box center [1118, 307] width 103 height 14
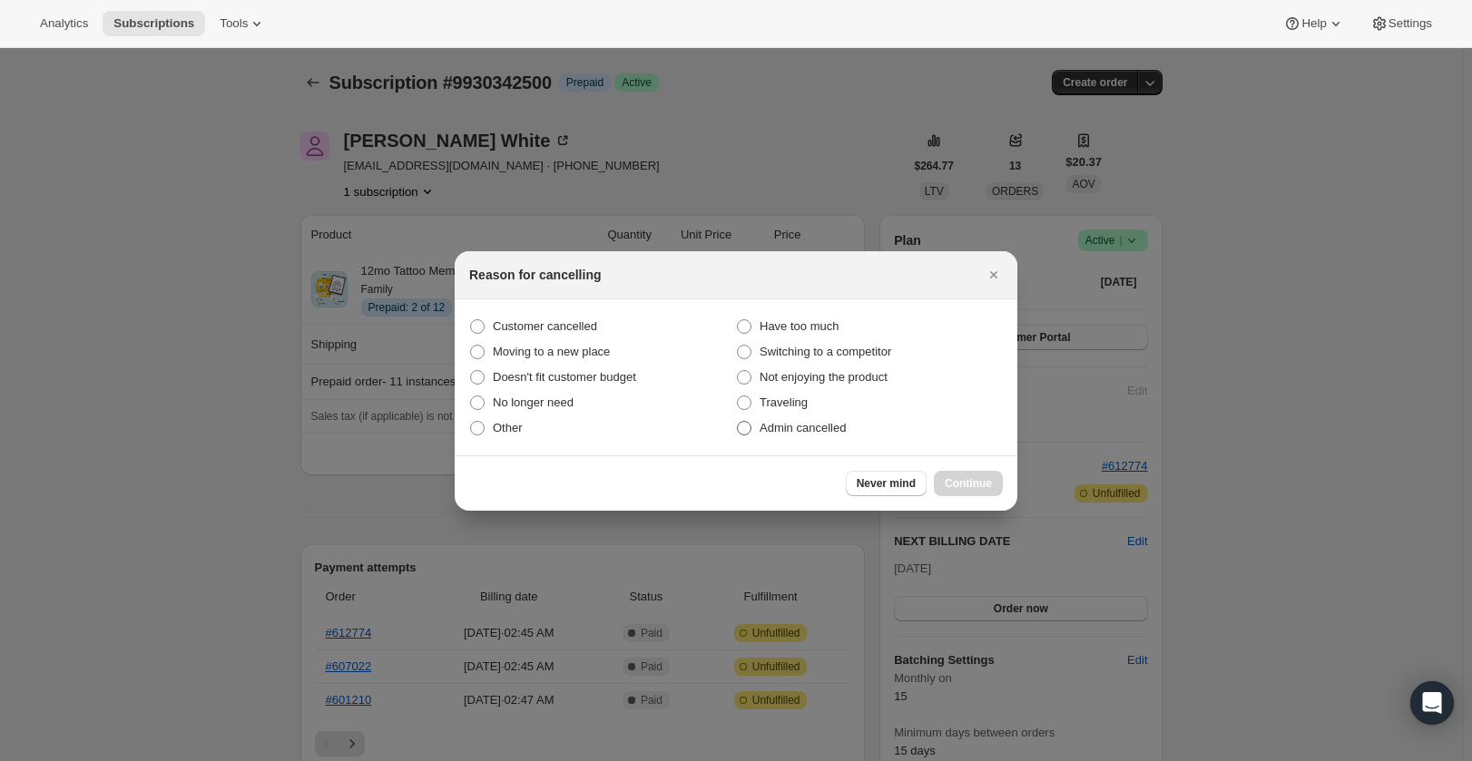
click at [841, 428] on span "Admin cancelled" at bounding box center [803, 428] width 86 height 14
click at [738, 422] on input "Admin cancelled" at bounding box center [737, 421] width 1 height 1
radio input "true"
click at [985, 484] on span "Continue" at bounding box center [968, 483] width 47 height 15
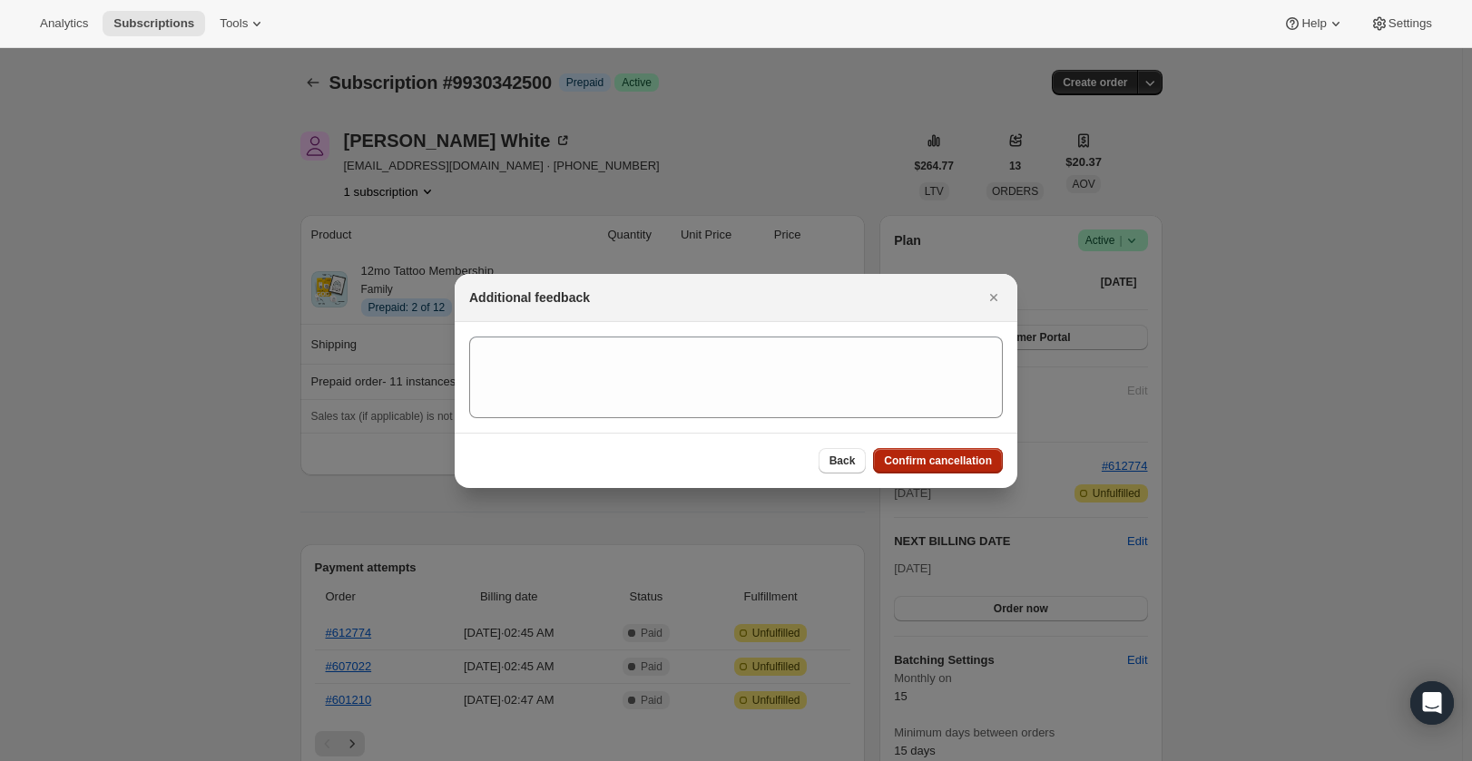
click at [897, 460] on span "Confirm cancellation" at bounding box center [938, 461] width 108 height 15
